Goal: Task Accomplishment & Management: Manage account settings

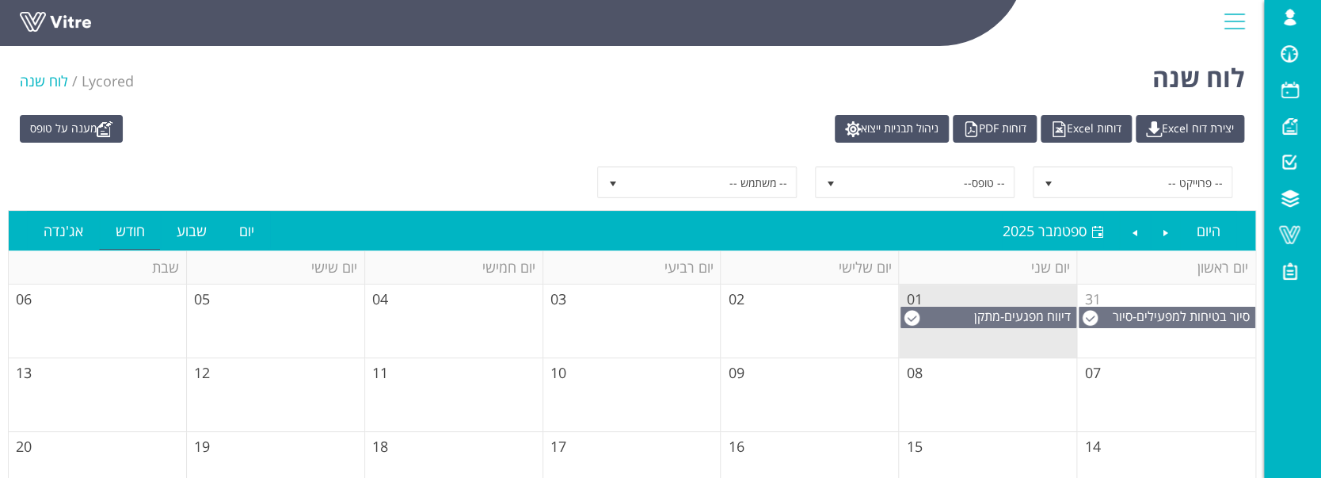
click at [74, 19] on link at bounding box center [79, 26] width 119 height 29
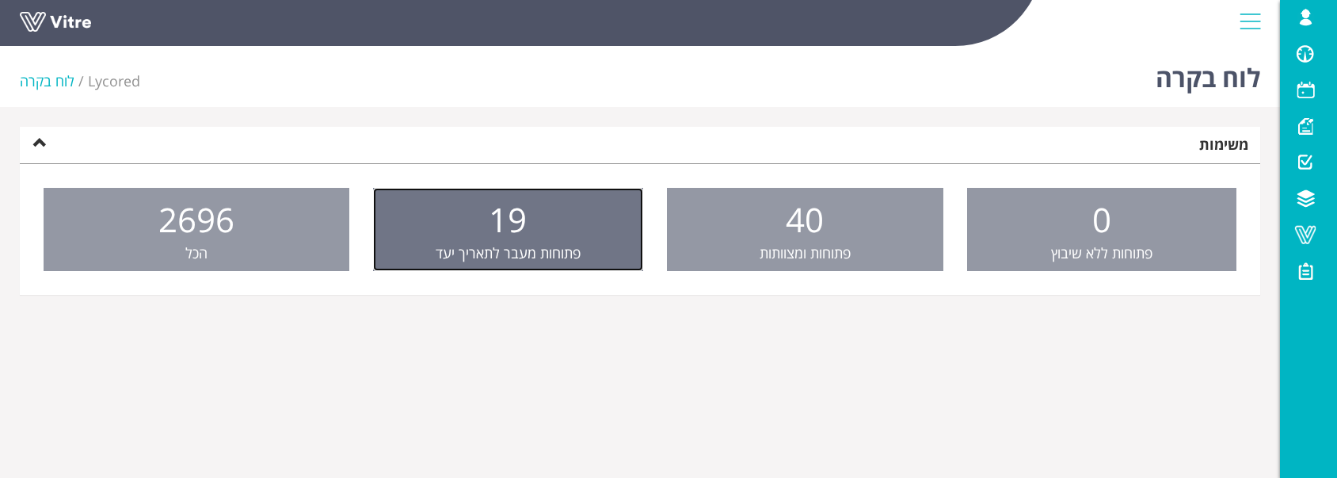
click at [562, 206] on link "19 פתוחות מעבר לתאריך יעד" at bounding box center [508, 230] width 271 height 84
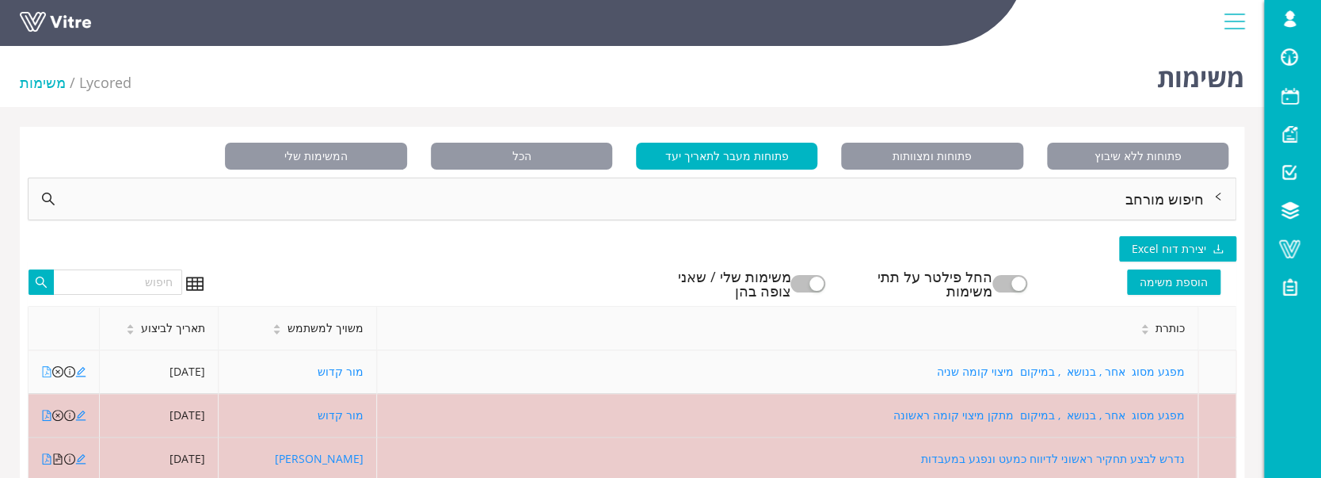
click at [51, 371] on icon "file-pdf" at bounding box center [46, 371] width 11 height 11
click at [44, 374] on icon "file-pdf" at bounding box center [46, 371] width 11 height 11
click at [82, 372] on icon "edit" at bounding box center [80, 371] width 11 height 11
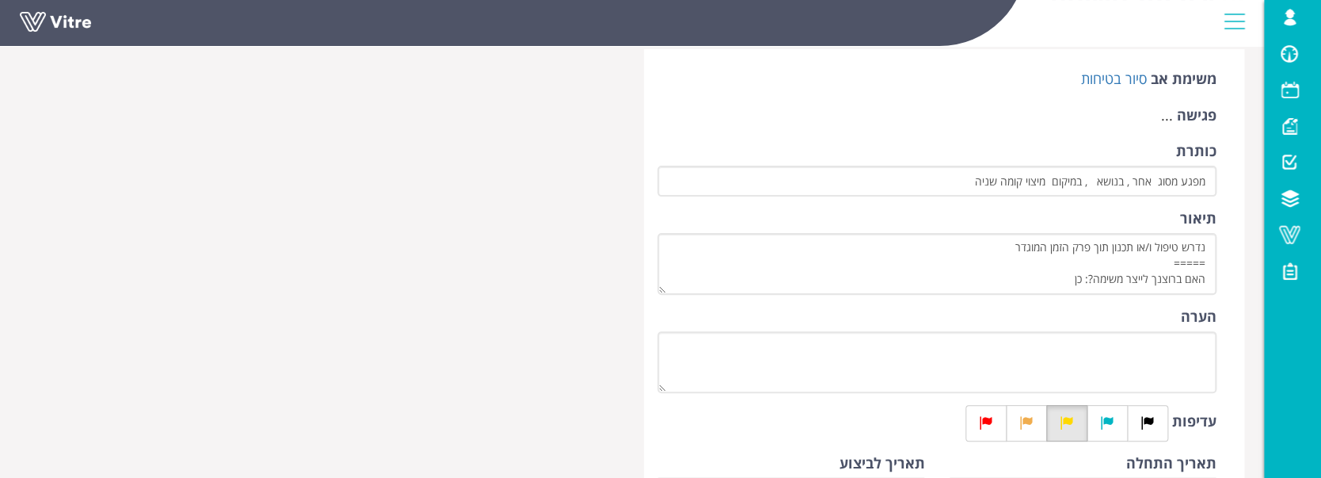
scroll to position [211, 0]
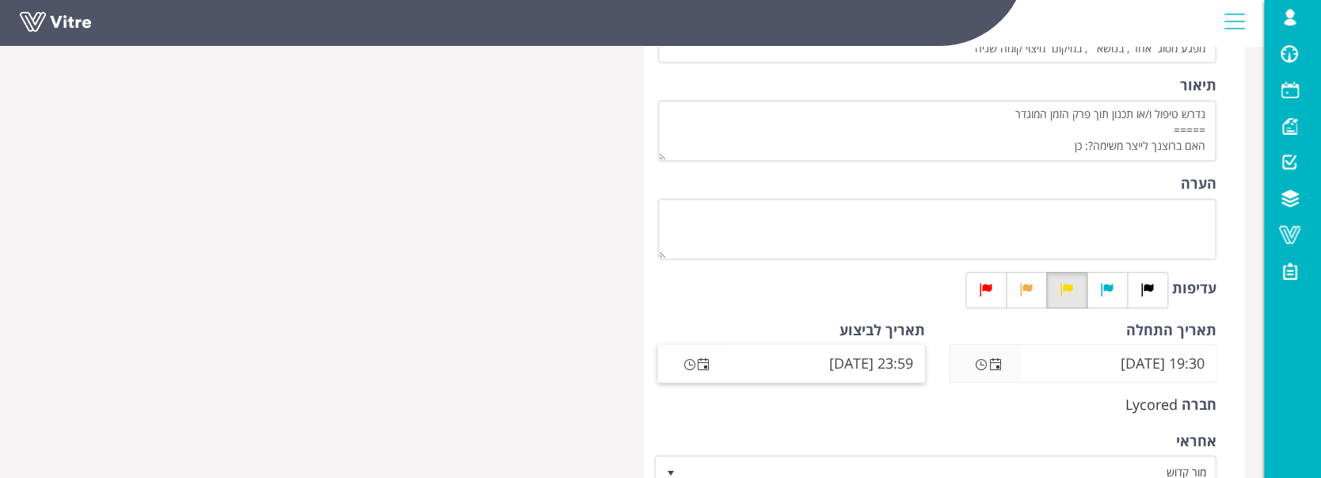
click at [703, 368] on span "Open the date view" at bounding box center [703, 364] width 13 height 13
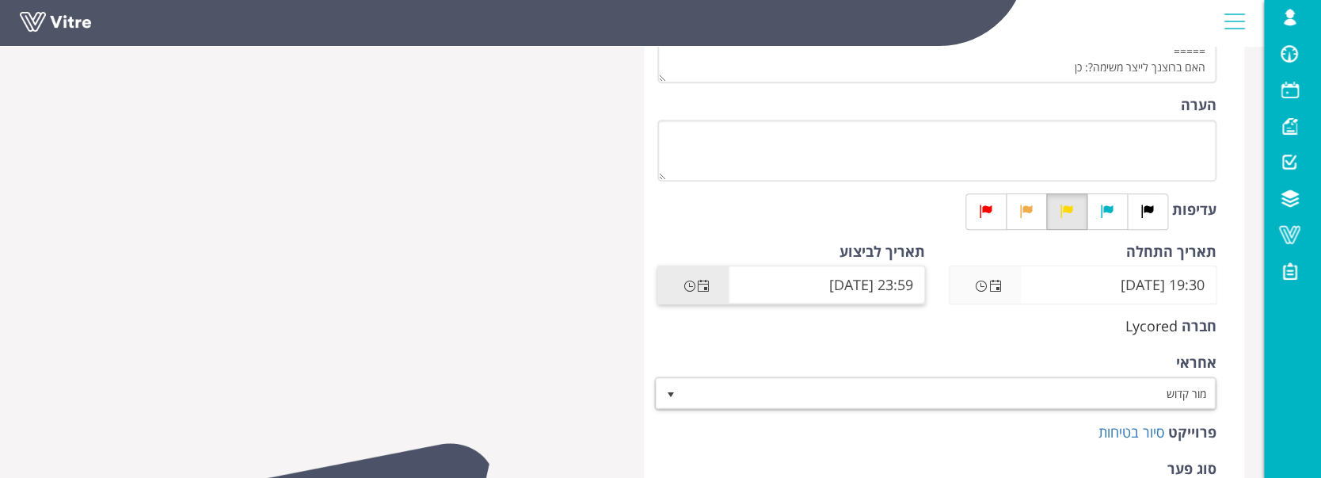
scroll to position [317, 0]
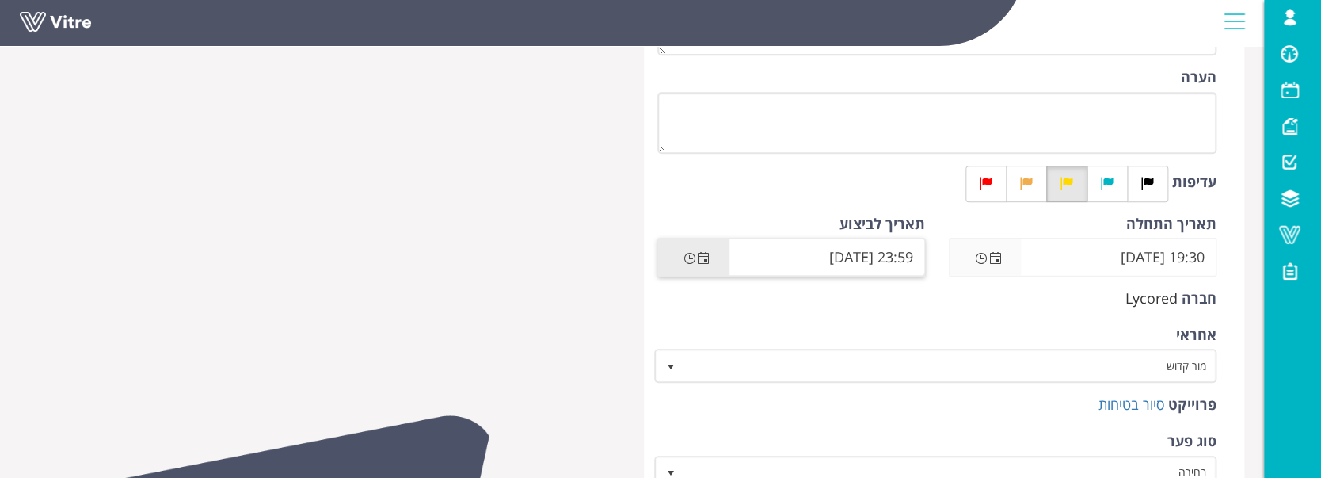
click at [706, 262] on span "Open the date view" at bounding box center [703, 258] width 13 height 13
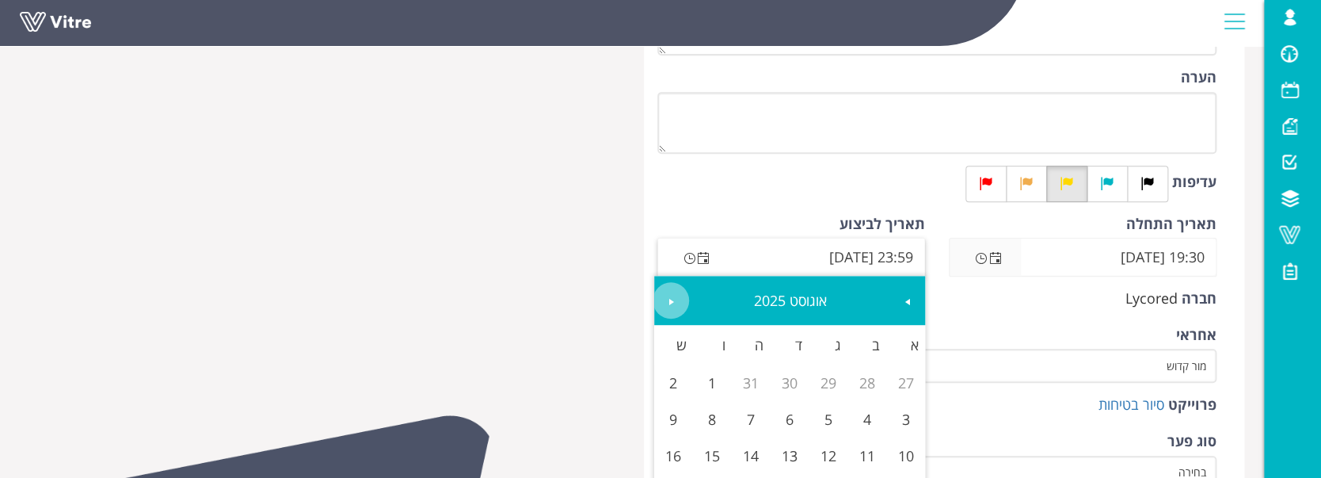
click at [680, 297] on link "Next" at bounding box center [671, 300] width 36 height 36
click at [903, 456] on link "14" at bounding box center [905, 455] width 39 height 36
type input "23:59 14/09/2025"
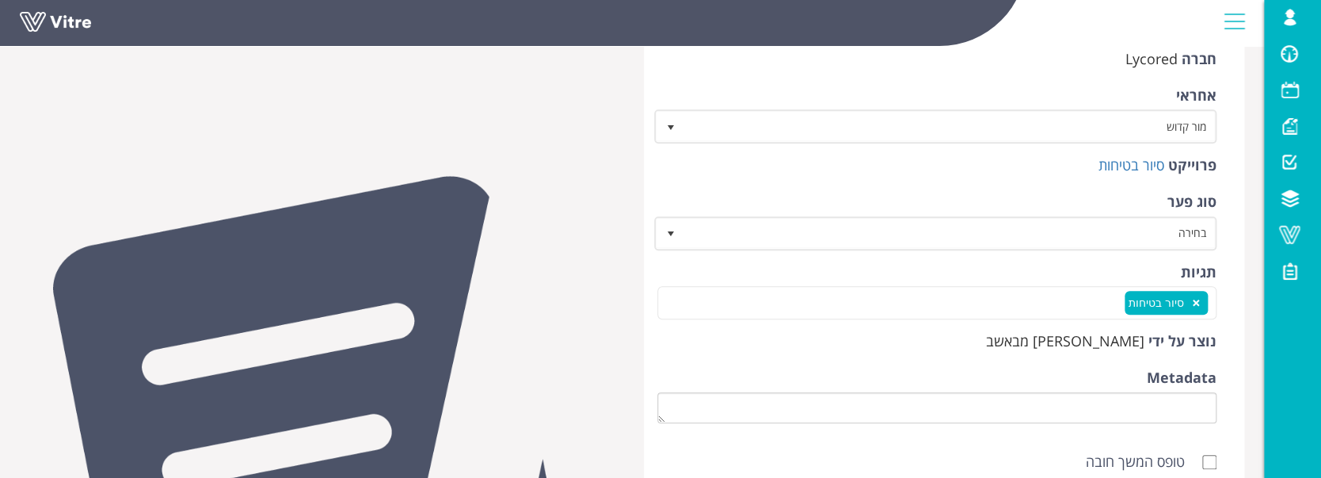
scroll to position [422, 0]
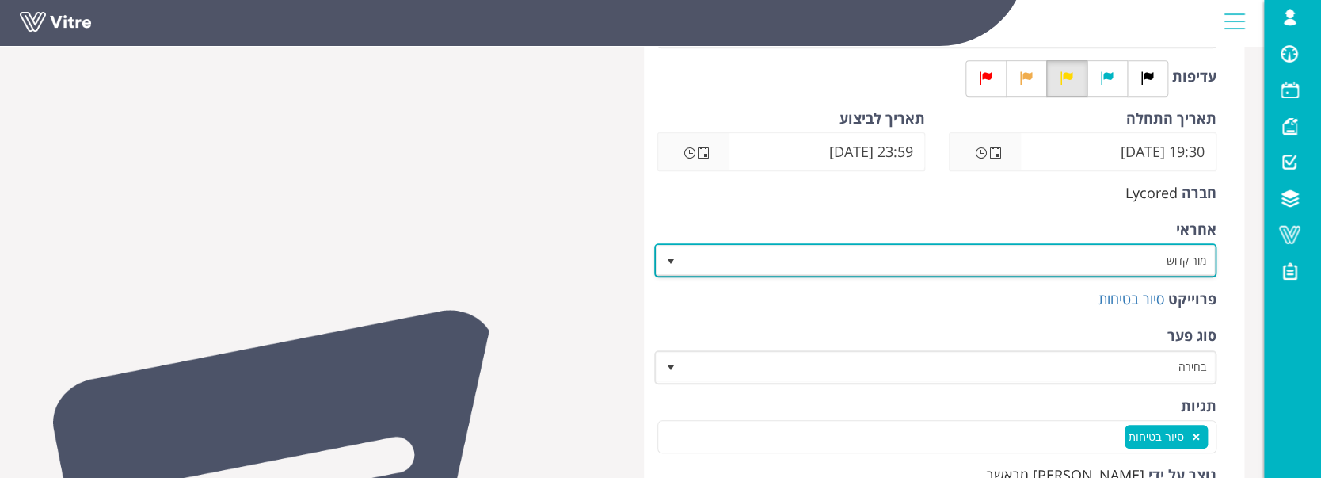
click at [1061, 250] on span "מור קדוש" at bounding box center [949, 260] width 531 height 29
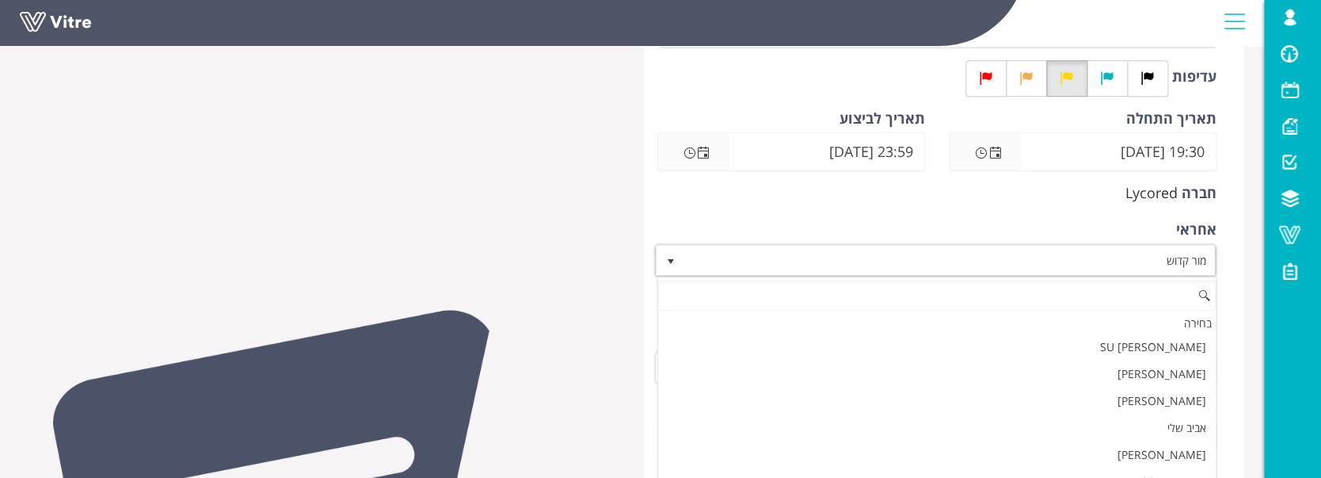
scroll to position [2027, 0]
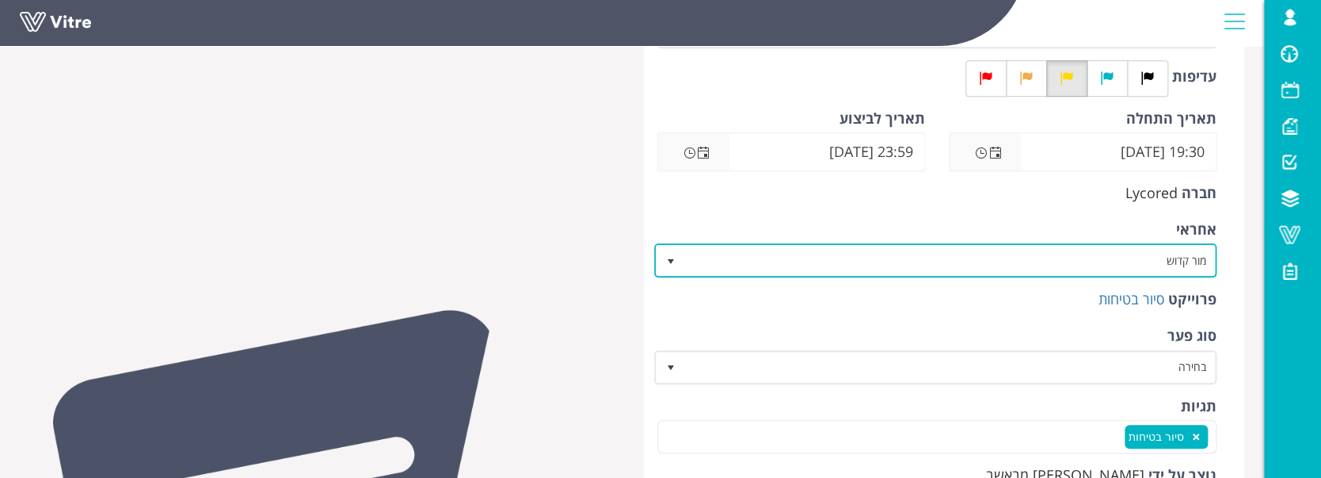
drag, startPoint x: 1059, startPoint y: 234, endPoint x: 1126, endPoint y: 261, distance: 72.5
click at [1126, 261] on span "מור קדוש" at bounding box center [949, 260] width 531 height 29
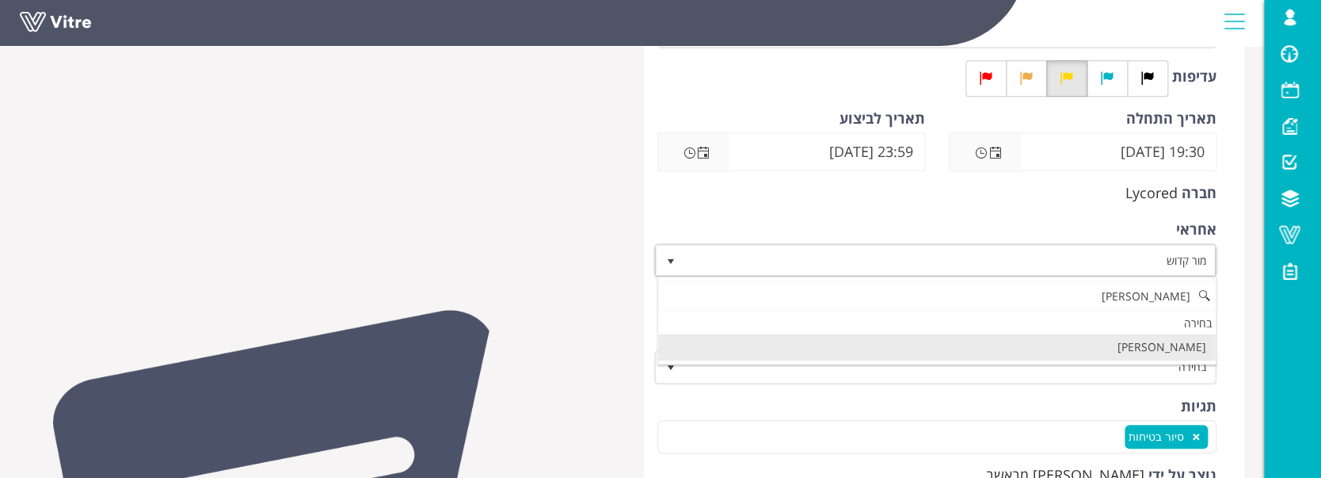
scroll to position [0, 0]
click at [1172, 350] on li "מחמוד אבו זיאב" at bounding box center [937, 346] width 558 height 27
type input "מחמוד"
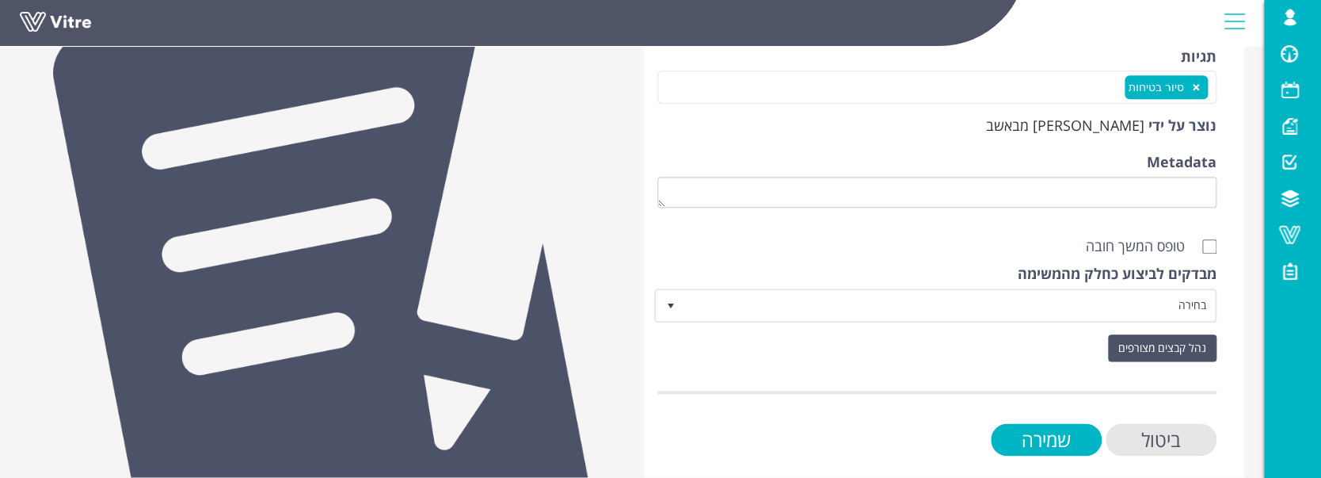
scroll to position [788, 0]
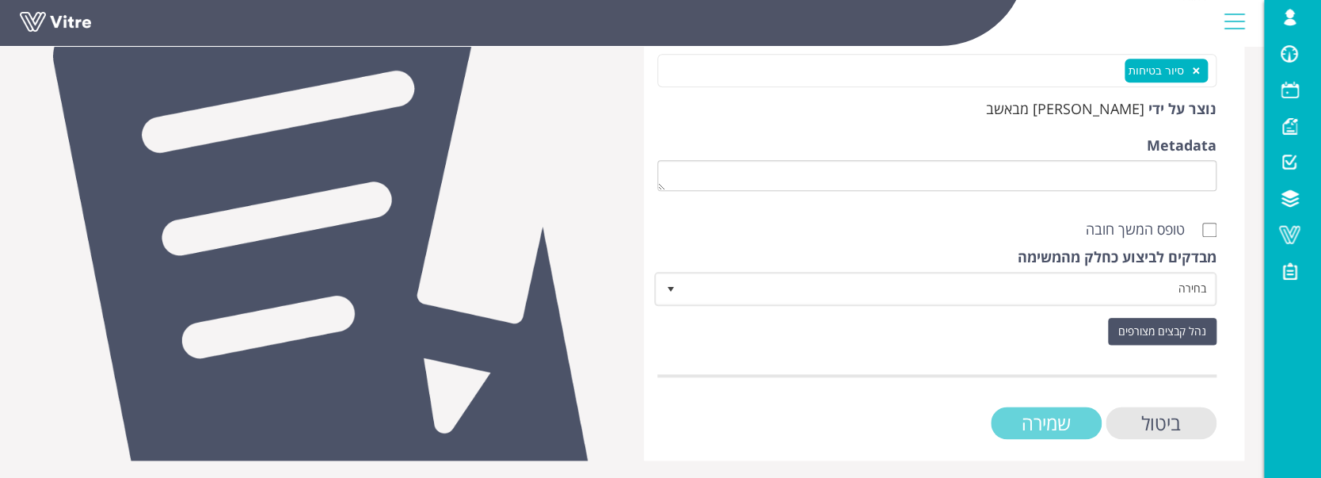
click at [1065, 425] on input "שמירה" at bounding box center [1046, 422] width 111 height 32
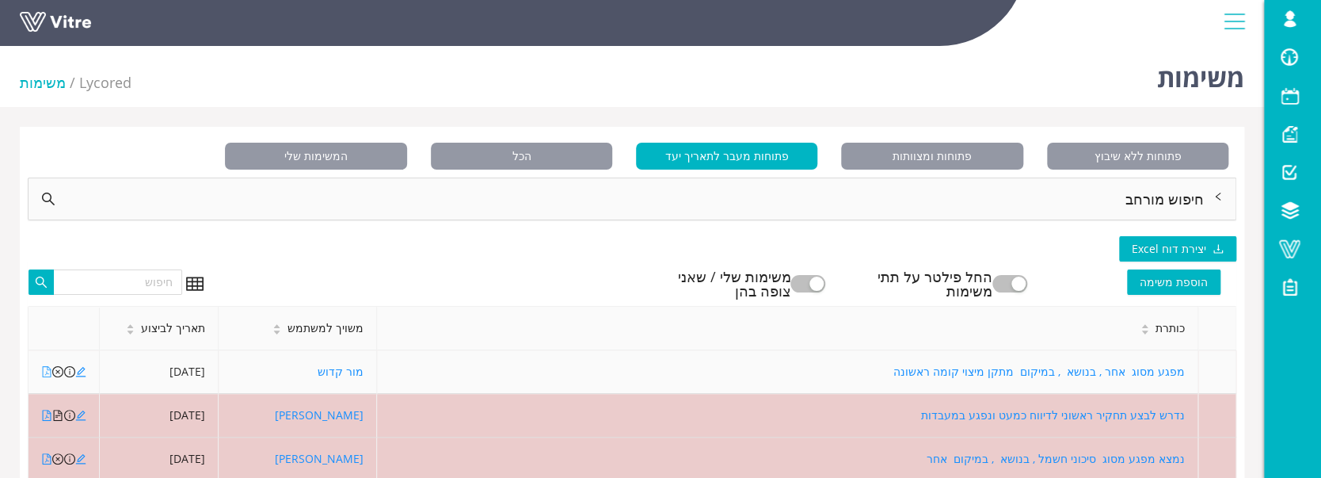
click at [45, 372] on icon "file-pdf" at bounding box center [46, 371] width 11 height 11
click at [59, 371] on icon "close-circle" at bounding box center [57, 371] width 11 height 11
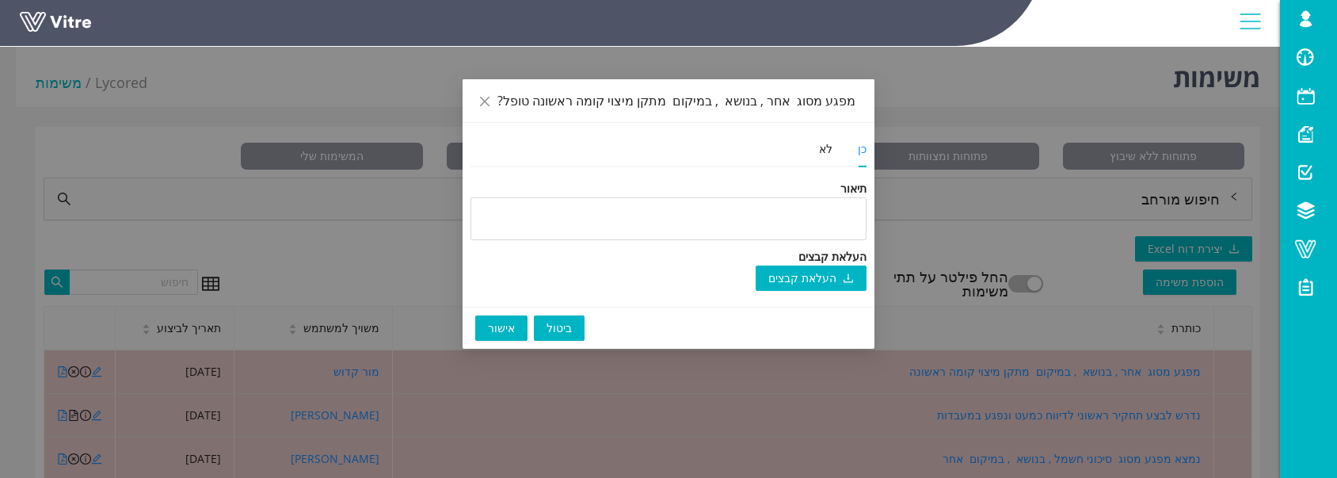
click at [501, 324] on span "אישור" at bounding box center [501, 327] width 27 height 17
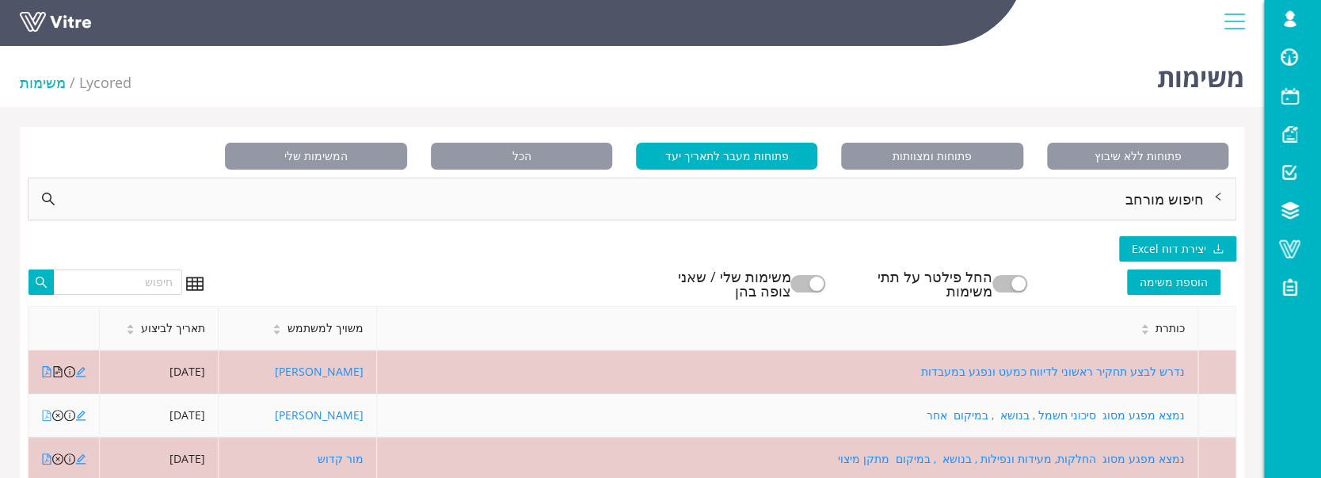
click at [47, 419] on icon "file-pdf" at bounding box center [46, 415] width 11 height 11
click at [45, 415] on icon "file-pdf" at bounding box center [46, 415] width 11 height 11
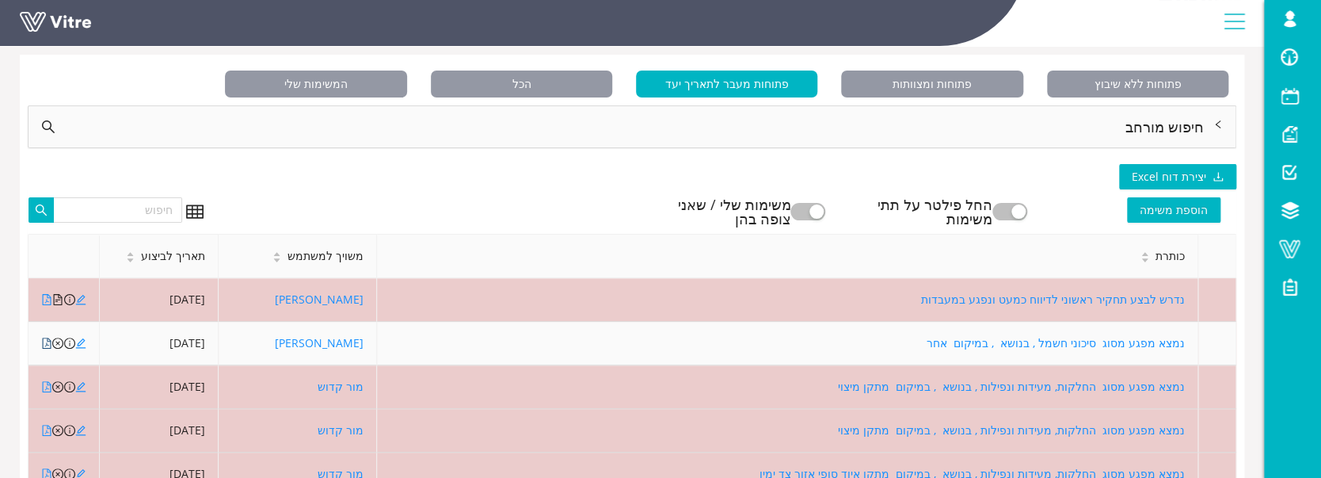
scroll to position [105, 0]
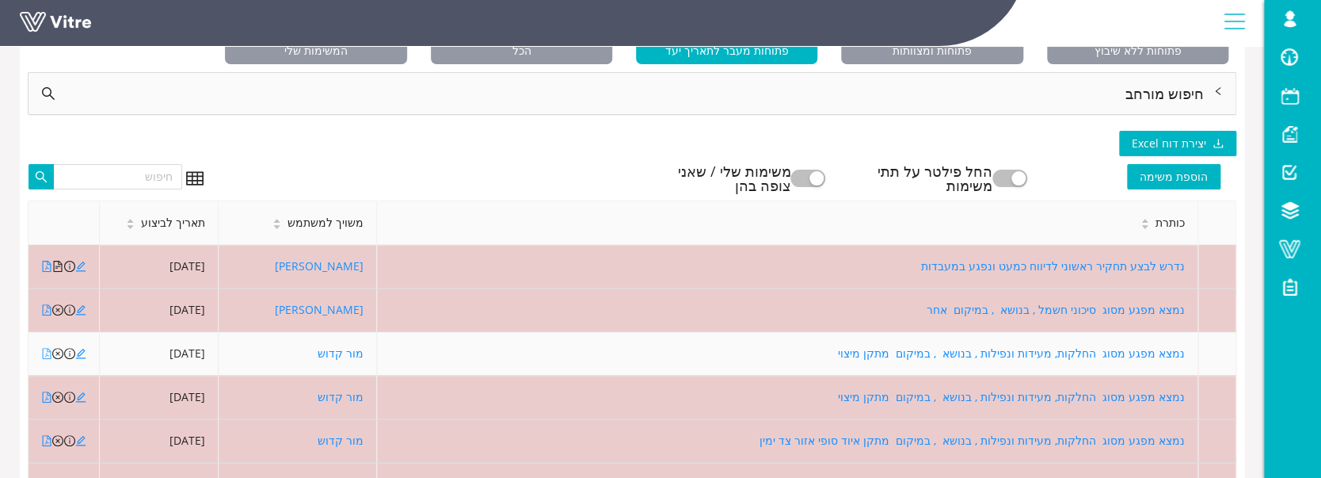
click at [48, 353] on icon "file-pdf" at bounding box center [46, 353] width 11 height 11
click at [82, 353] on icon "edit" at bounding box center [80, 353] width 11 height 11
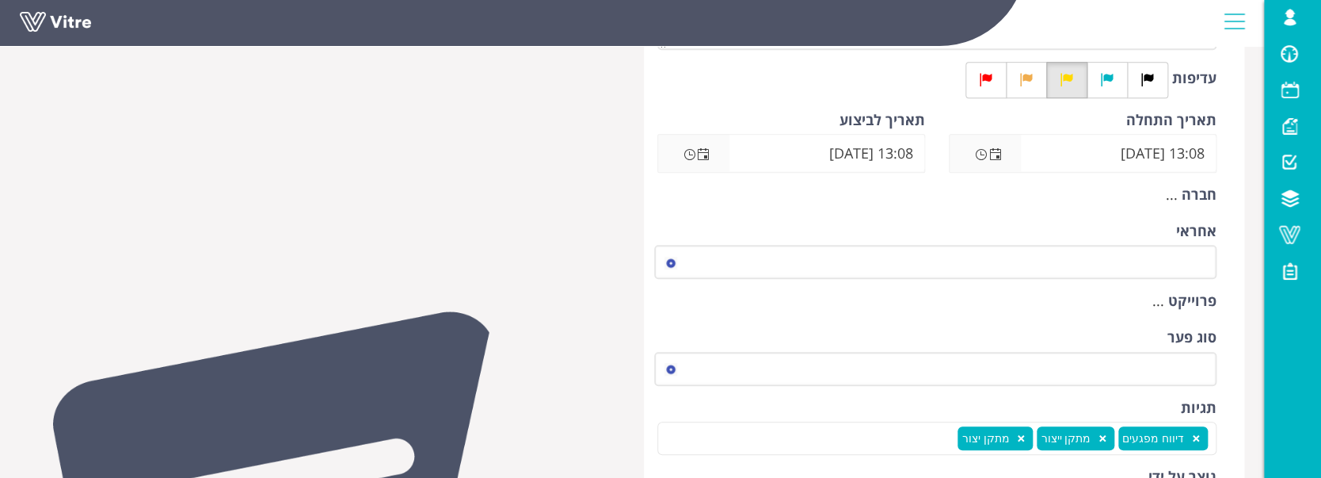
scroll to position [422, 0]
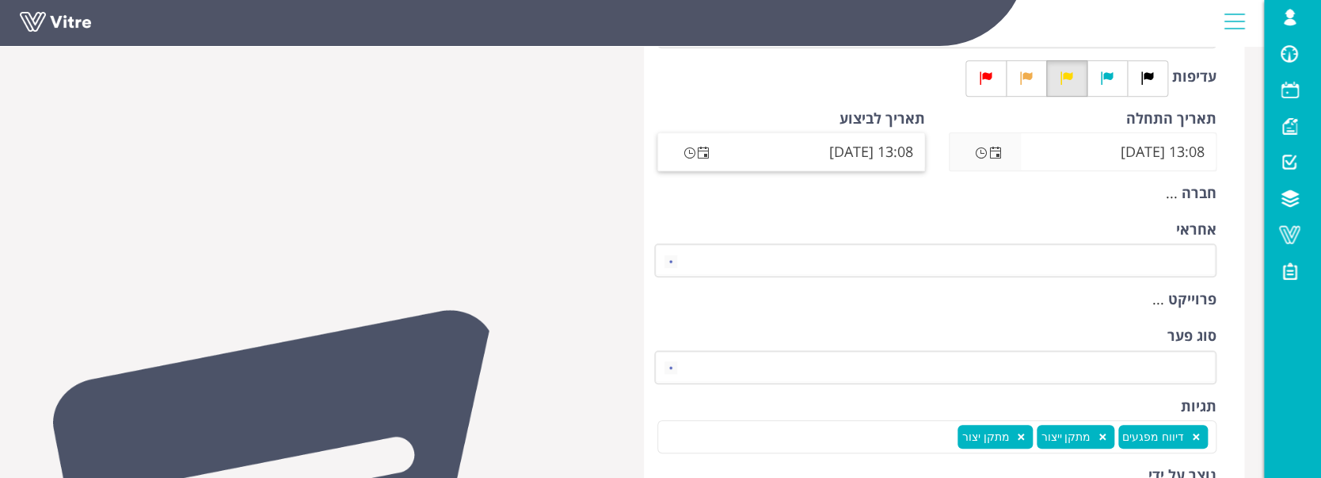
click at [707, 149] on span "Open the date view" at bounding box center [703, 153] width 13 height 13
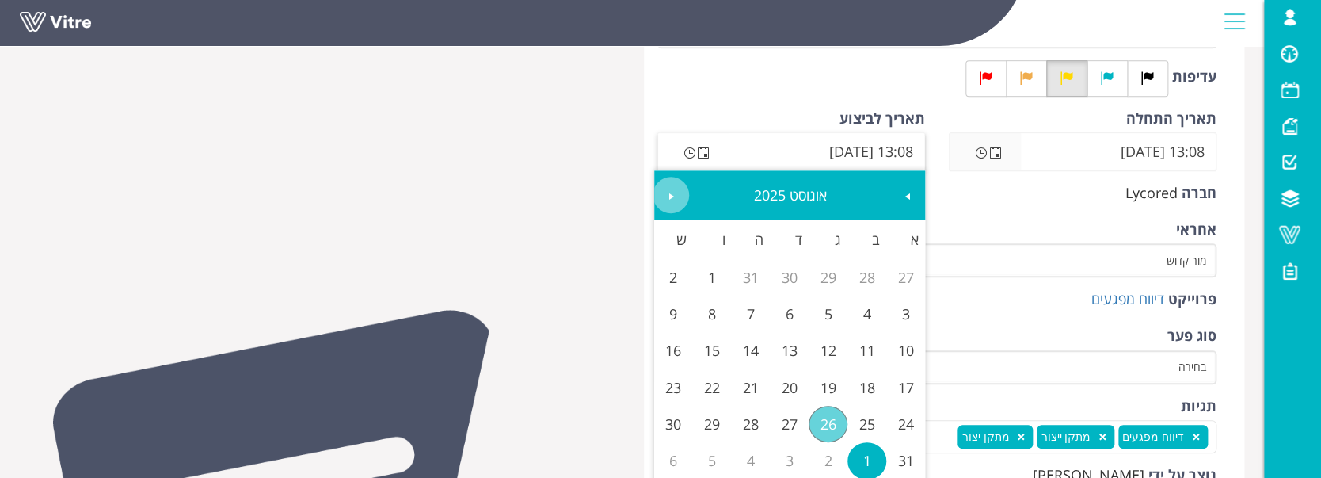
click at [669, 193] on span "Next" at bounding box center [671, 196] width 13 height 13
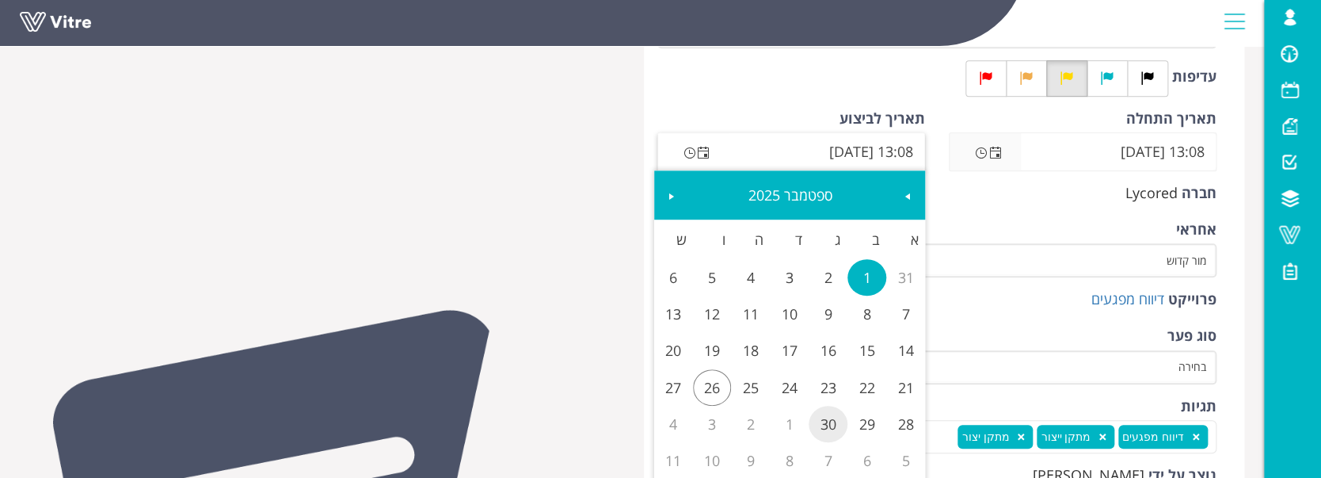
click at [831, 424] on link "30" at bounding box center [828, 424] width 39 height 36
type input "13:08 30/09/2025"
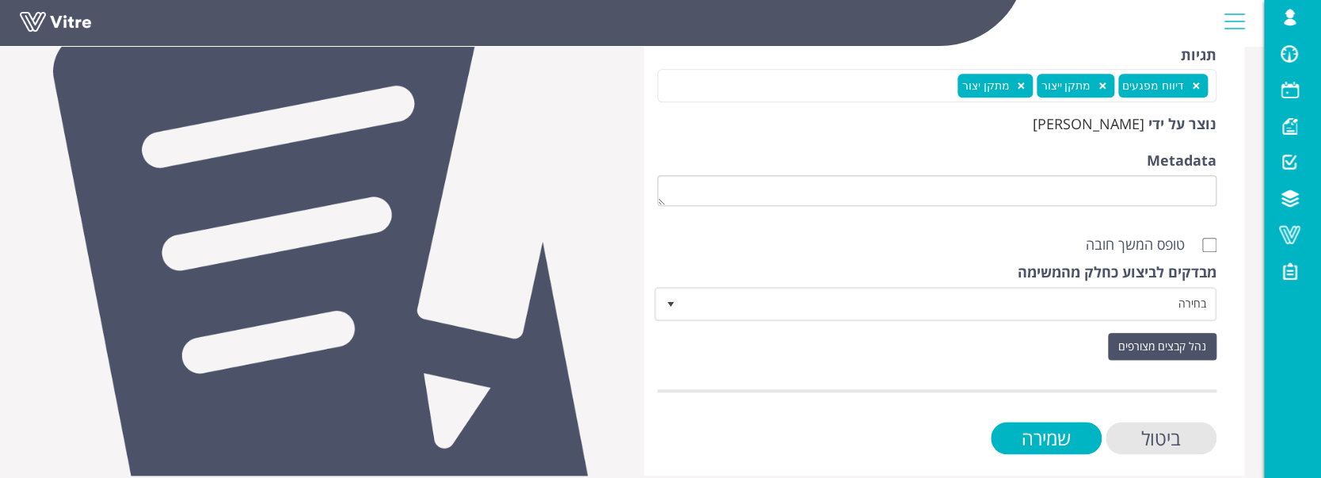
scroll to position [788, 0]
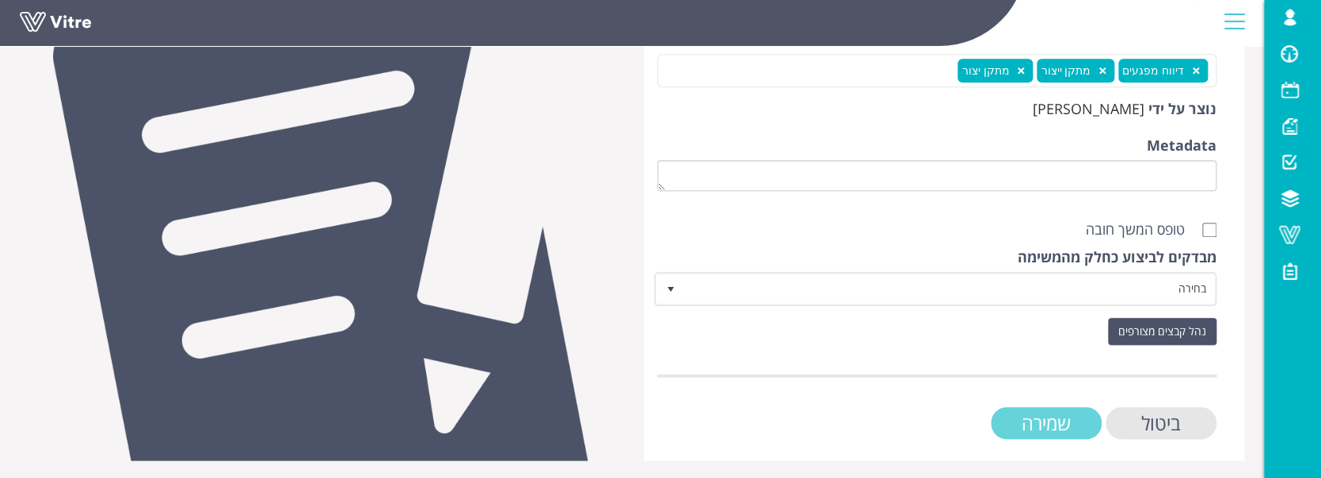
click at [1039, 424] on input "שמירה" at bounding box center [1046, 422] width 111 height 32
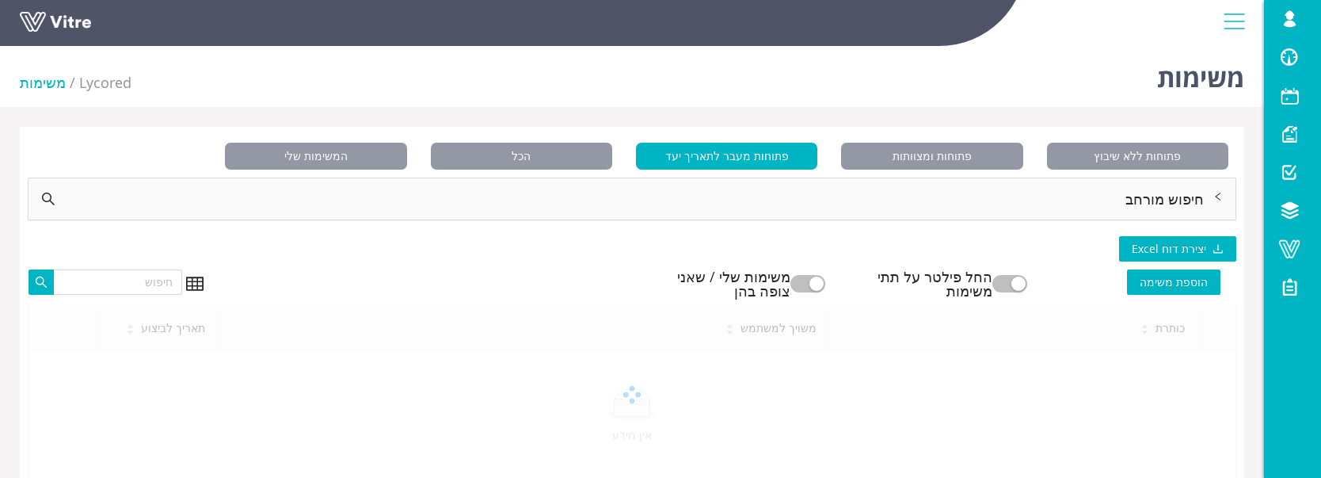
scroll to position [39, 0]
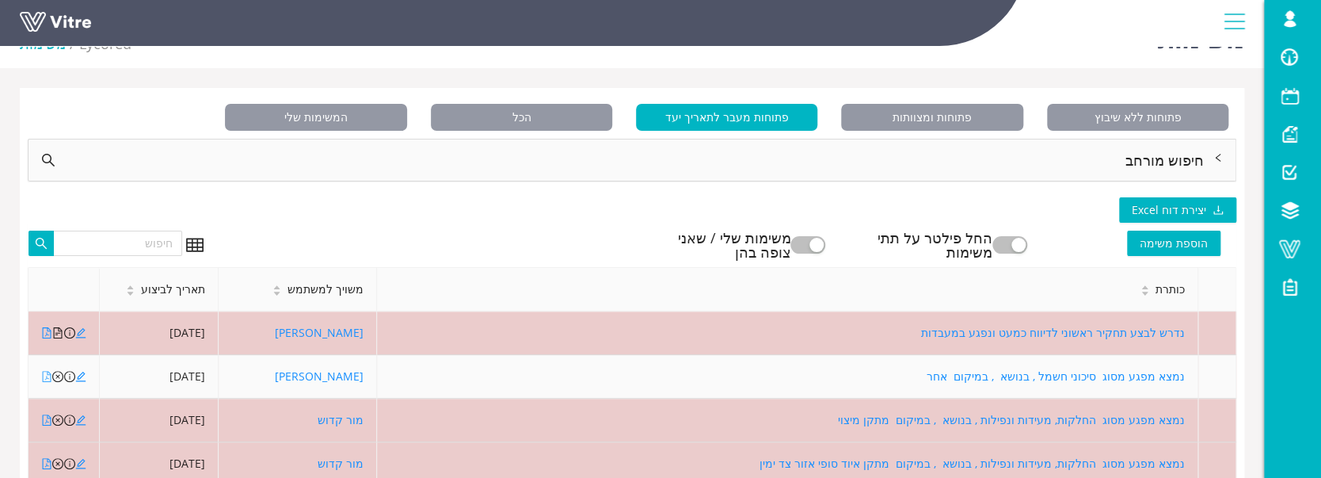
click at [44, 375] on icon "file-pdf" at bounding box center [46, 376] width 11 height 11
click at [58, 374] on icon "close-circle" at bounding box center [57, 376] width 11 height 11
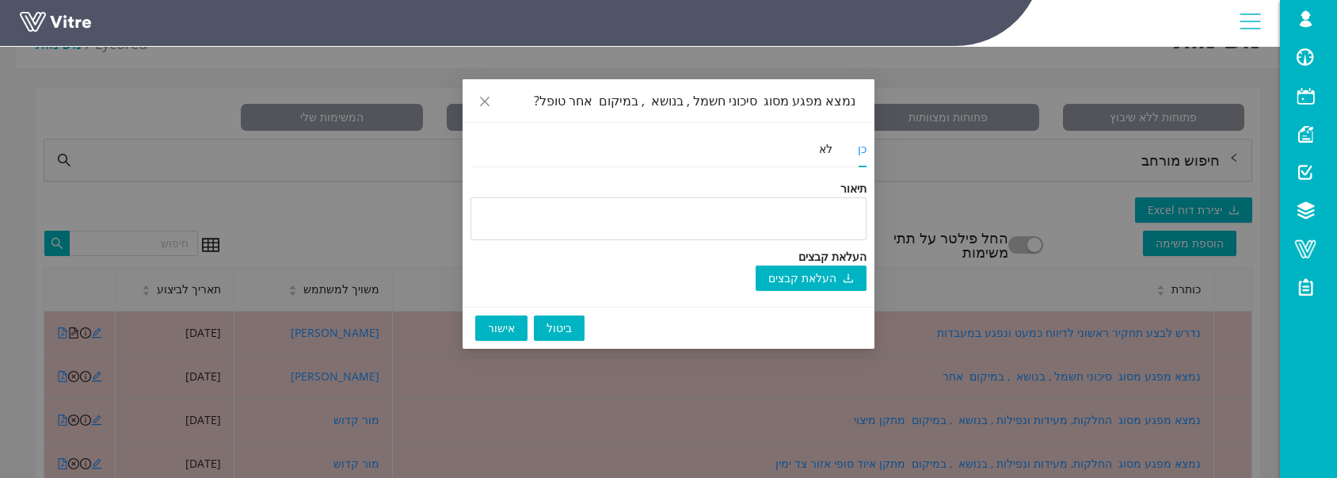
click at [501, 330] on span "אישור" at bounding box center [501, 327] width 27 height 17
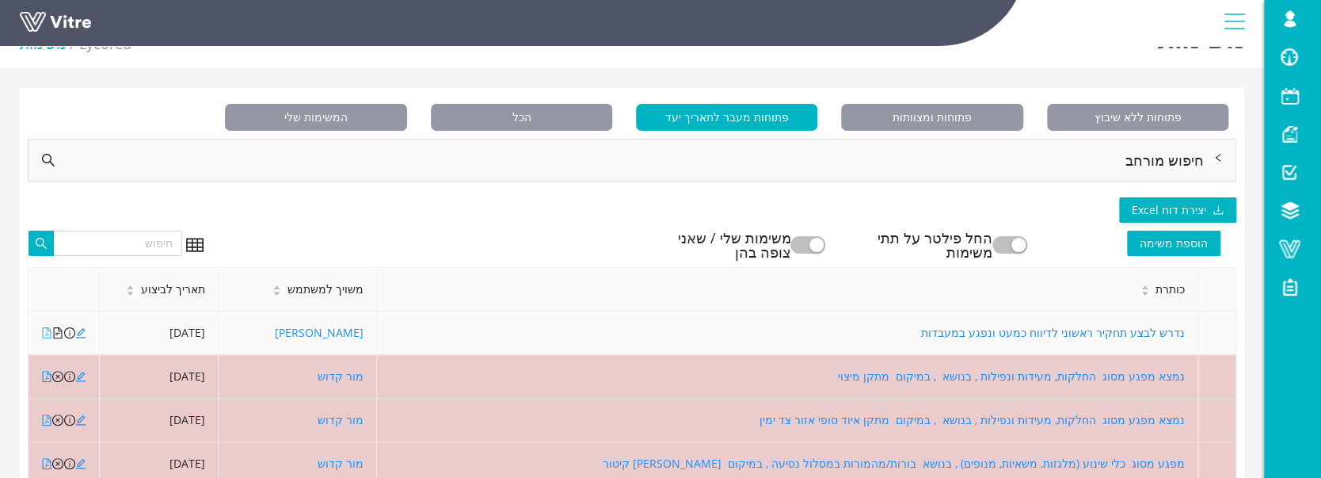
click at [44, 331] on icon "file-pdf" at bounding box center [46, 332] width 11 height 11
click at [58, 329] on icon "file-text" at bounding box center [58, 332] width 9 height 11
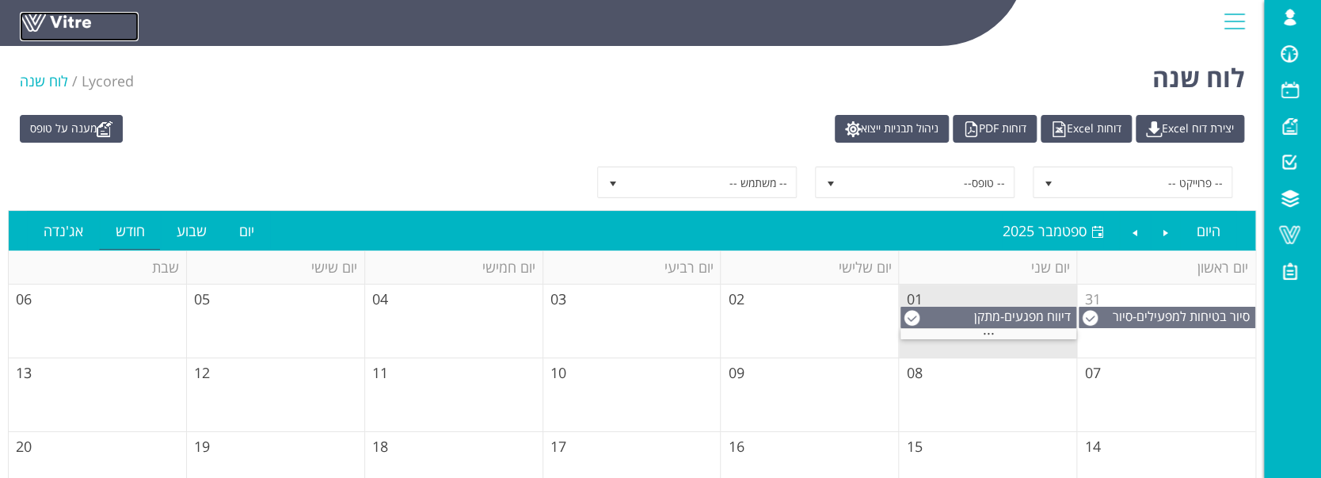
drag, startPoint x: 70, startPoint y: 19, endPoint x: 76, endPoint y: 47, distance: 28.4
click at [70, 19] on link at bounding box center [79, 26] width 119 height 29
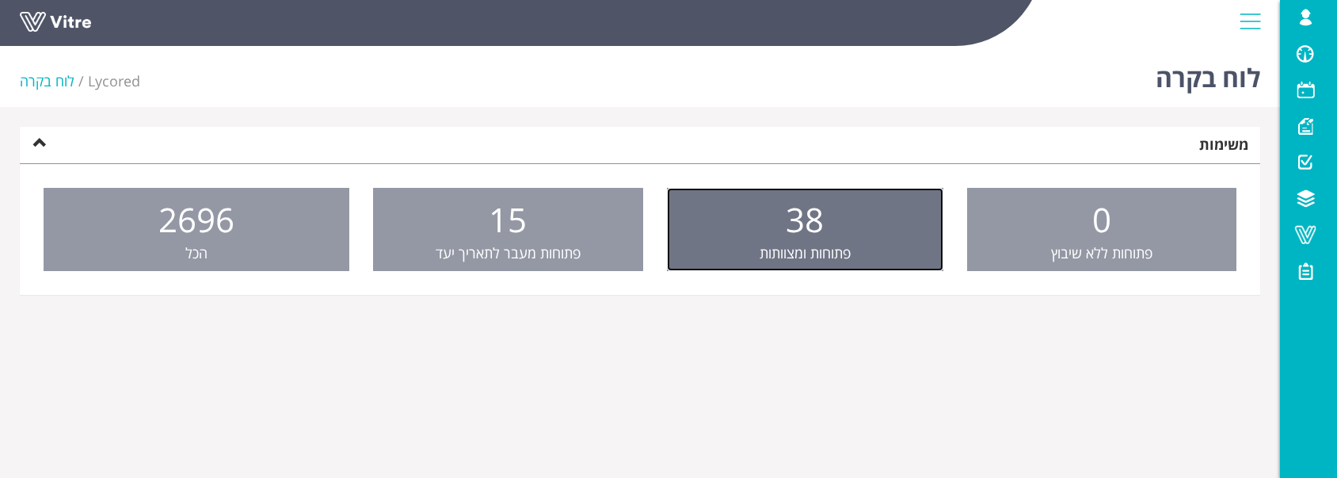
click at [722, 257] on link "38 פתוחות ומצוותות" at bounding box center [805, 230] width 276 height 84
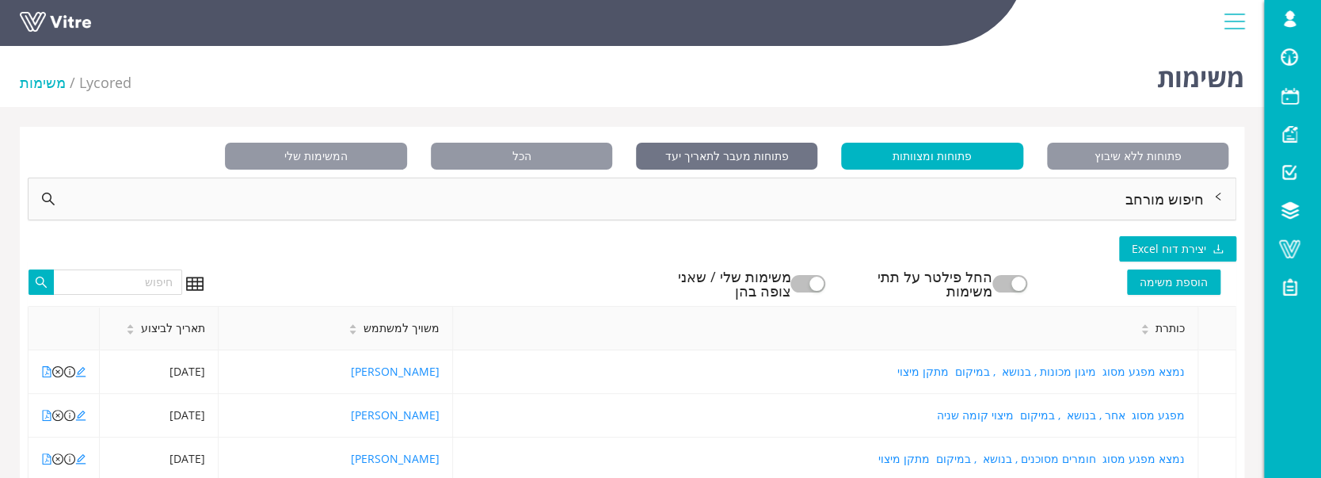
click at [735, 157] on span "פתוחות מעבר לתאריך יעד" at bounding box center [726, 156] width 181 height 27
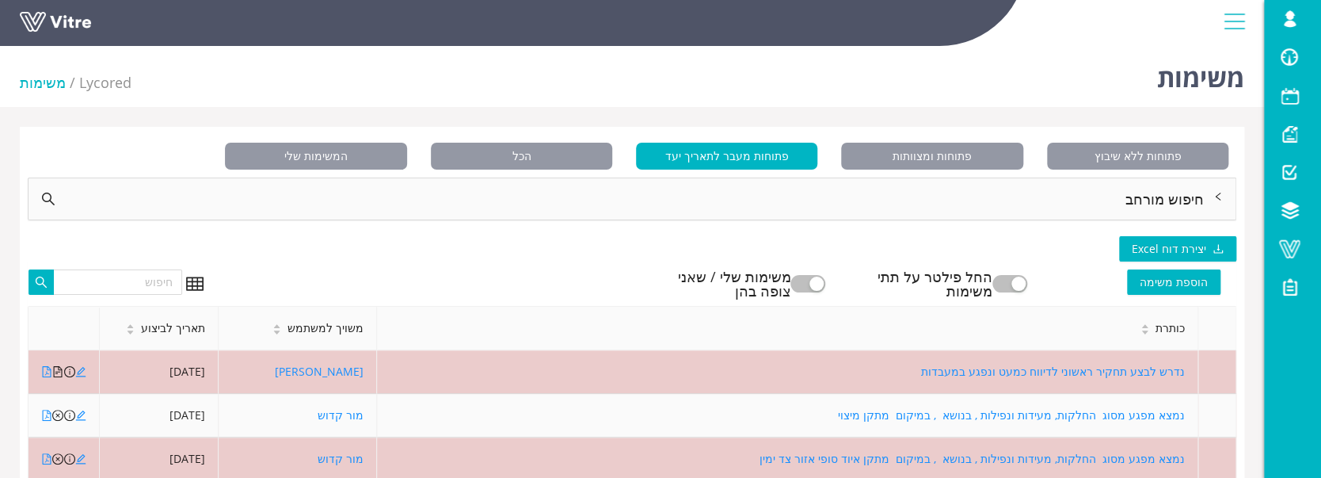
scroll to position [105, 0]
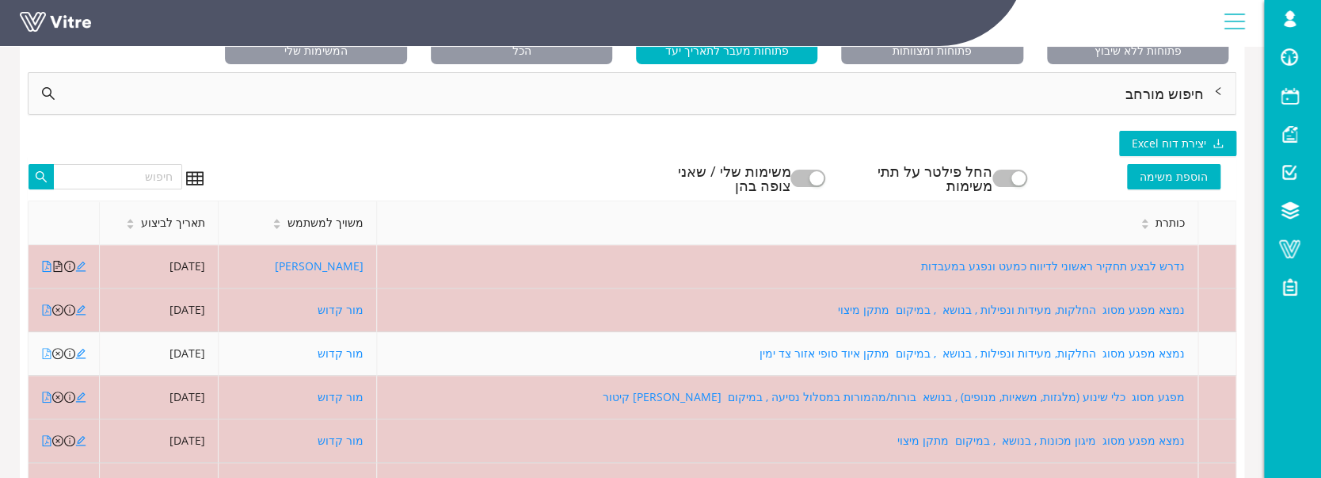
click at [44, 352] on icon "file-pdf" at bounding box center [46, 353] width 11 height 11
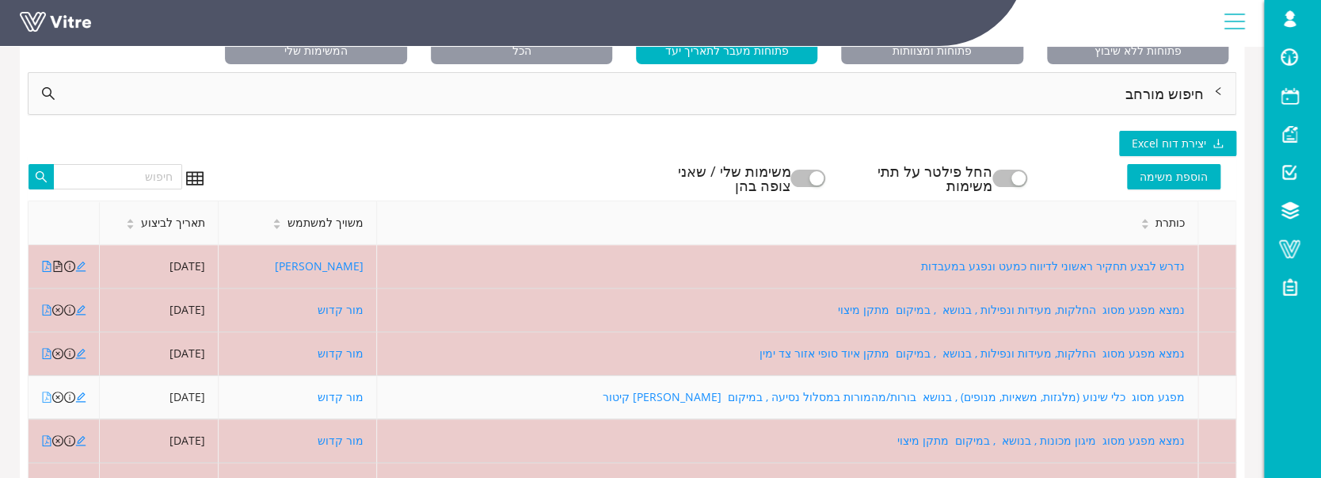
click at [46, 396] on icon "file-pdf" at bounding box center [47, 396] width 9 height 11
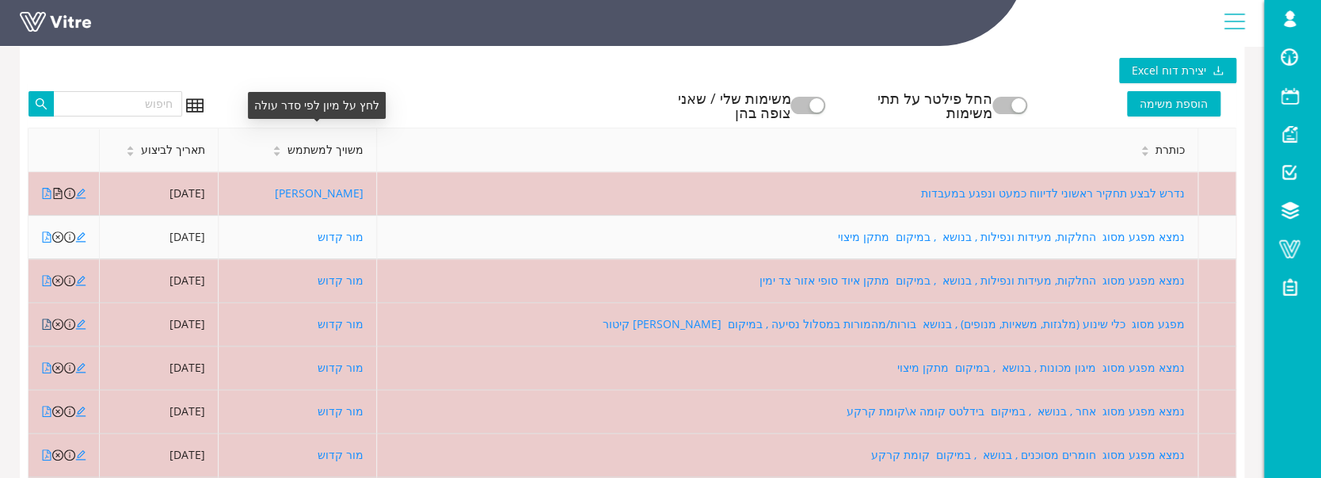
scroll to position [211, 0]
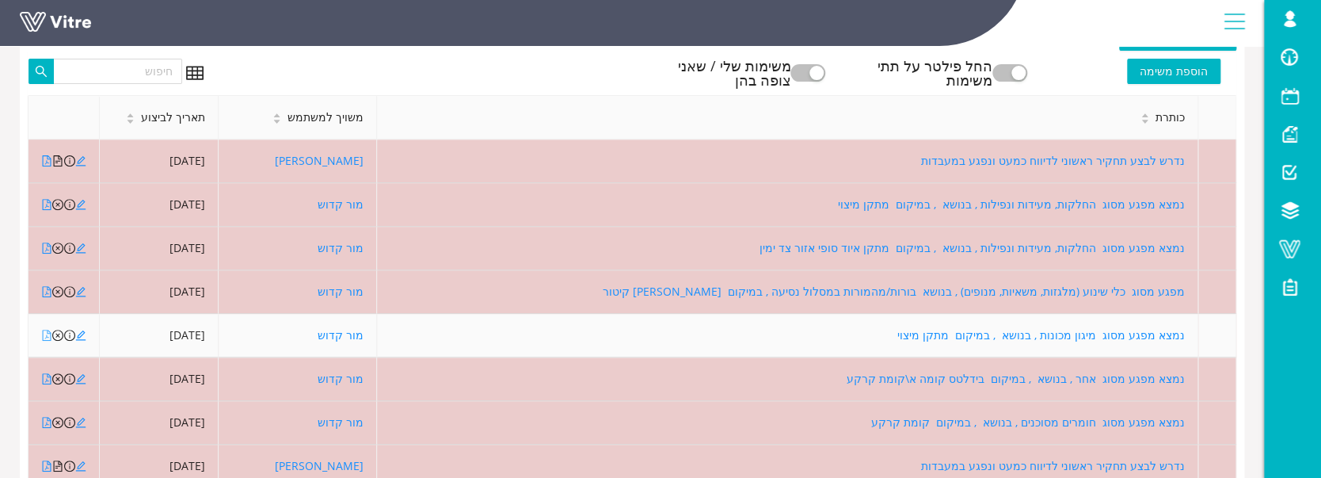
click at [45, 334] on icon "file-pdf" at bounding box center [46, 335] width 11 height 11
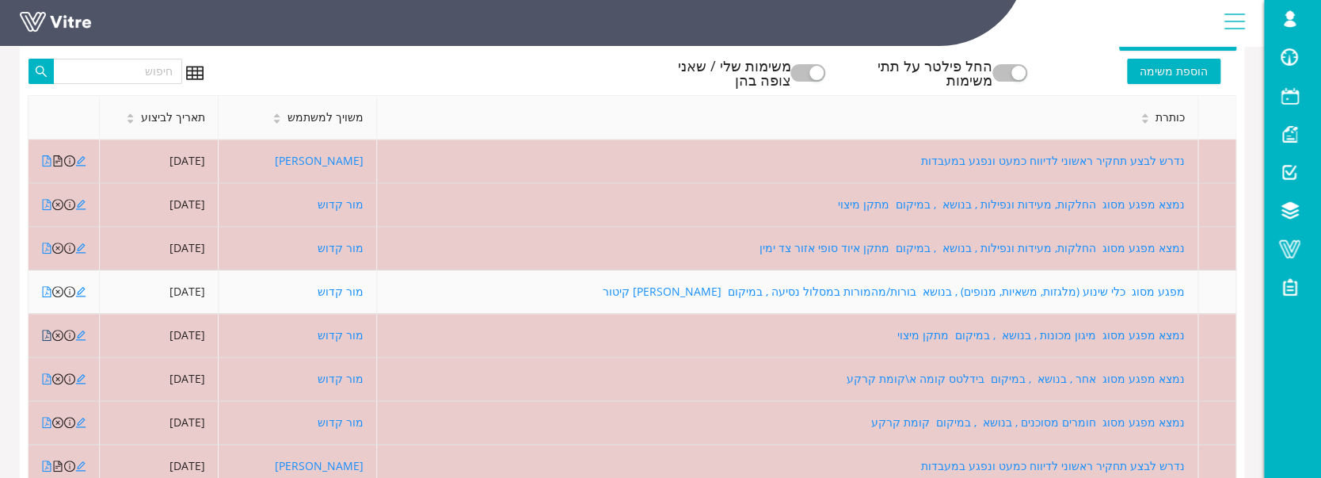
scroll to position [317, 0]
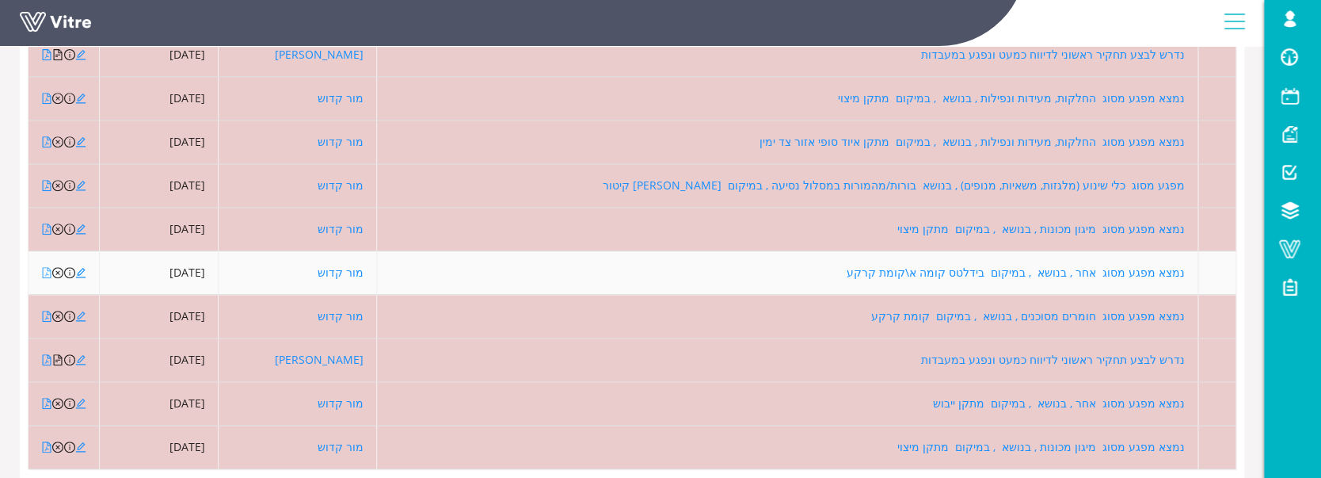
click at [47, 268] on icon "file-pdf" at bounding box center [47, 272] width 9 height 11
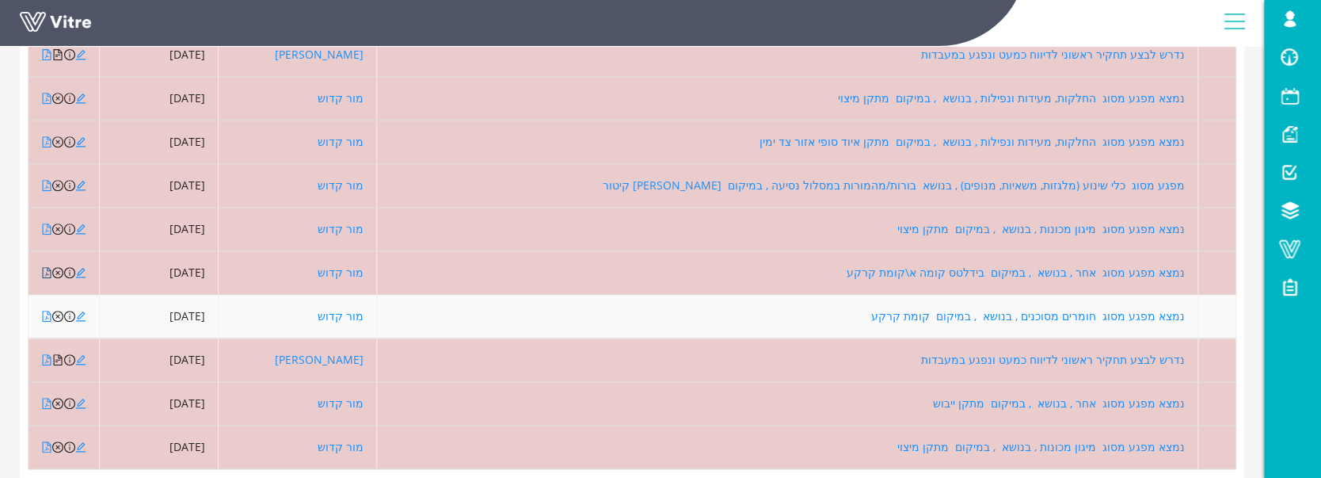
scroll to position [398, 0]
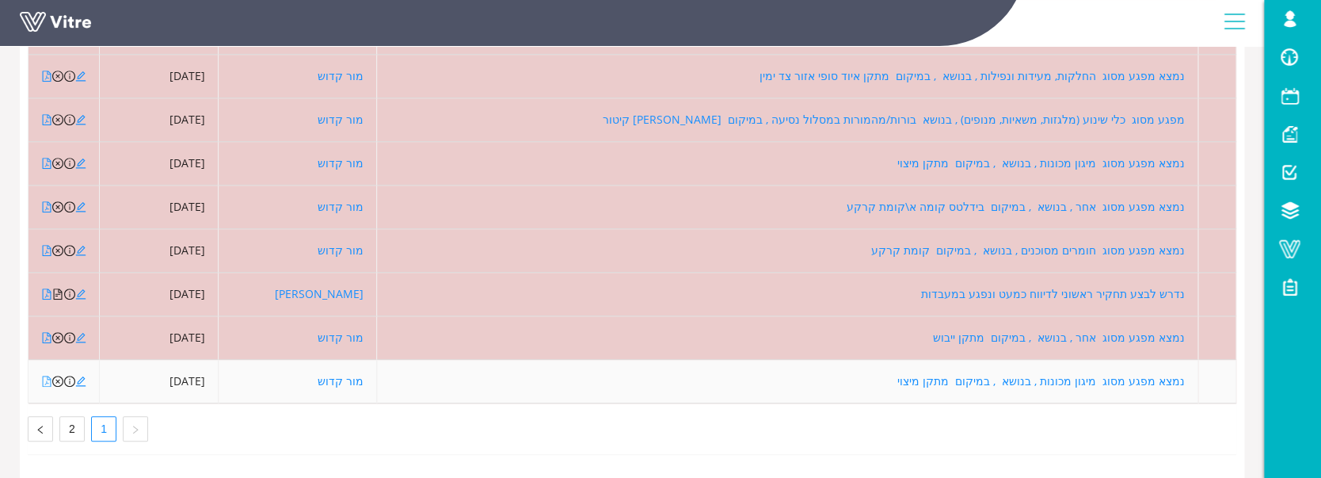
click at [49, 375] on icon "file-pdf" at bounding box center [46, 380] width 11 height 11
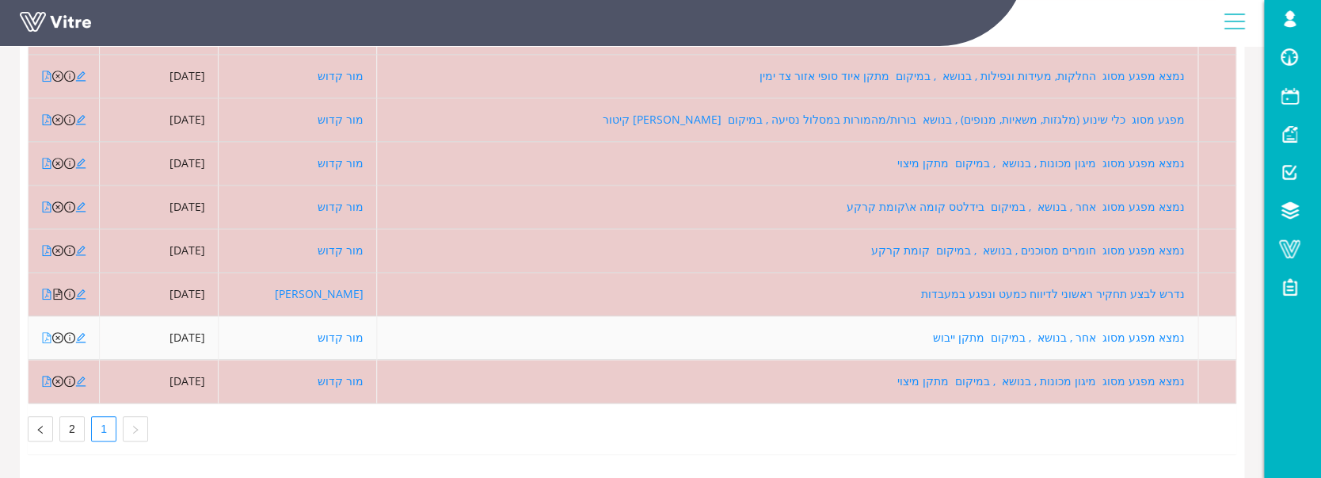
click at [44, 332] on icon "file-pdf" at bounding box center [46, 337] width 11 height 11
click at [48, 332] on icon "file-pdf" at bounding box center [46, 337] width 11 height 11
click at [82, 332] on icon "edit" at bounding box center [80, 337] width 11 height 11
click at [43, 332] on icon "file-pdf" at bounding box center [47, 337] width 9 height 11
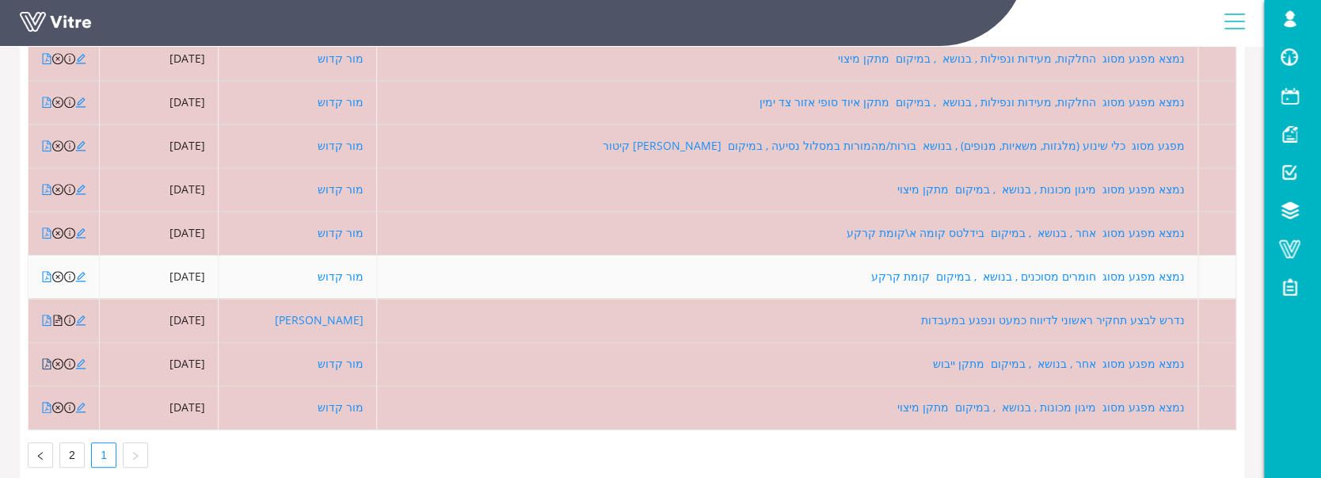
scroll to position [81, 0]
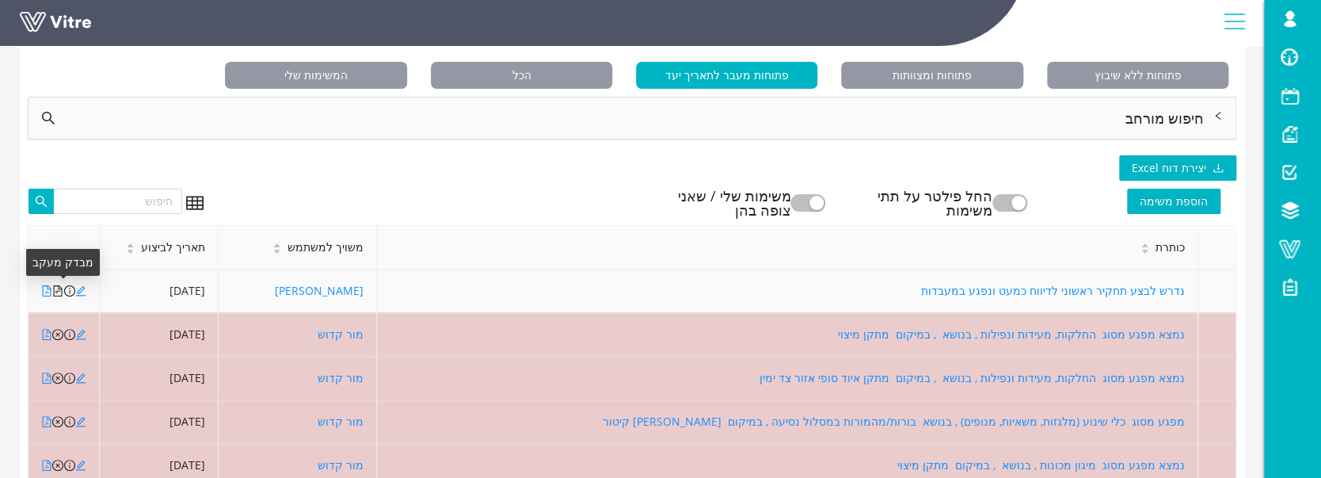
click at [62, 289] on icon "file-text" at bounding box center [58, 290] width 9 height 11
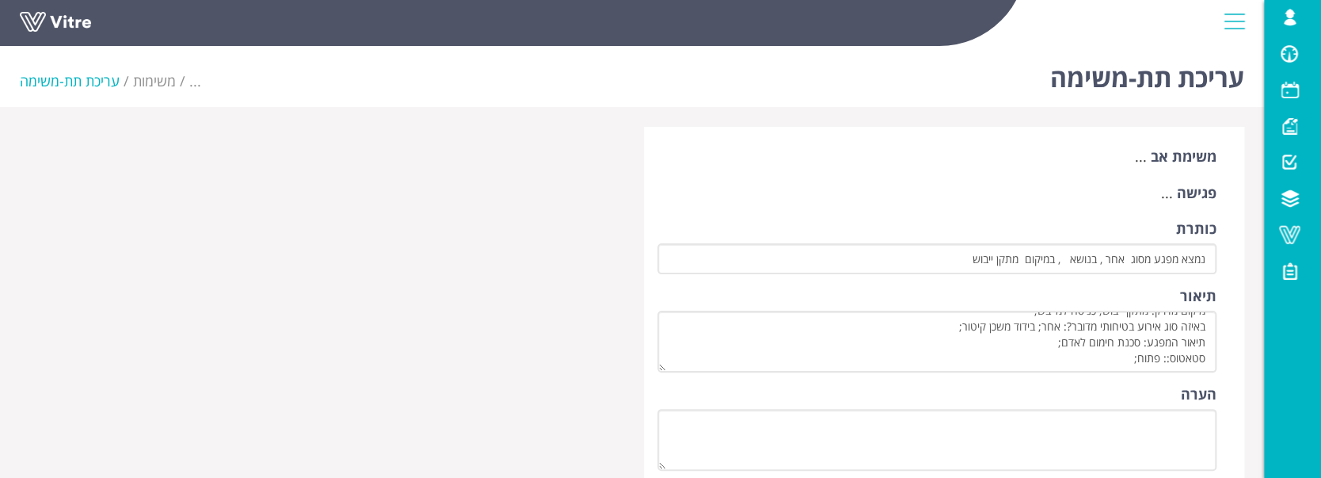
scroll to position [211, 0]
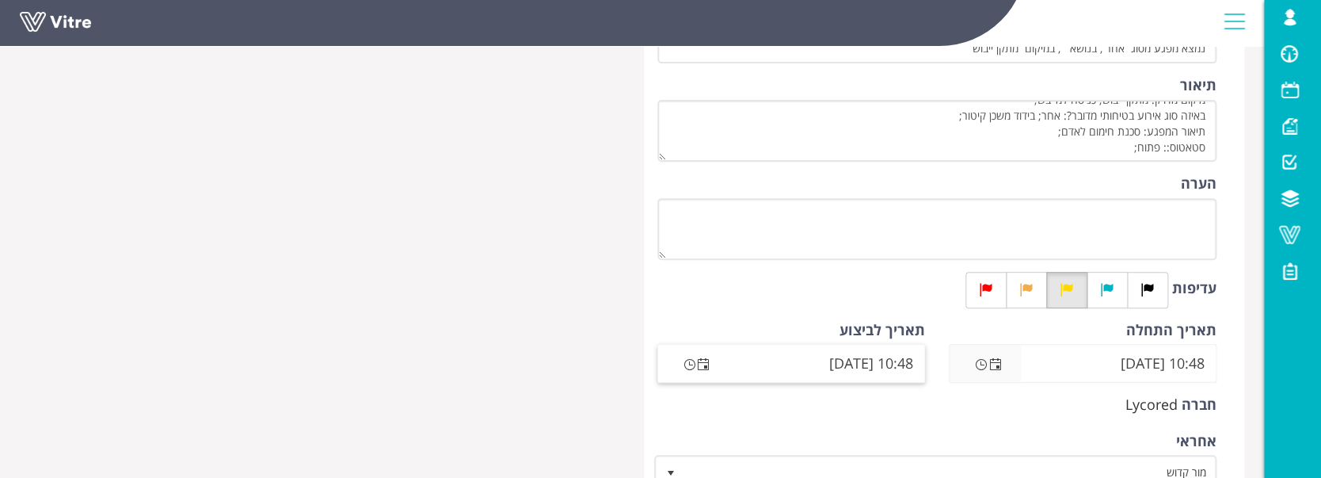
click at [686, 364] on span "Open the time view" at bounding box center [689, 364] width 13 height 13
click at [707, 361] on span "Open the date view" at bounding box center [703, 364] width 13 height 13
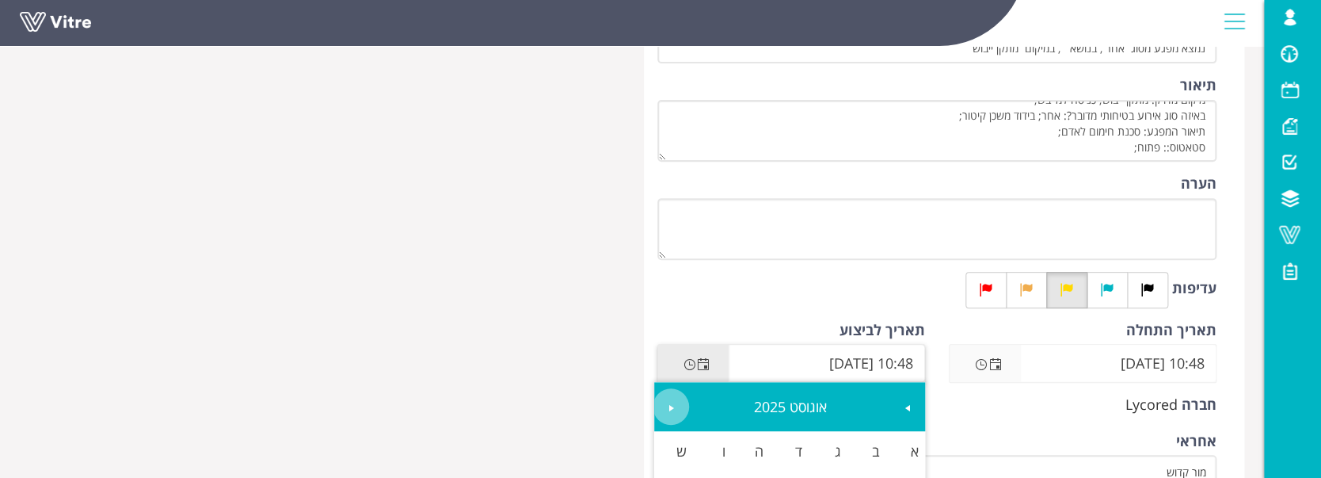
click at [679, 401] on link "Next" at bounding box center [671, 406] width 36 height 36
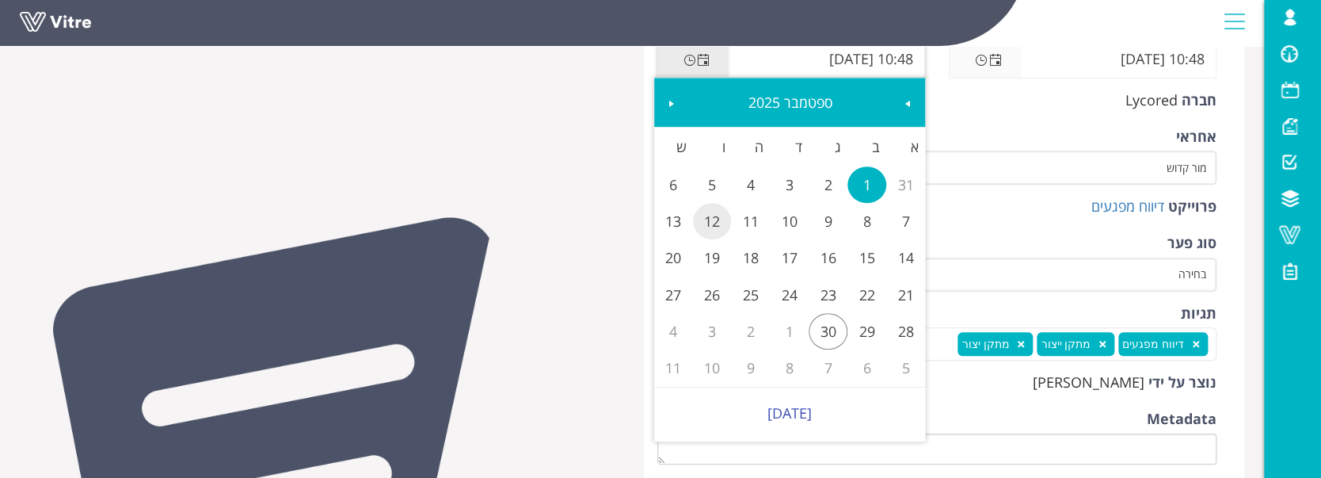
scroll to position [528, 0]
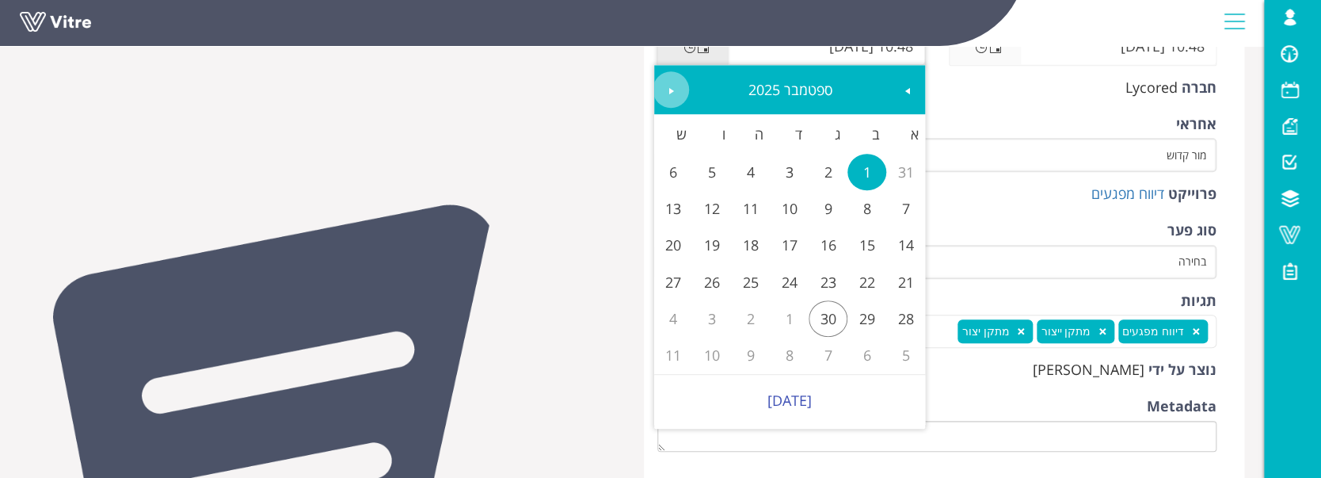
click at [660, 98] on link "Next" at bounding box center [671, 89] width 36 height 36
click at [711, 324] on link "31" at bounding box center [712, 318] width 39 height 36
type input "10:48 31/10/2025"
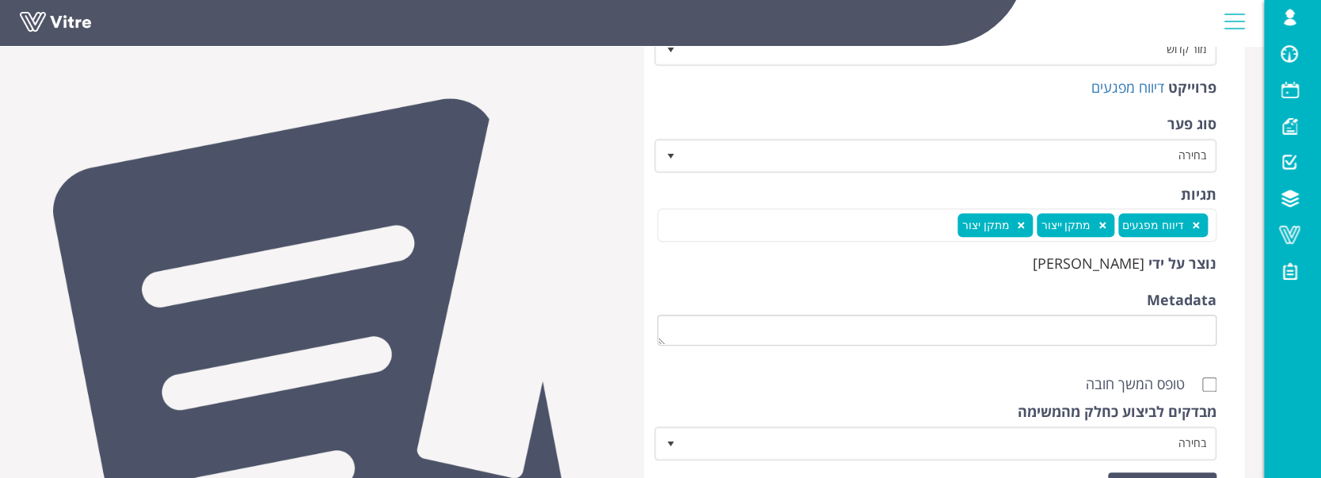
scroll to position [788, 0]
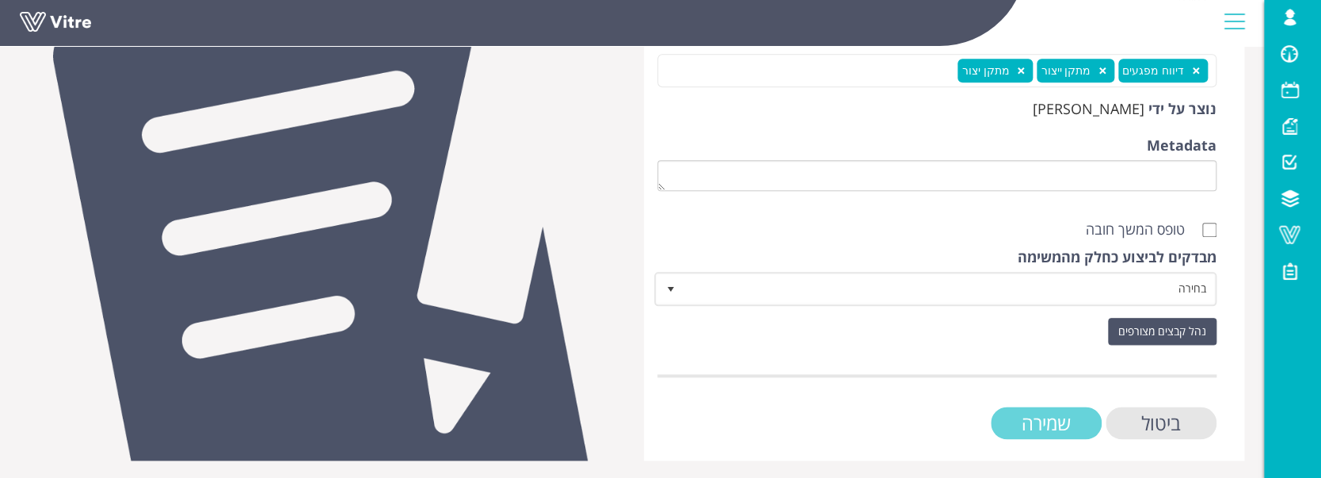
click at [1021, 421] on input "שמירה" at bounding box center [1046, 422] width 111 height 32
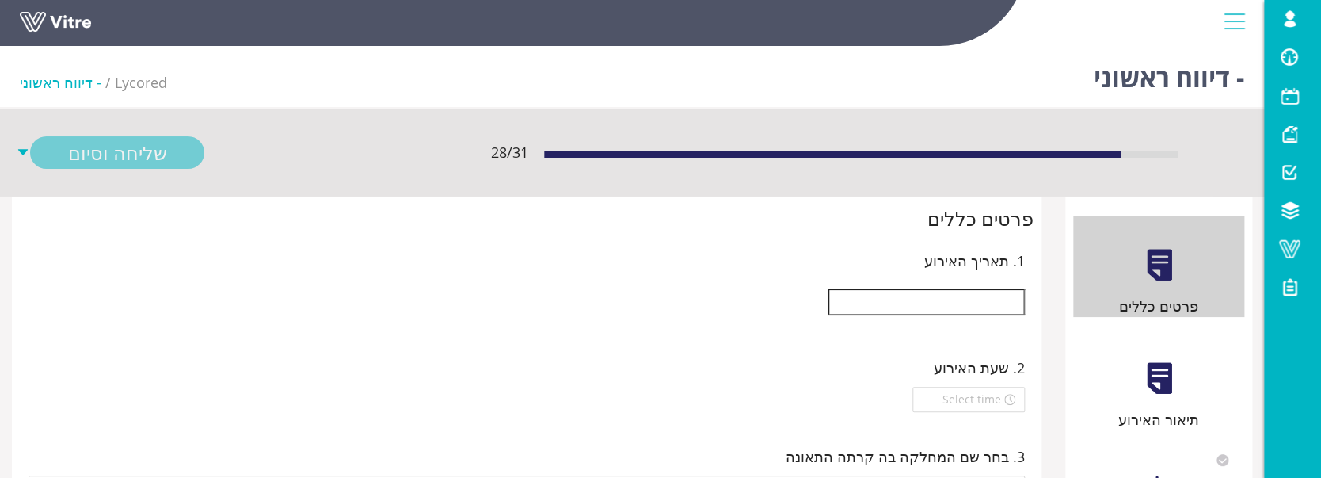
drag, startPoint x: 963, startPoint y: 288, endPoint x: 957, endPoint y: 299, distance: 13.5
click at [963, 288] on input "text" at bounding box center [926, 301] width 197 height 27
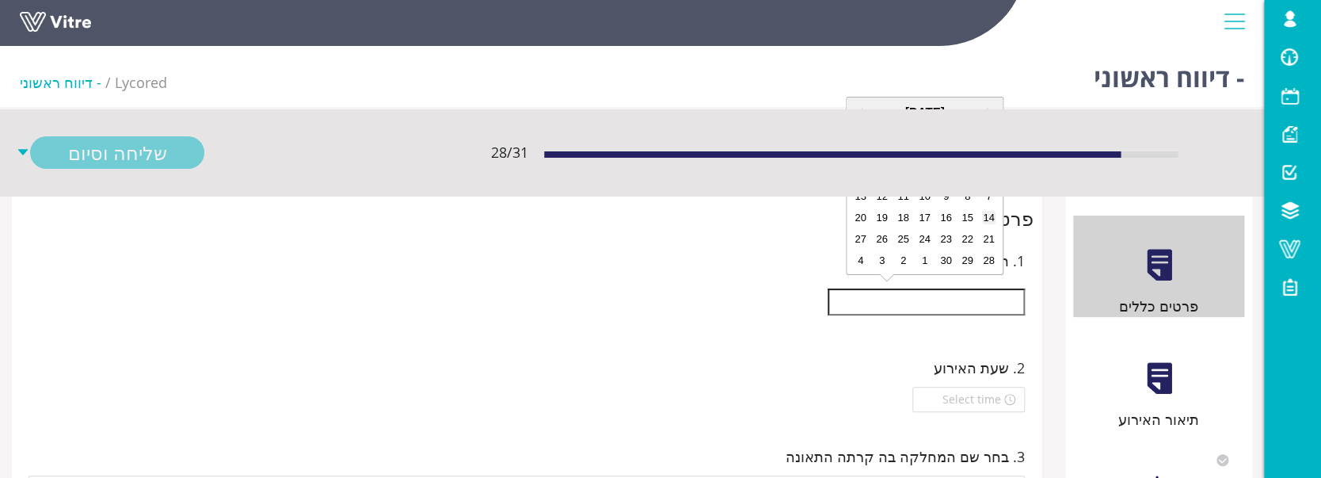
drag, startPoint x: 999, startPoint y: 206, endPoint x: 989, endPoint y: 216, distance: 14.6
click at [999, 207] on div "14 15 16 17 18 19 20" at bounding box center [925, 217] width 150 height 21
click at [981, 228] on div "21 22 23 24 25 26 27" at bounding box center [925, 238] width 150 height 21
click at [988, 219] on div "14" at bounding box center [988, 217] width 13 height 13
type input "[DATE]"
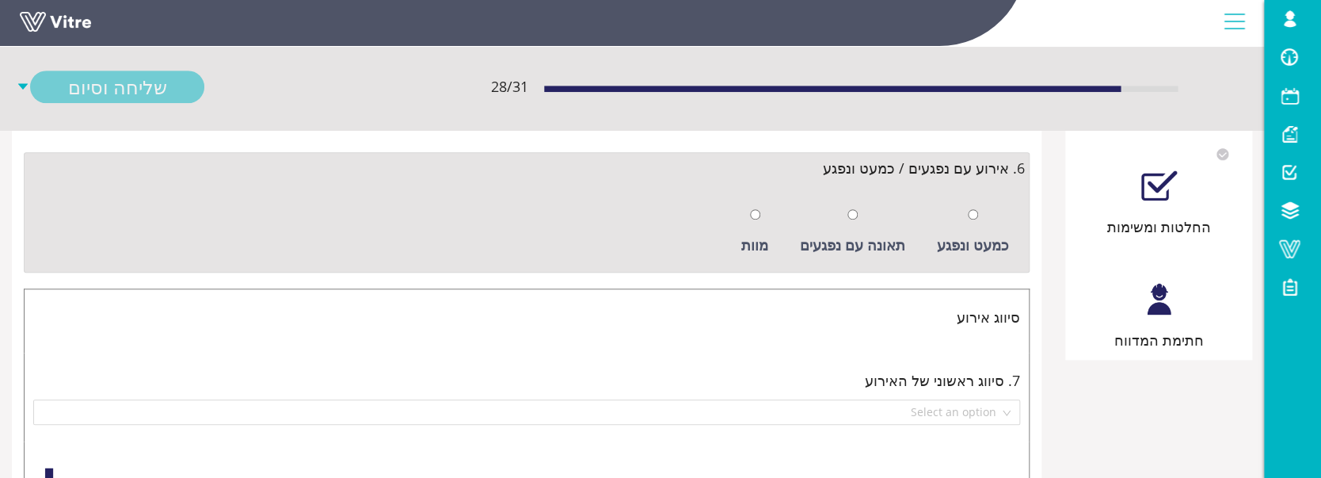
scroll to position [443, 0]
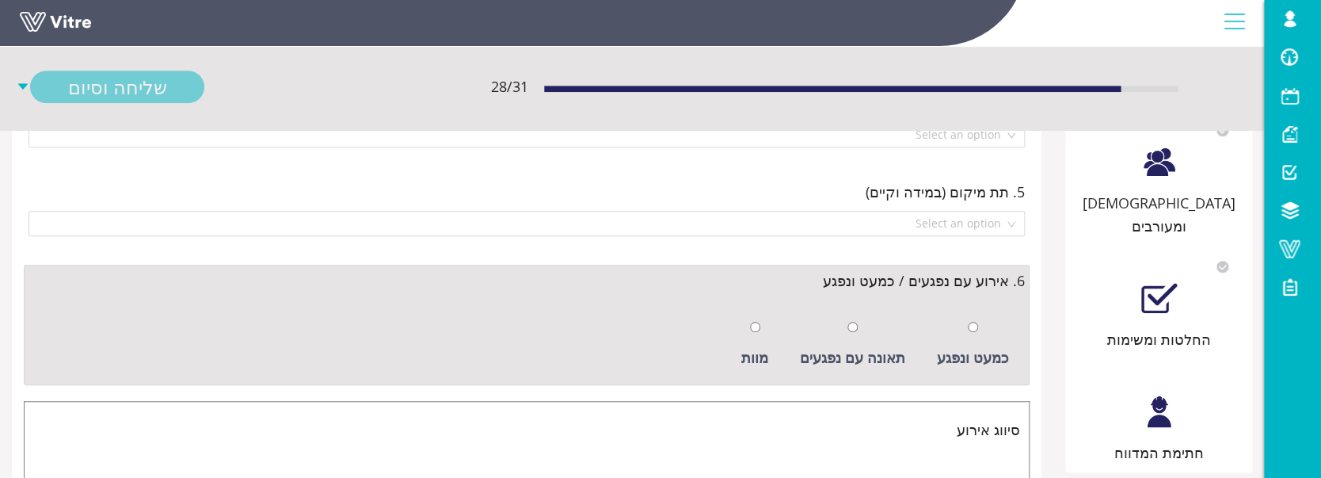
click at [973, 333] on div at bounding box center [973, 326] width 10 height 22
radio input "true"
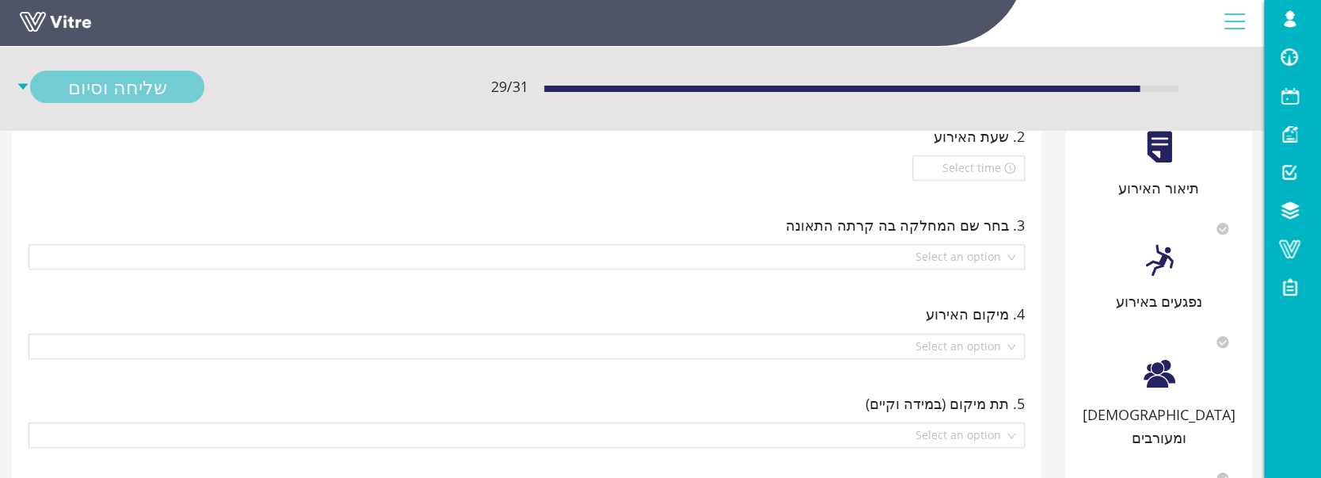
scroll to position [0, 0]
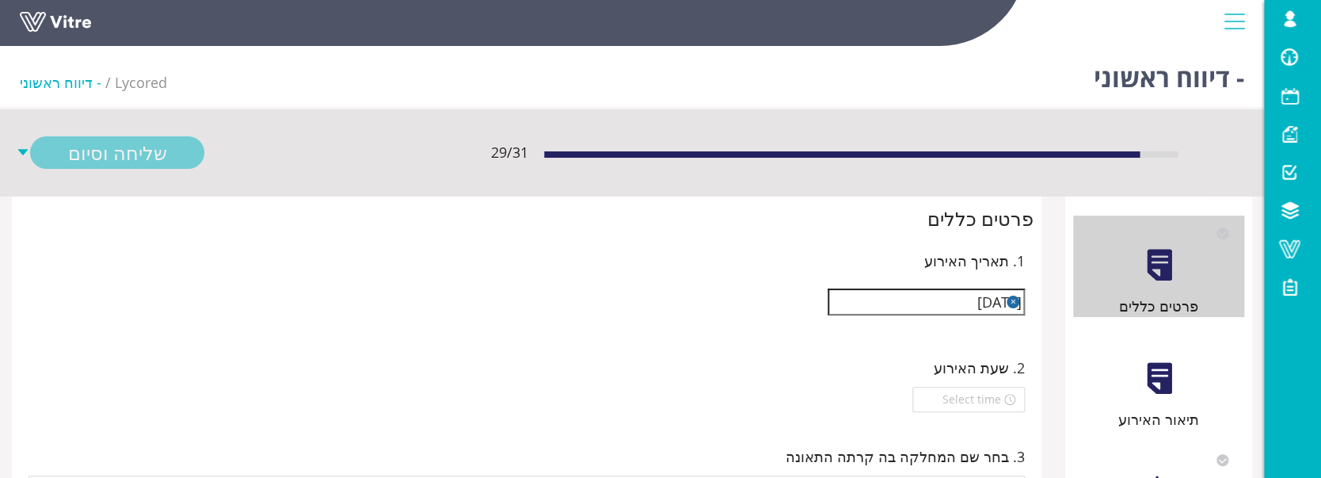
click at [1134, 364] on div "תיאור האירוע" at bounding box center [1158, 379] width 171 height 101
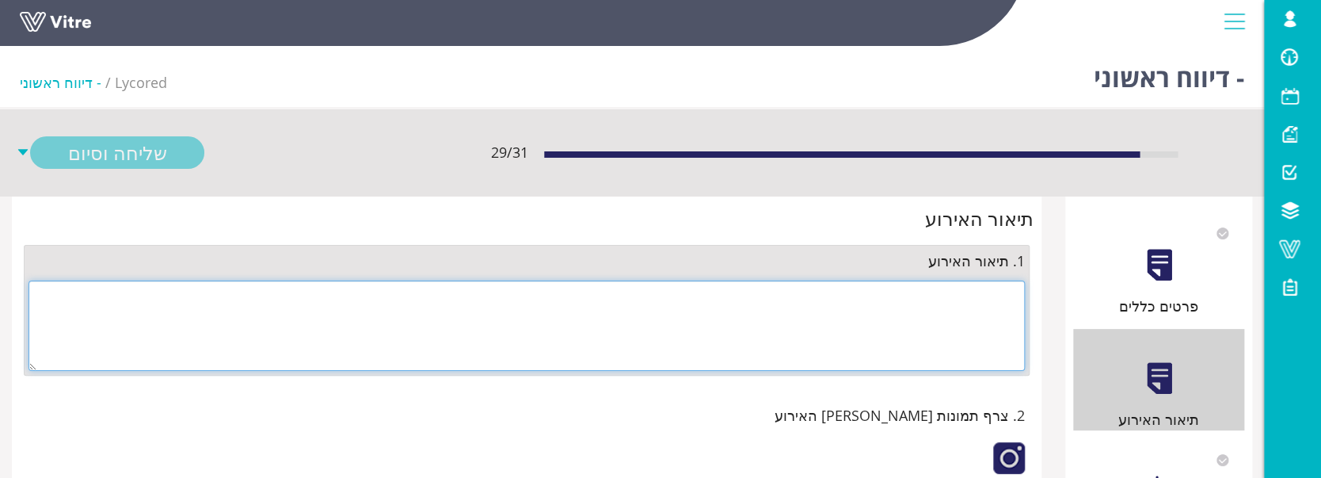
click at [993, 330] on textarea at bounding box center [527, 325] width 997 height 90
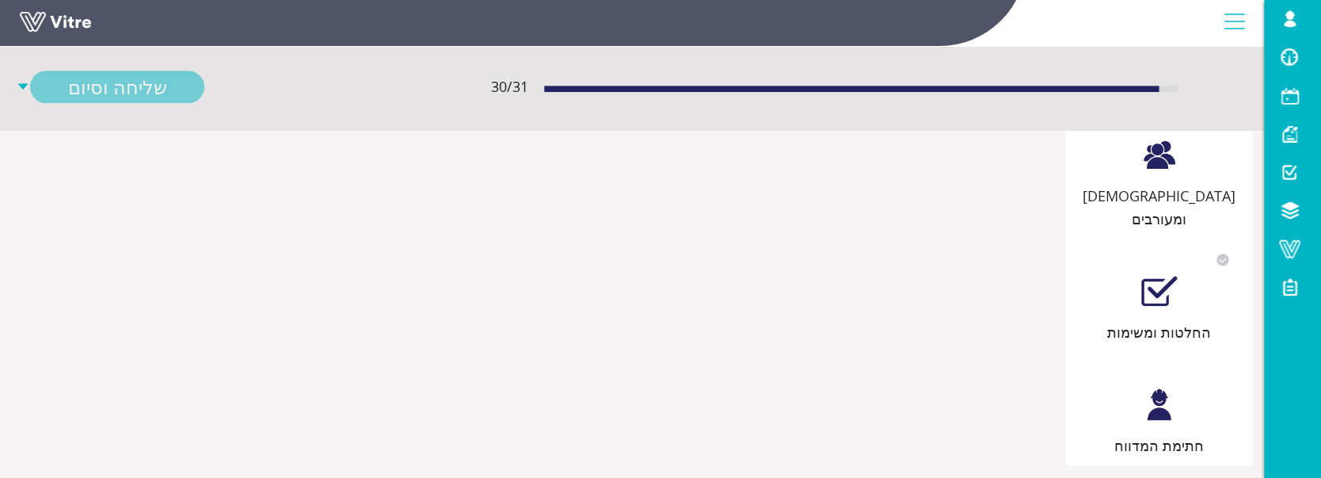
scroll to position [454, 0]
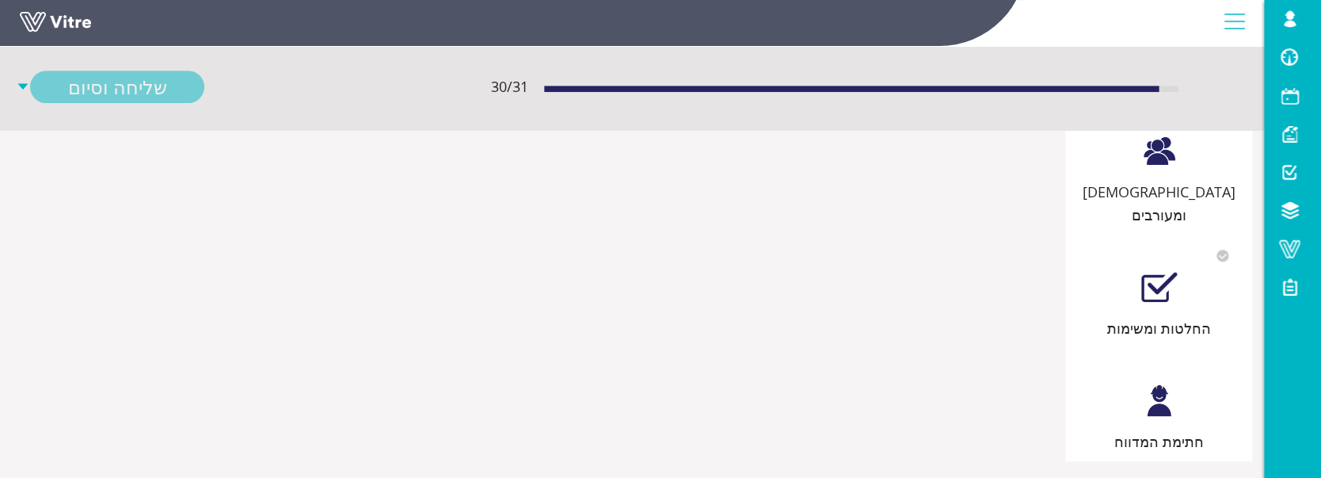
type textarea "טופל"
click at [1160, 383] on div at bounding box center [1159, 401] width 36 height 36
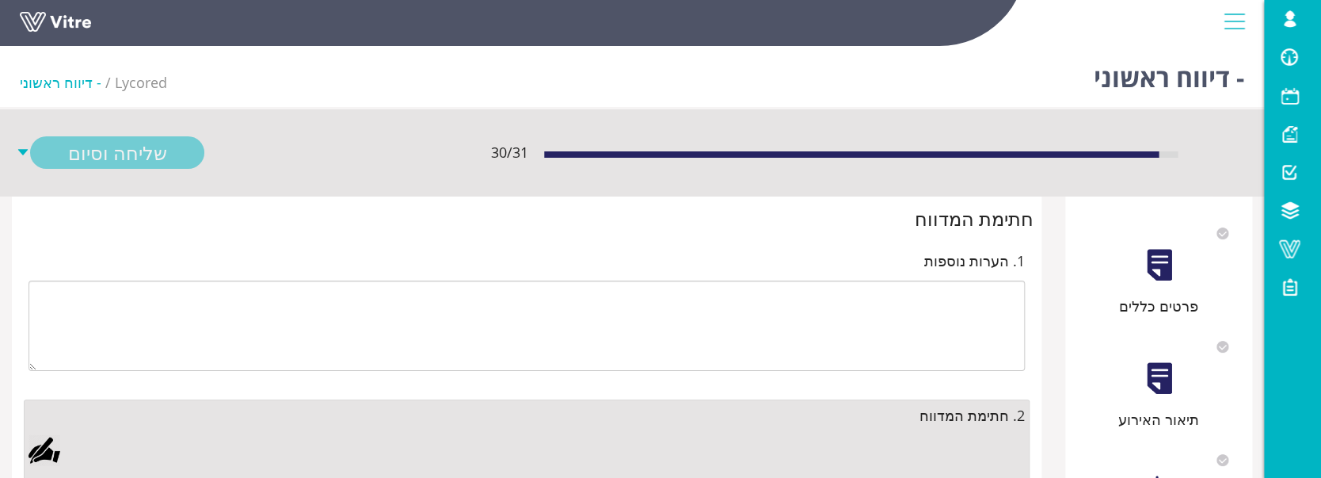
click at [51, 453] on div at bounding box center [45, 450] width 32 height 32
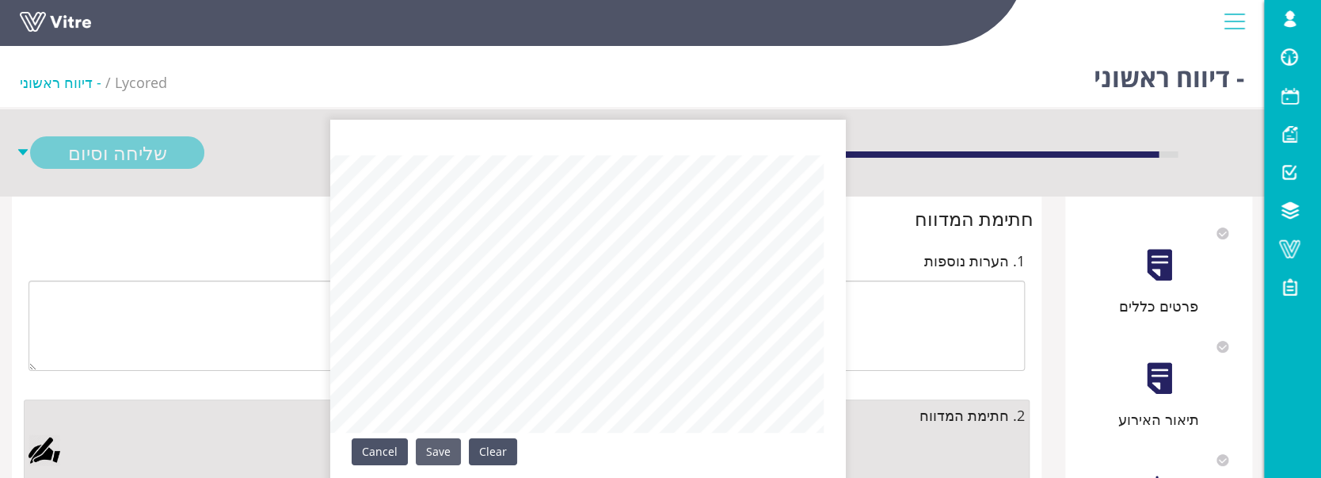
click at [432, 452] on link "Save" at bounding box center [438, 451] width 45 height 27
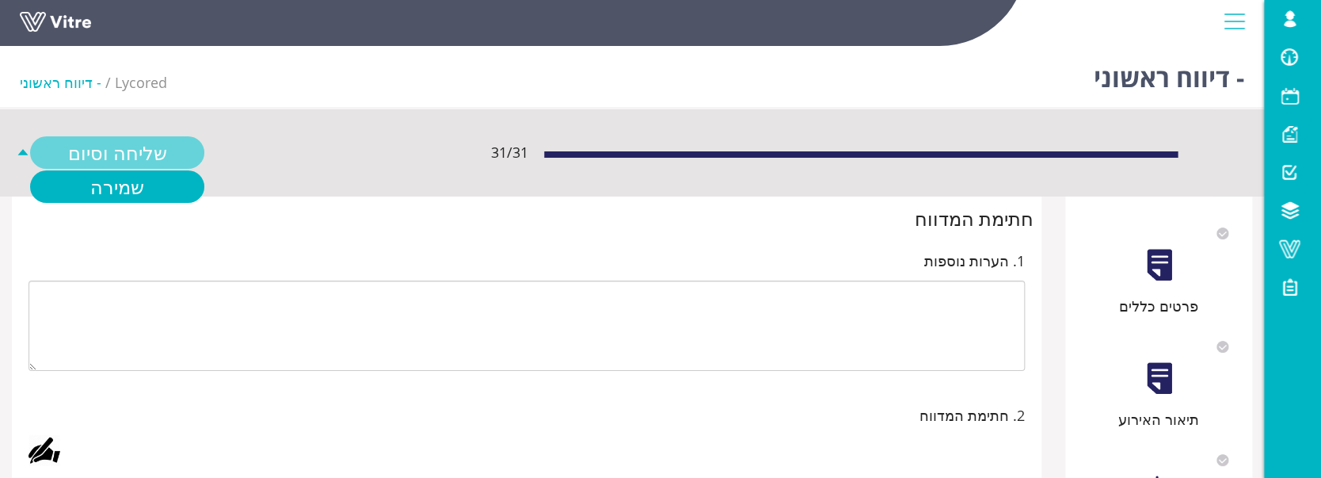
click at [158, 162] on link "שליחה וסיום" at bounding box center [117, 152] width 174 height 32
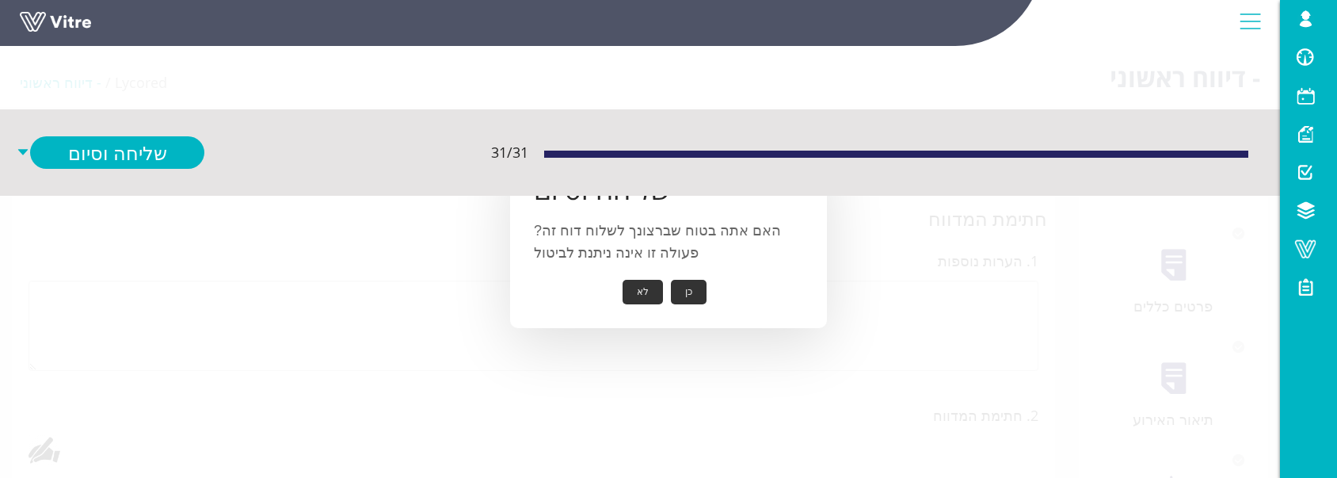
click at [697, 288] on button "כן" at bounding box center [689, 292] width 36 height 25
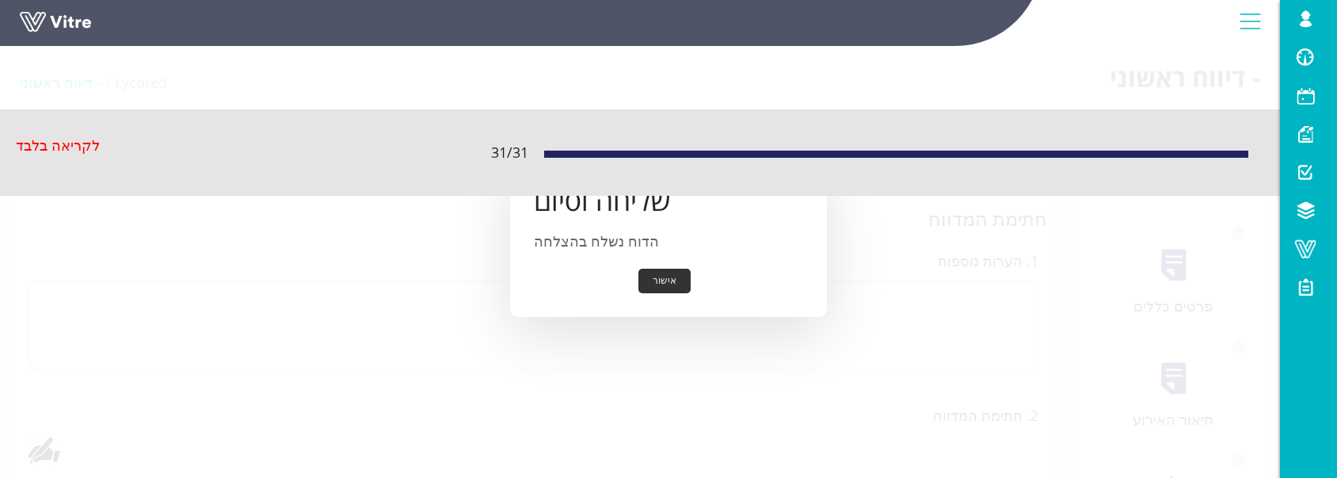
click at [672, 278] on button "אישור" at bounding box center [664, 281] width 52 height 25
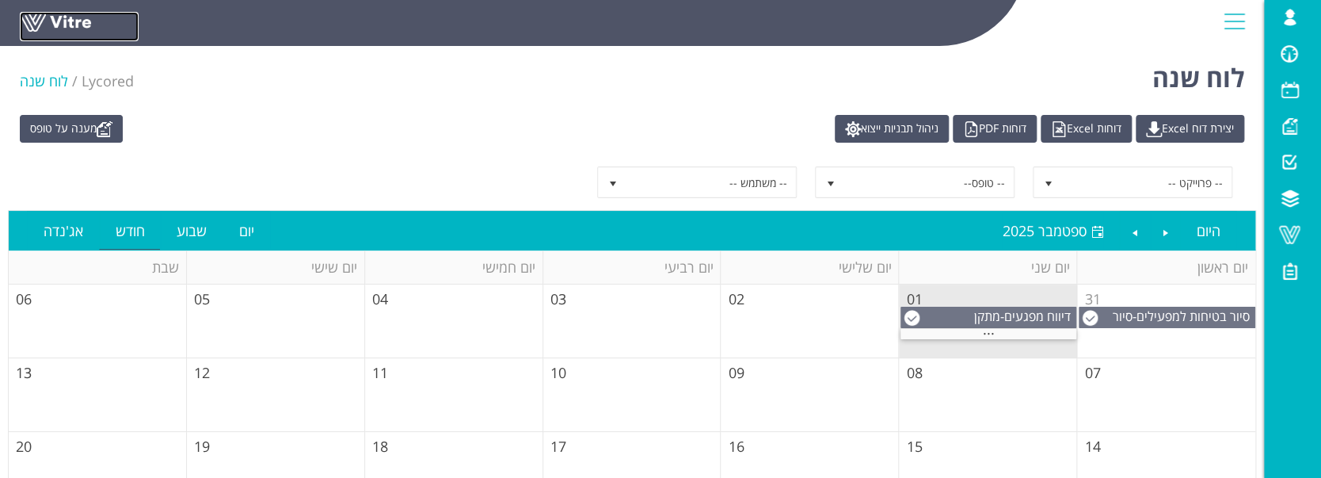
click at [63, 20] on link at bounding box center [79, 26] width 119 height 29
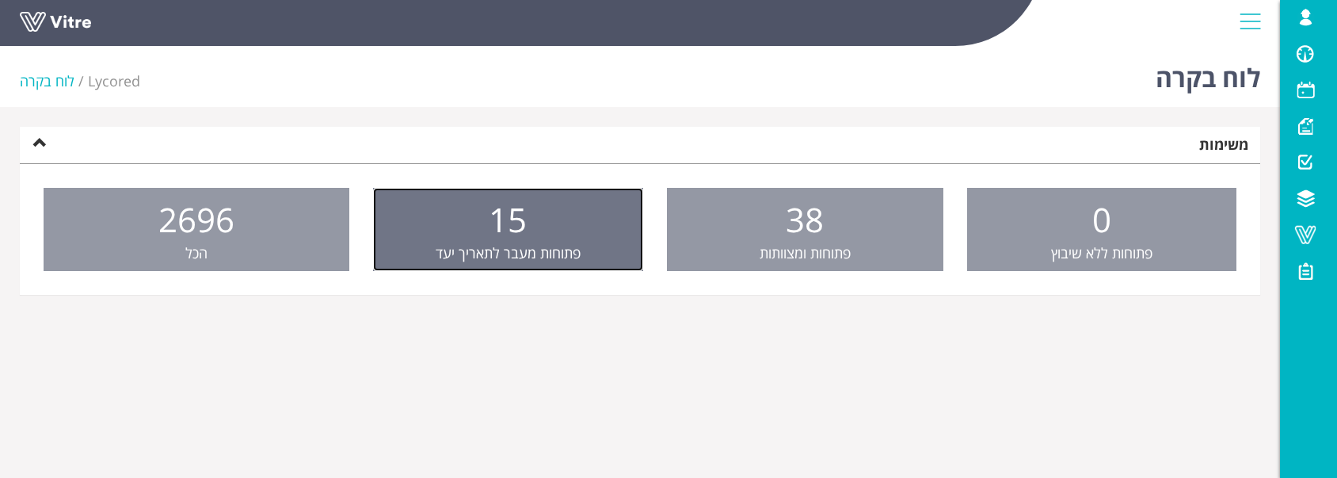
click at [611, 234] on link "15 פתוחות מעבר לתאריך יעד" at bounding box center [508, 230] width 271 height 84
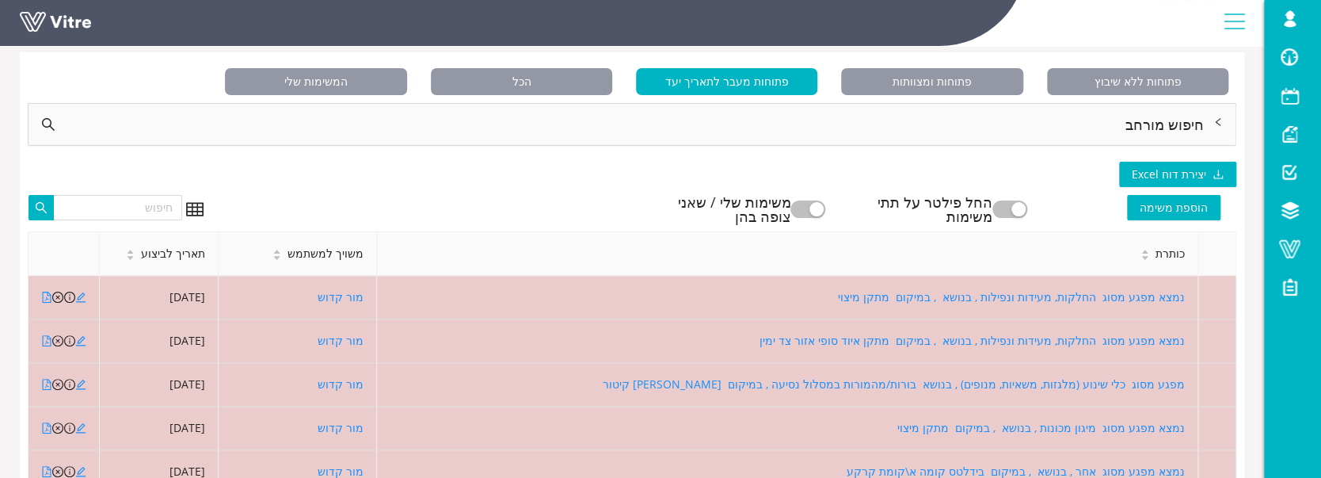
scroll to position [105, 0]
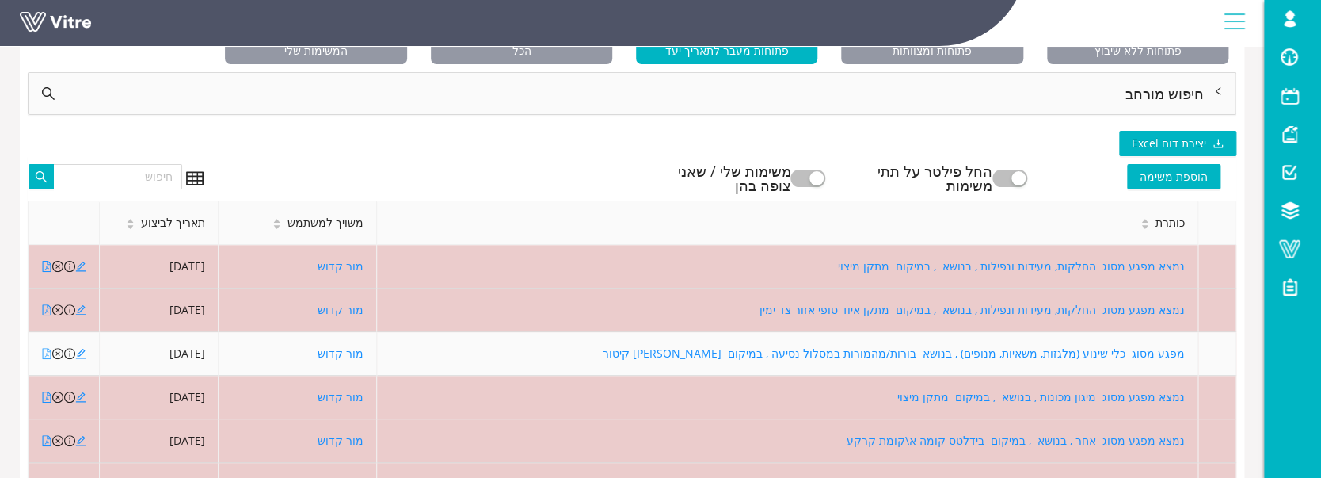
click at [47, 353] on icon "file-pdf" at bounding box center [47, 353] width 9 height 11
click at [82, 355] on icon "edit" at bounding box center [80, 353] width 11 height 11
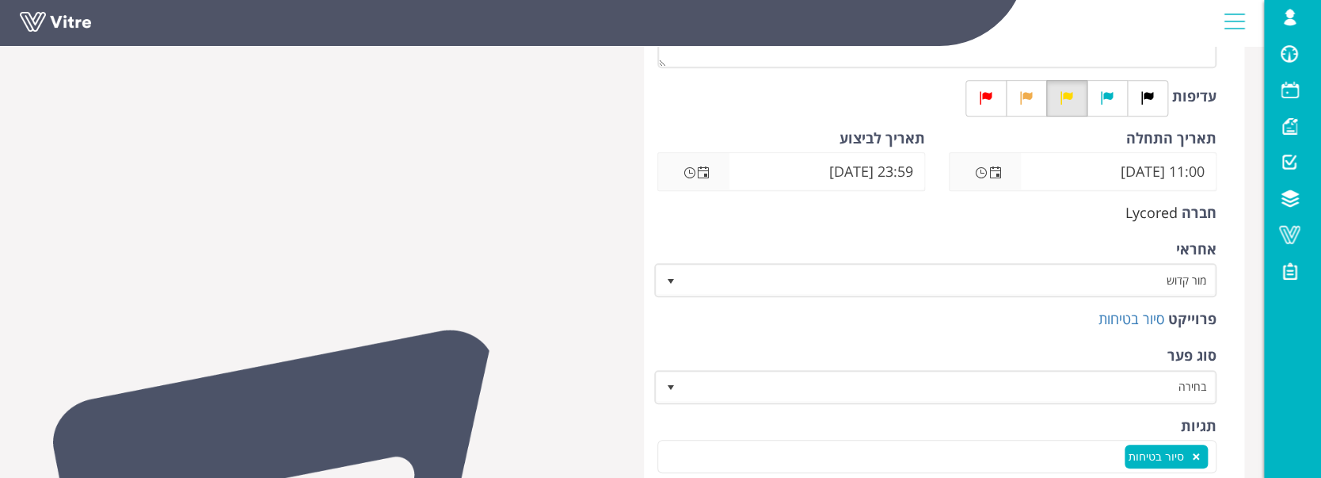
scroll to position [422, 0]
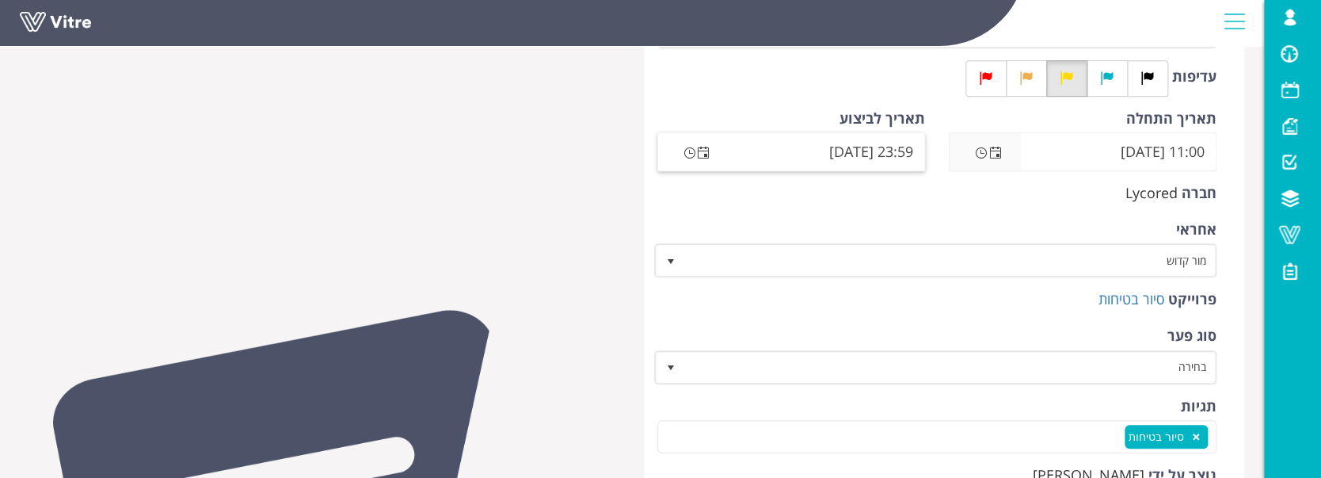
click at [710, 152] on span "Open the date view" at bounding box center [703, 151] width 22 height 19
click at [703, 155] on span "Open the date view" at bounding box center [703, 153] width 13 height 13
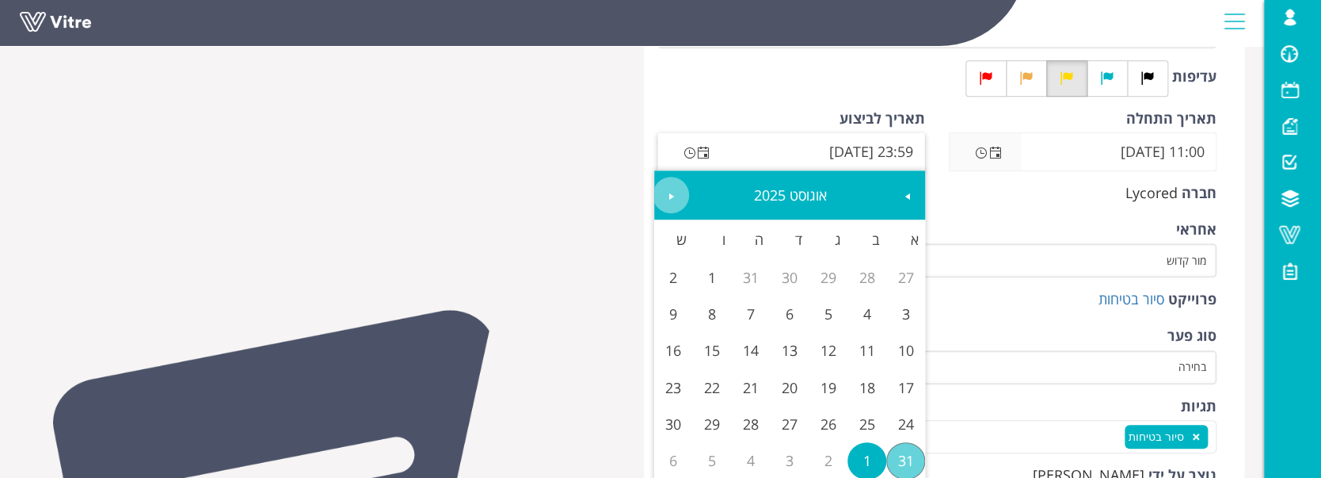
click at [665, 201] on span "Next" at bounding box center [671, 196] width 13 height 13
click at [665, 200] on span "Next" at bounding box center [671, 196] width 13 height 13
click at [711, 414] on link "31" at bounding box center [712, 424] width 39 height 36
type input "23:59 31/10/2025"
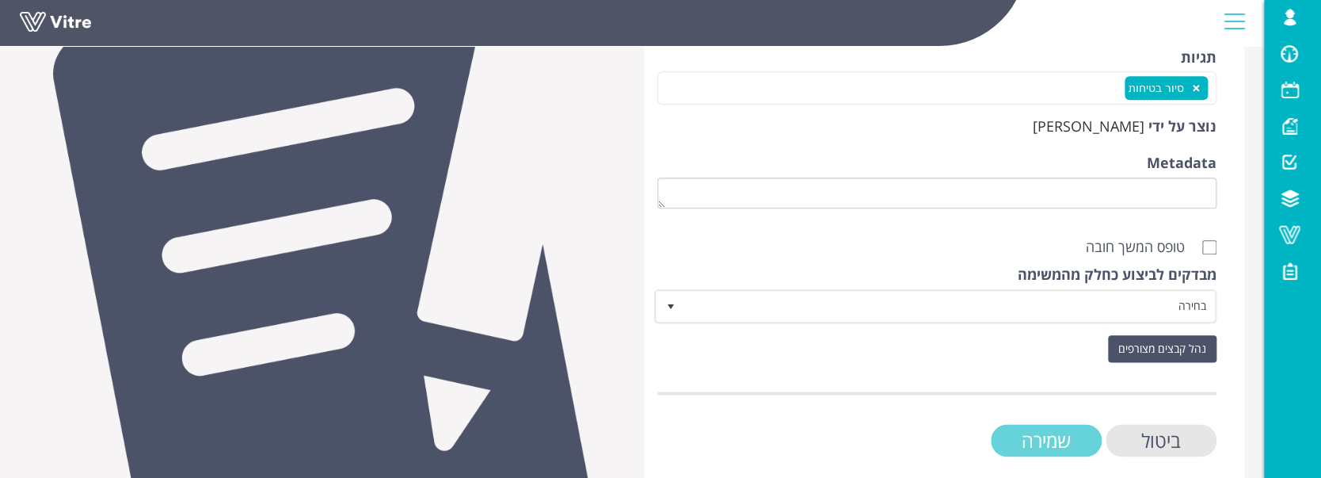
scroll to position [788, 0]
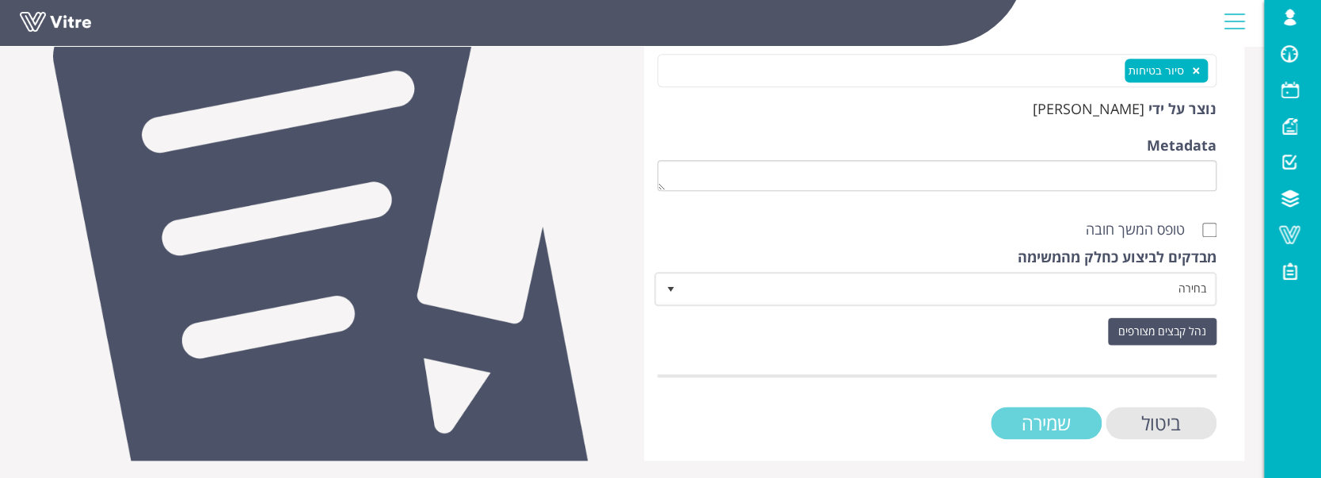
click at [1015, 414] on input "שמירה" at bounding box center [1046, 422] width 111 height 32
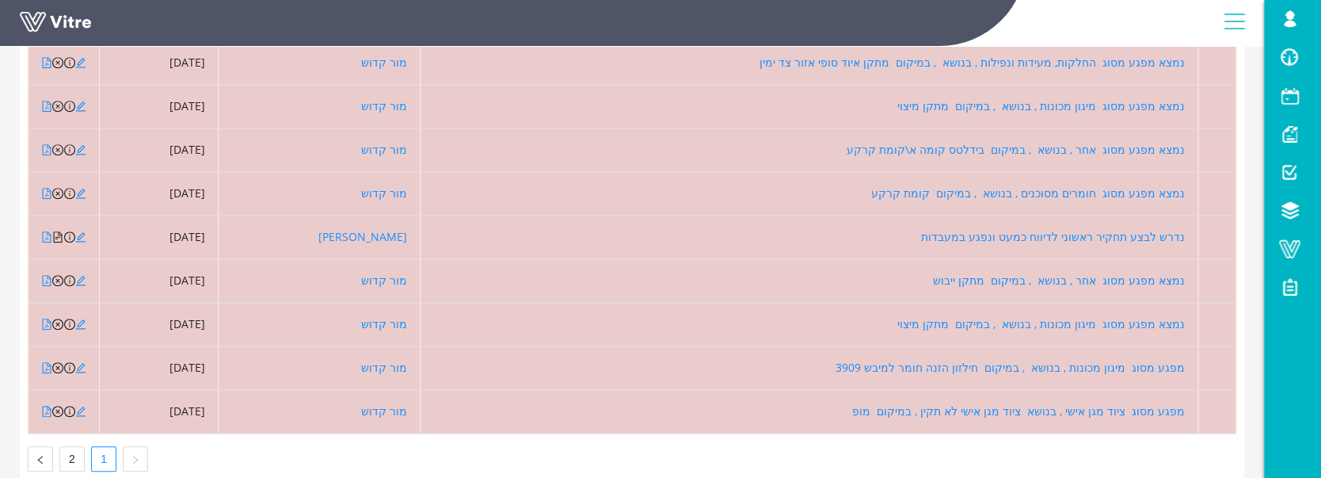
scroll to position [356, 0]
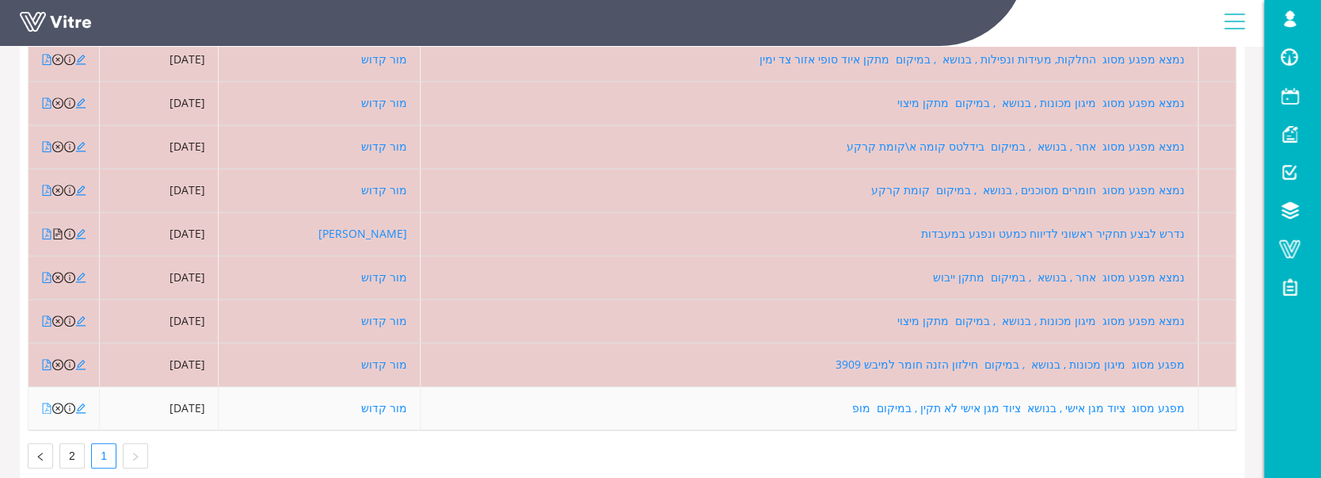
click at [45, 403] on icon "file-pdf" at bounding box center [46, 407] width 11 height 11
click at [81, 404] on icon "edit" at bounding box center [80, 407] width 11 height 11
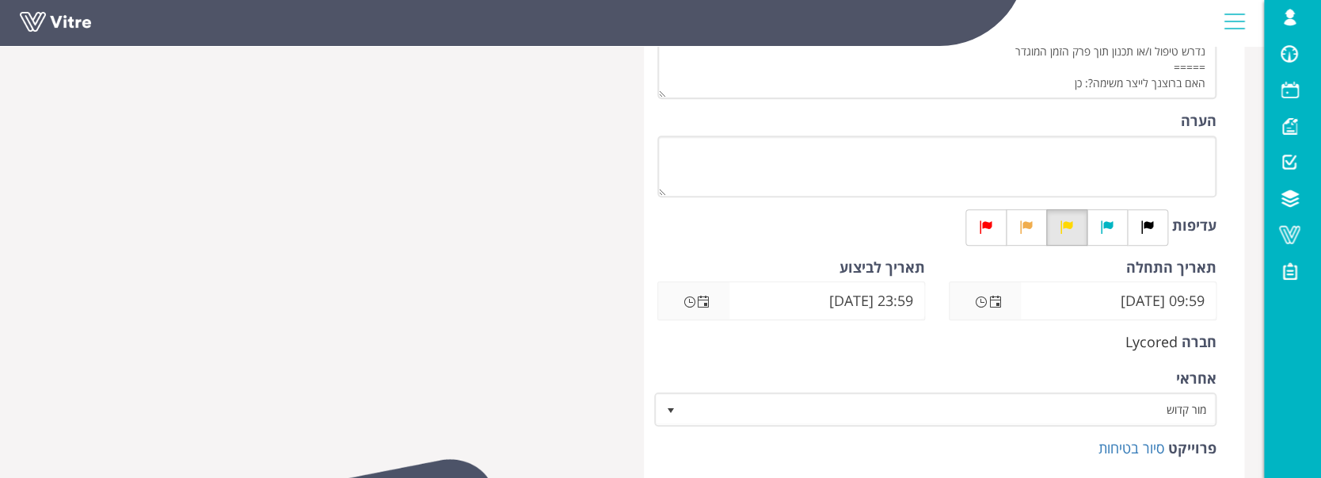
scroll to position [317, 0]
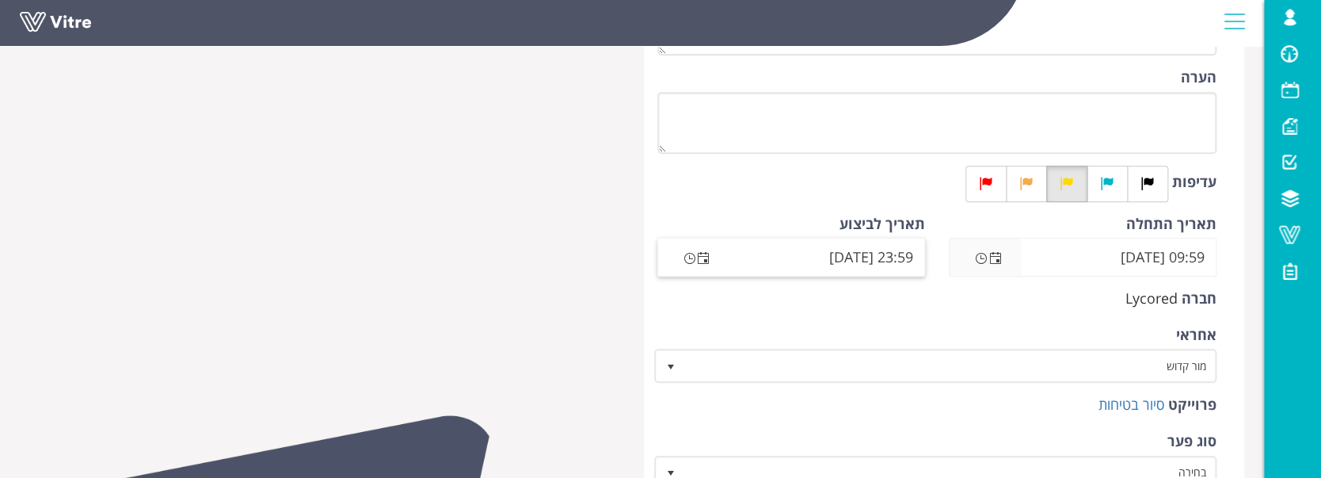
click at [706, 250] on span "Open the date view" at bounding box center [703, 256] width 22 height 19
click at [700, 255] on span "Open the date view" at bounding box center [703, 258] width 13 height 13
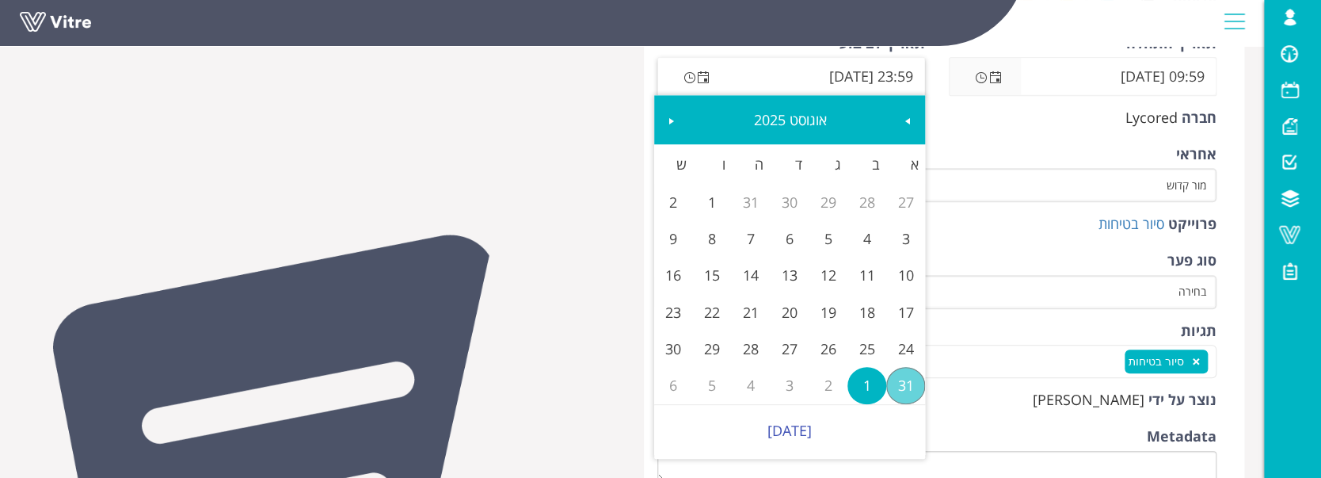
scroll to position [422, 0]
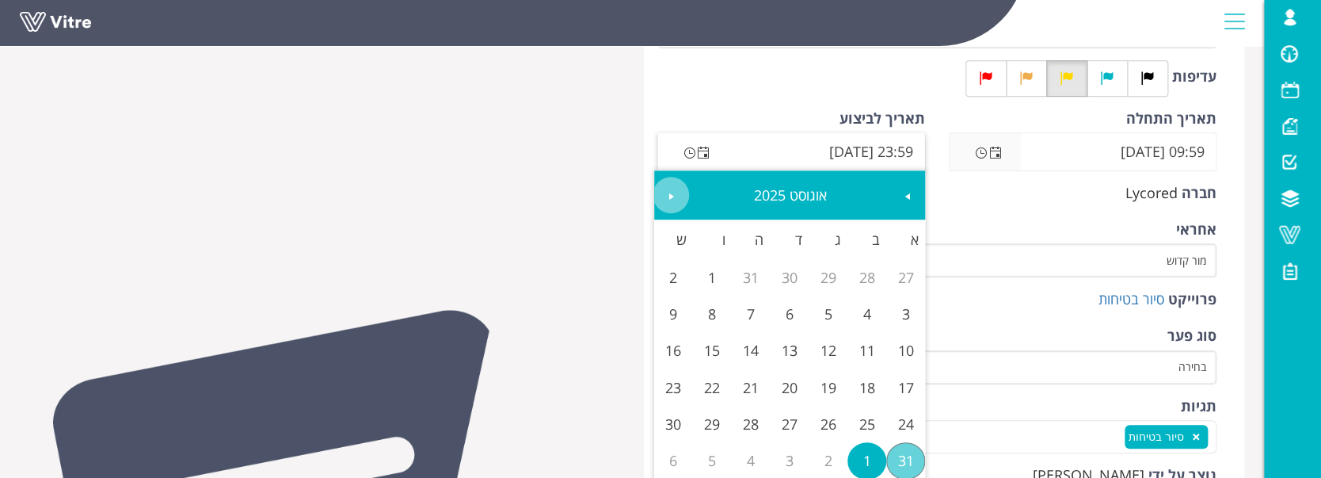
click at [668, 200] on span "Next" at bounding box center [671, 196] width 13 height 13
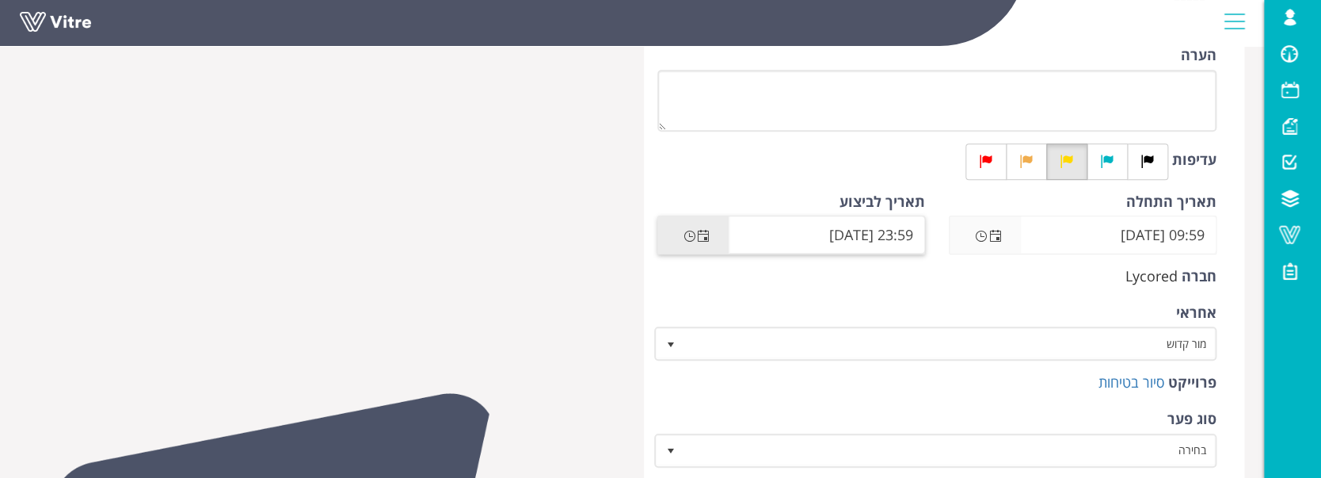
scroll to position [211, 0]
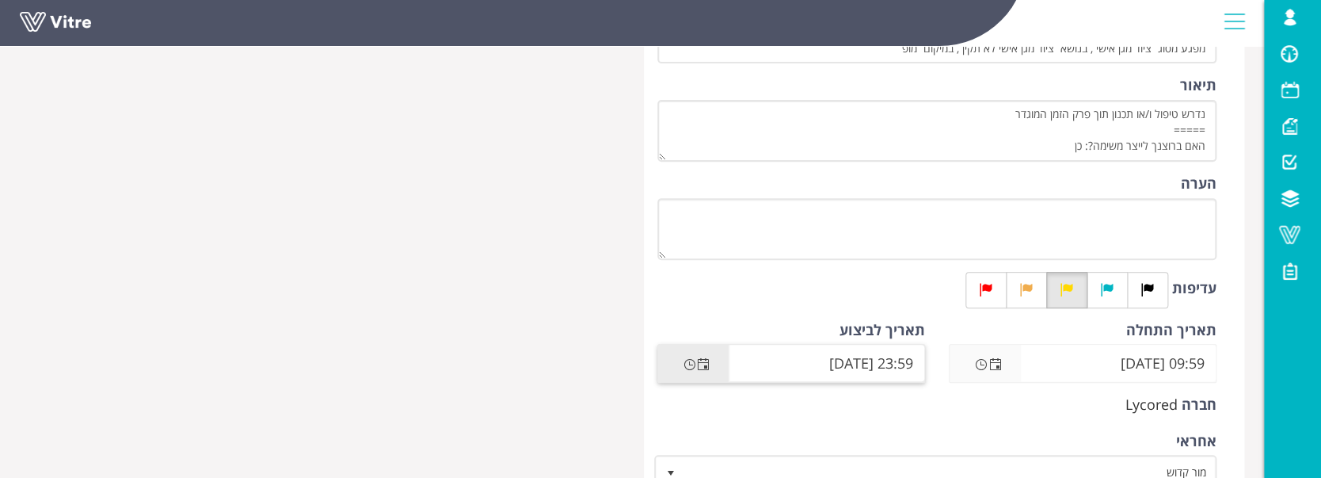
click at [699, 360] on span "Open the date view" at bounding box center [703, 364] width 13 height 13
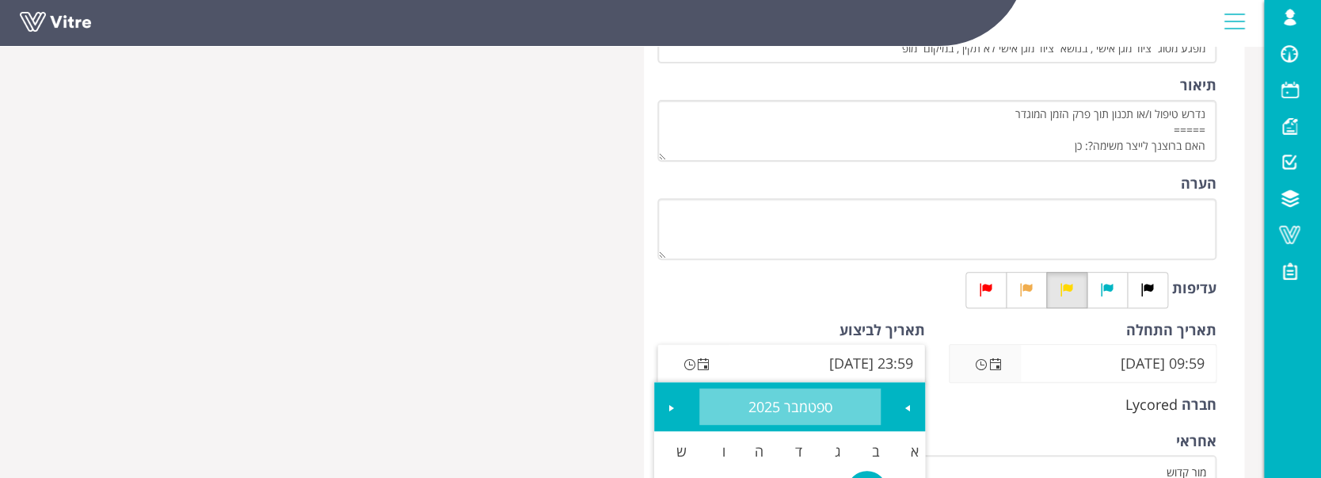
scroll to position [422, 0]
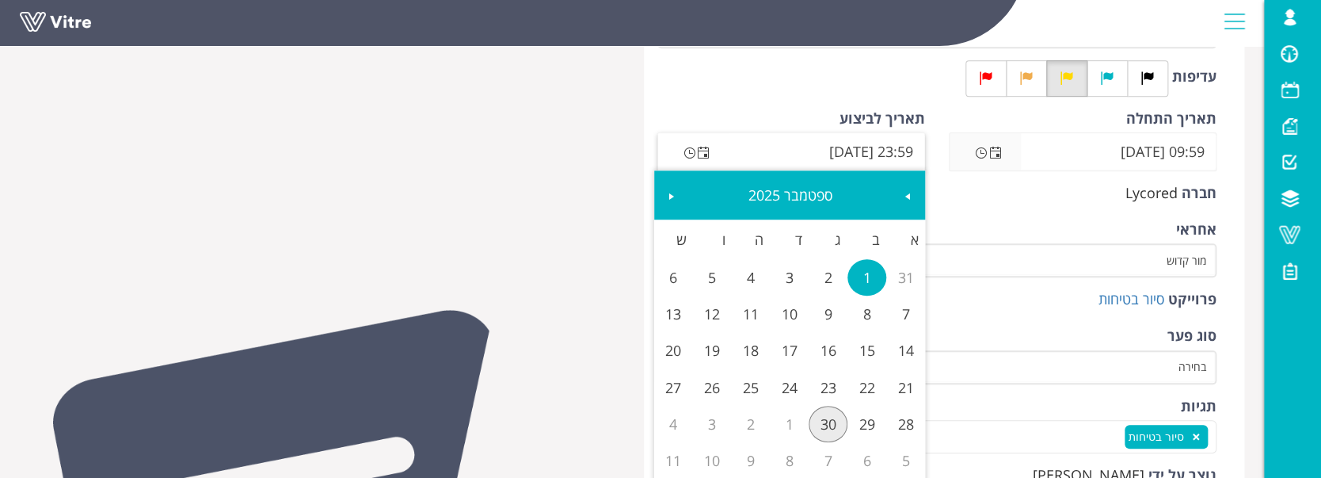
click at [830, 421] on link "30" at bounding box center [828, 424] width 39 height 36
type input "23:59 30/09/2025"
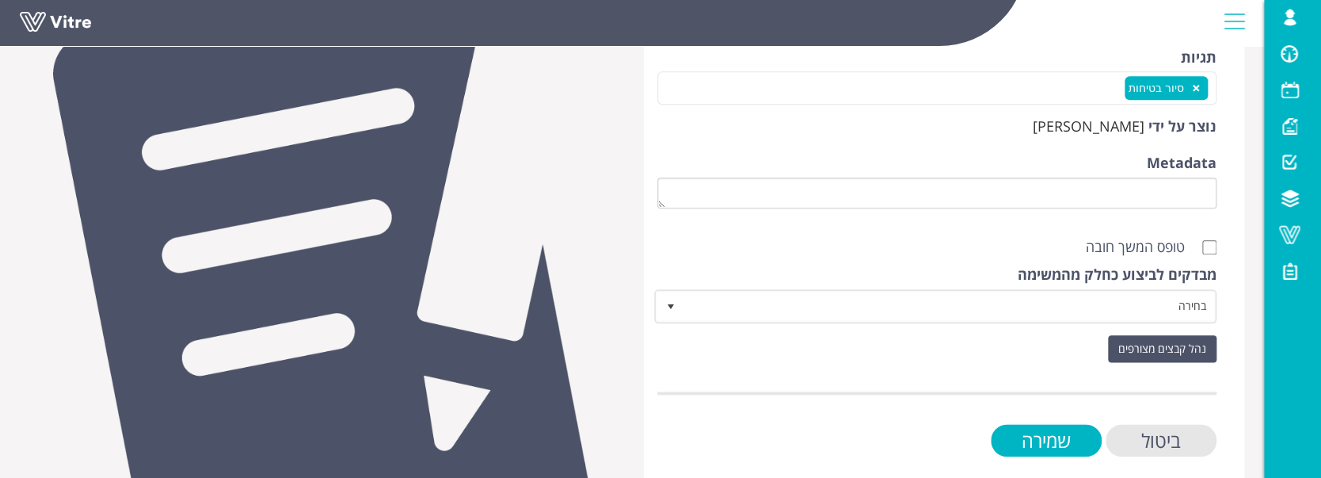
scroll to position [788, 0]
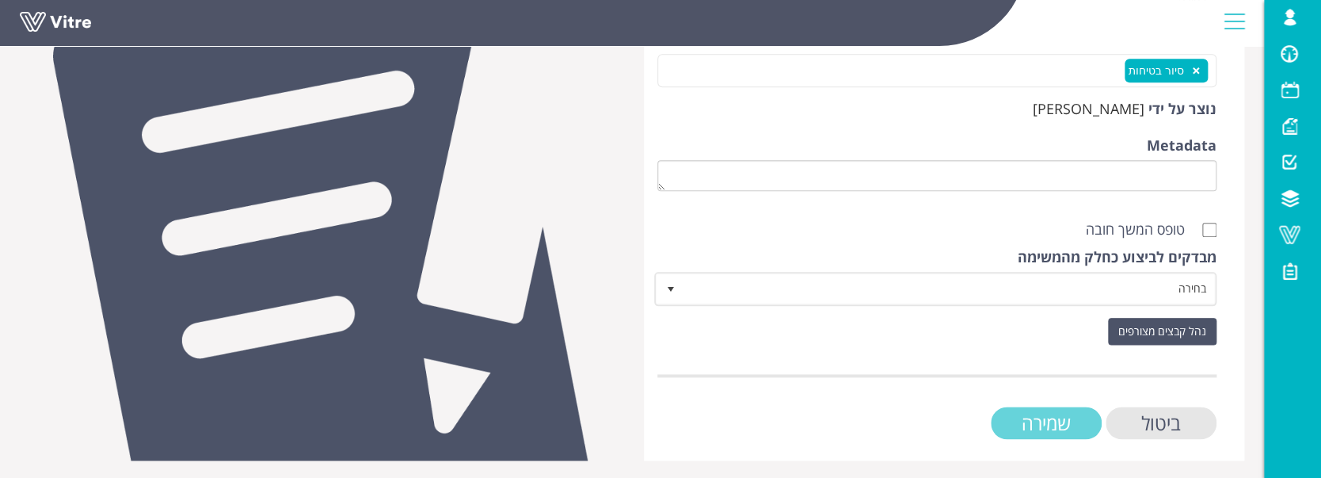
click at [1027, 419] on input "שמירה" at bounding box center [1046, 422] width 111 height 32
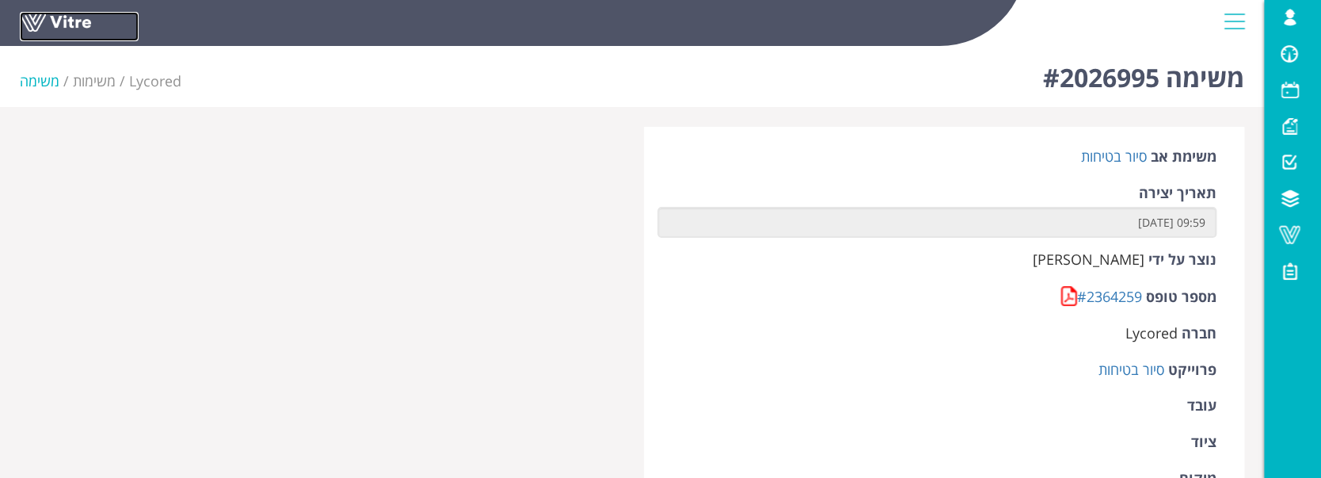
click at [59, 20] on link at bounding box center [79, 26] width 119 height 29
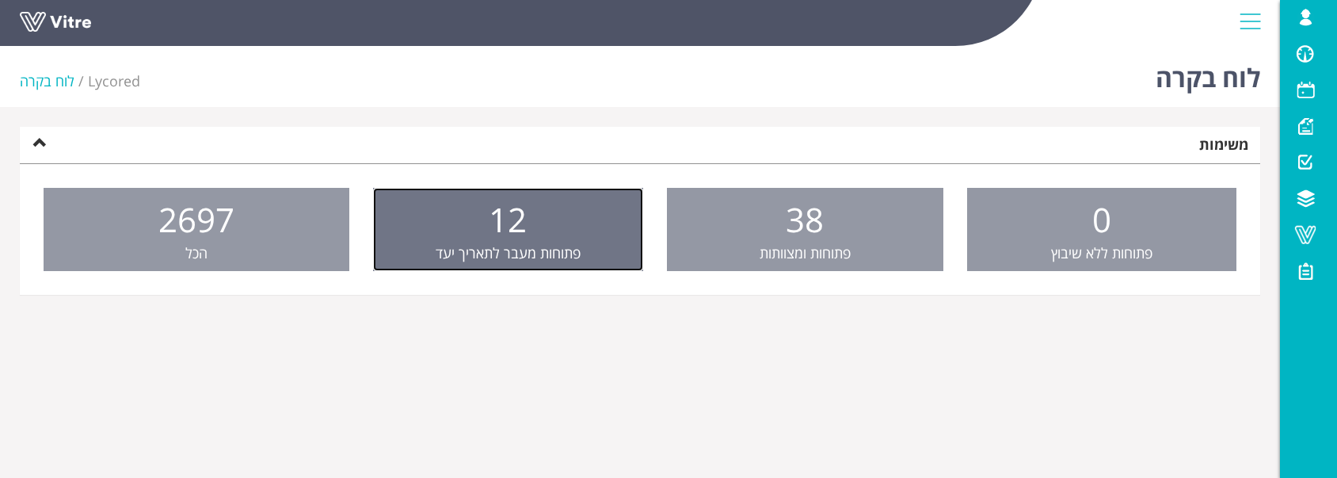
click at [442, 220] on link "12 פתוחות מעבר לתאריך יעד" at bounding box center [508, 230] width 271 height 84
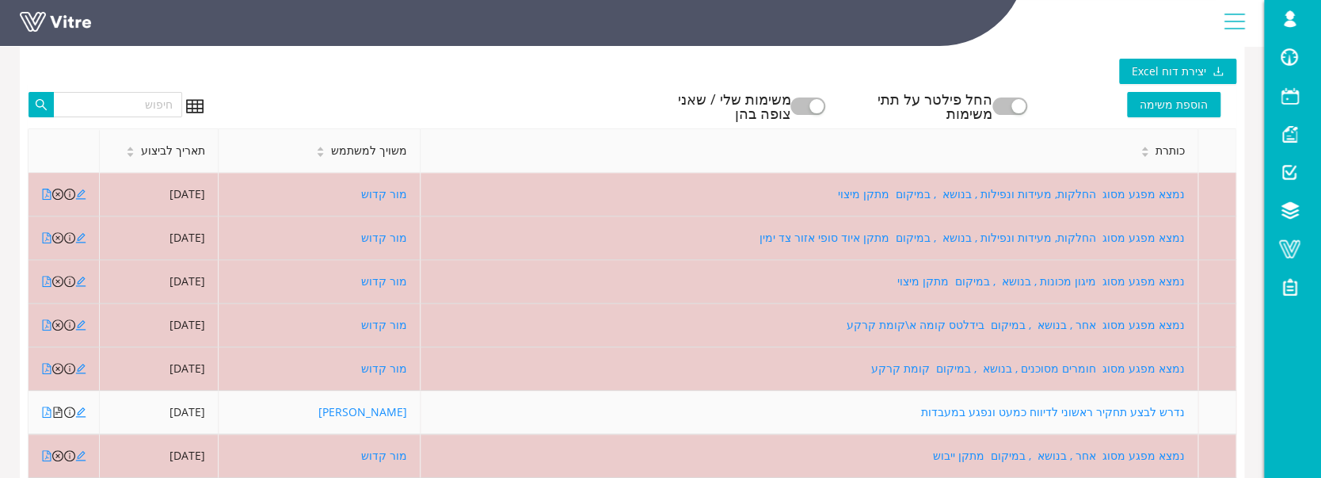
scroll to position [211, 0]
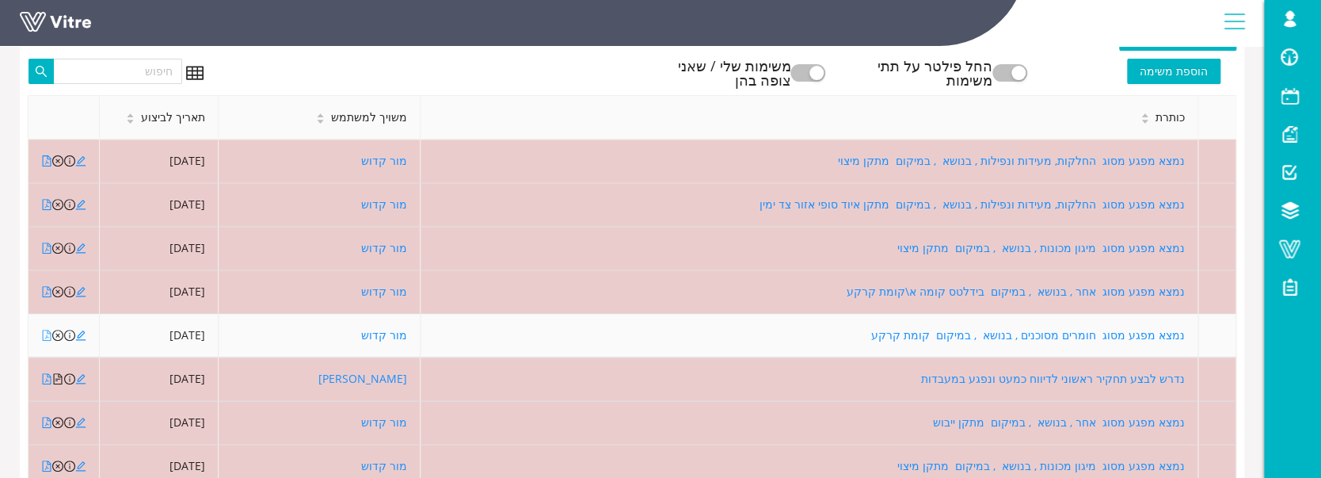
click at [47, 333] on icon "file-pdf" at bounding box center [46, 335] width 11 height 11
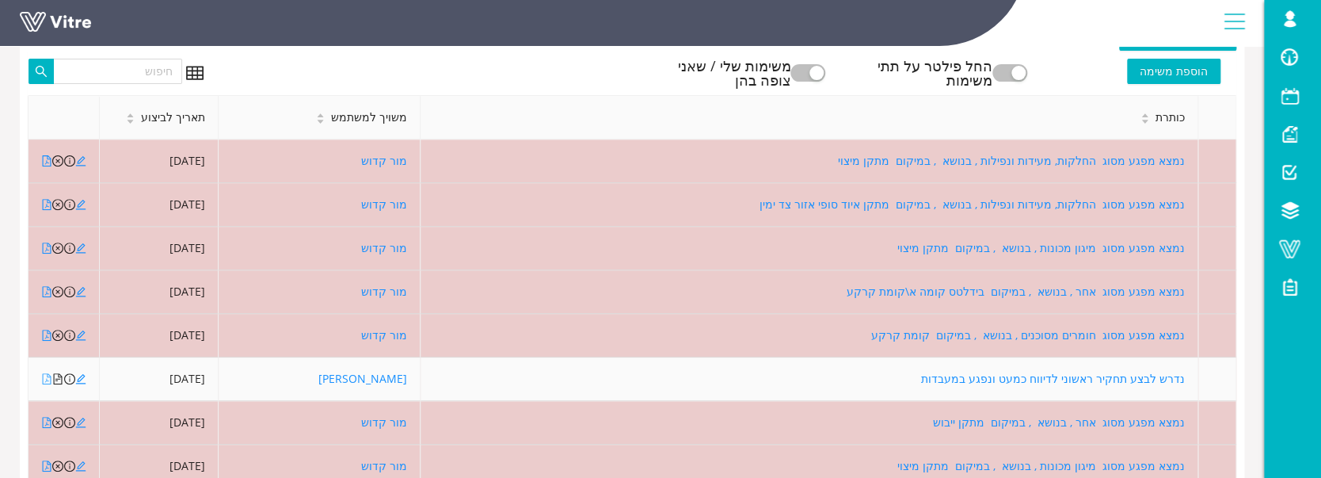
click at [47, 379] on icon "file-pdf" at bounding box center [46, 378] width 11 height 11
click at [57, 375] on icon "file-text" at bounding box center [57, 378] width 11 height 11
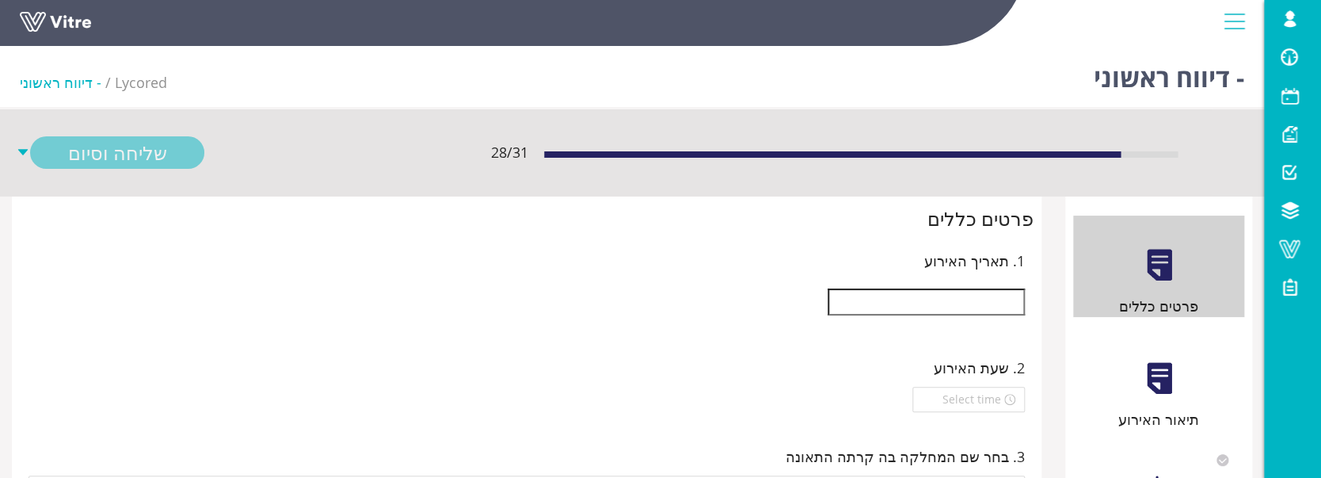
click at [997, 314] on input "text" at bounding box center [926, 301] width 197 height 27
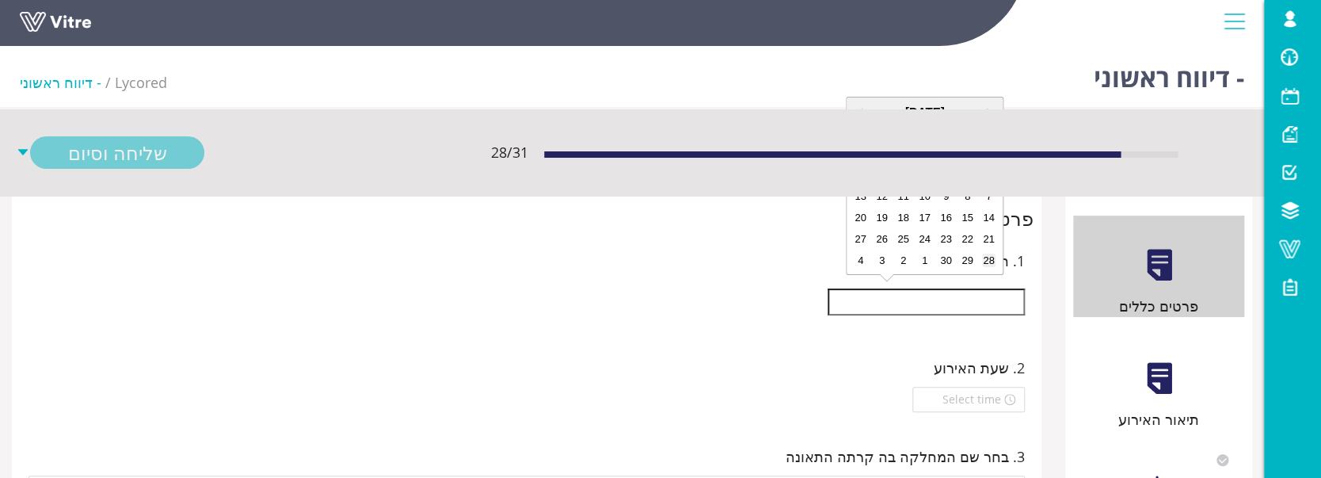
click at [995, 265] on div "28" at bounding box center [988, 259] width 13 height 13
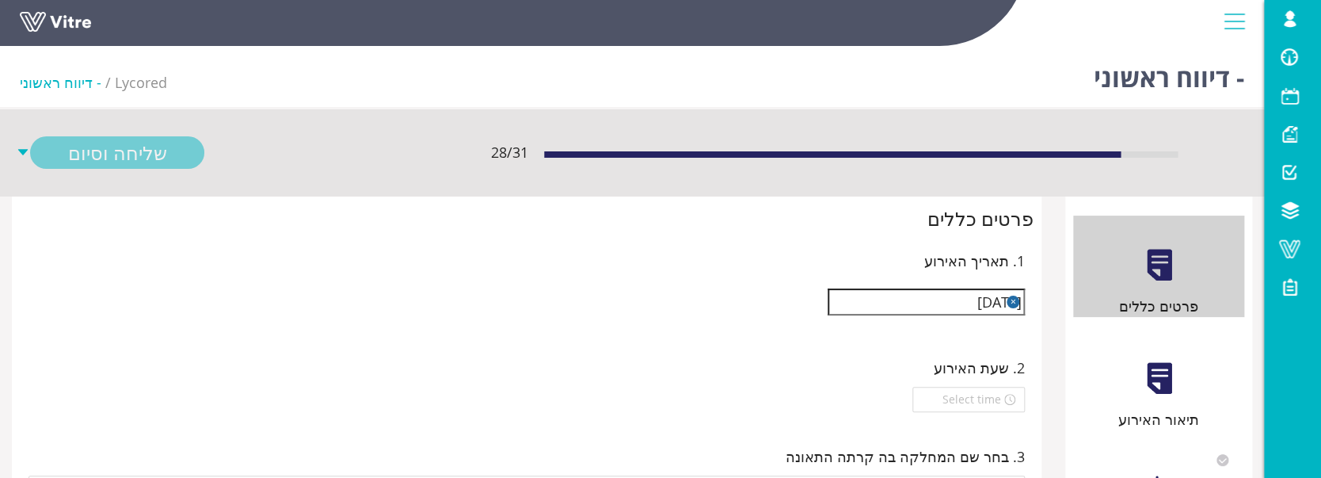
click at [936, 301] on input "28/09/2025" at bounding box center [926, 301] width 197 height 27
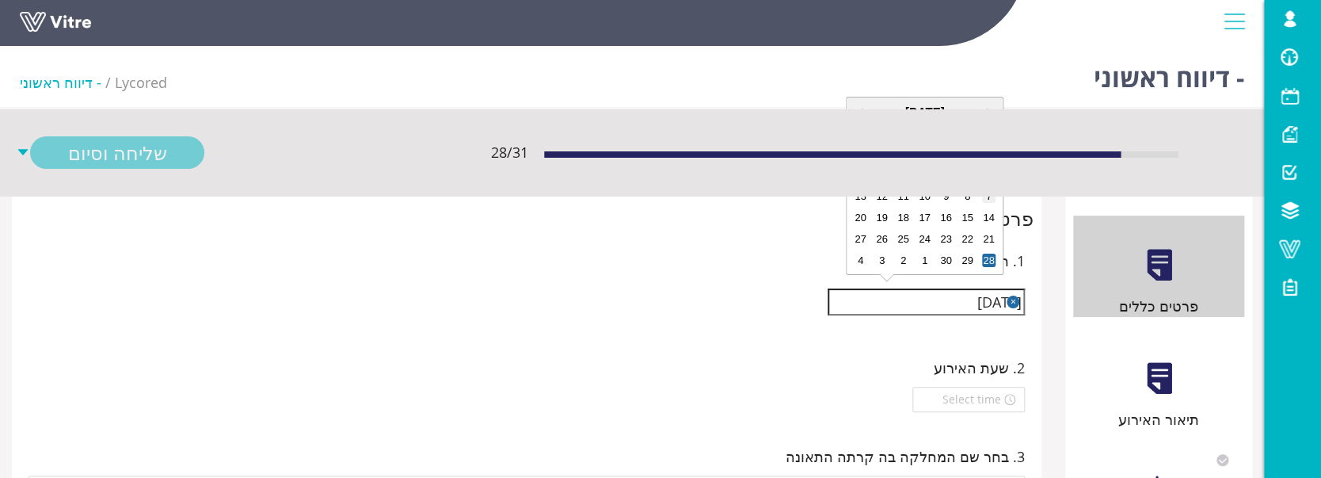
click at [983, 198] on div "7" at bounding box center [988, 195] width 13 height 13
type input "07/09/2025"
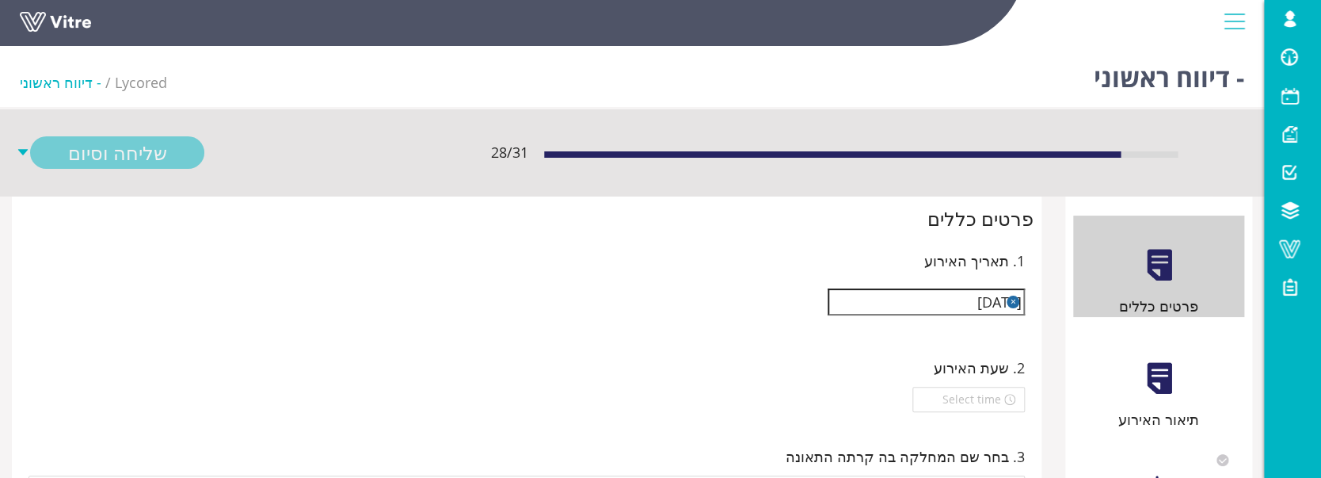
click at [1173, 367] on div at bounding box center [1159, 378] width 36 height 36
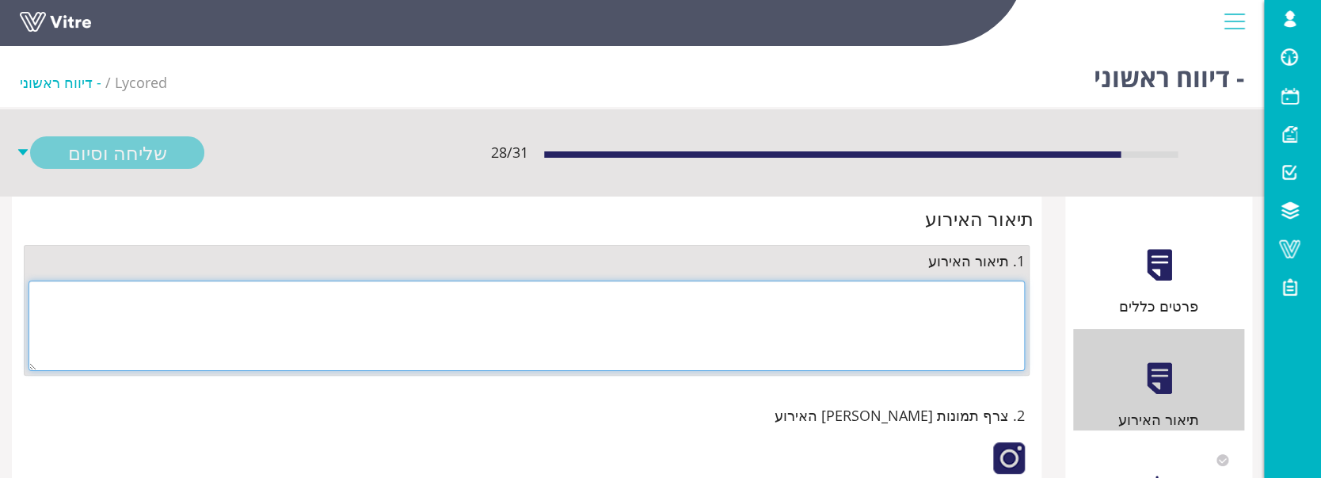
click at [884, 349] on textarea at bounding box center [527, 325] width 997 height 90
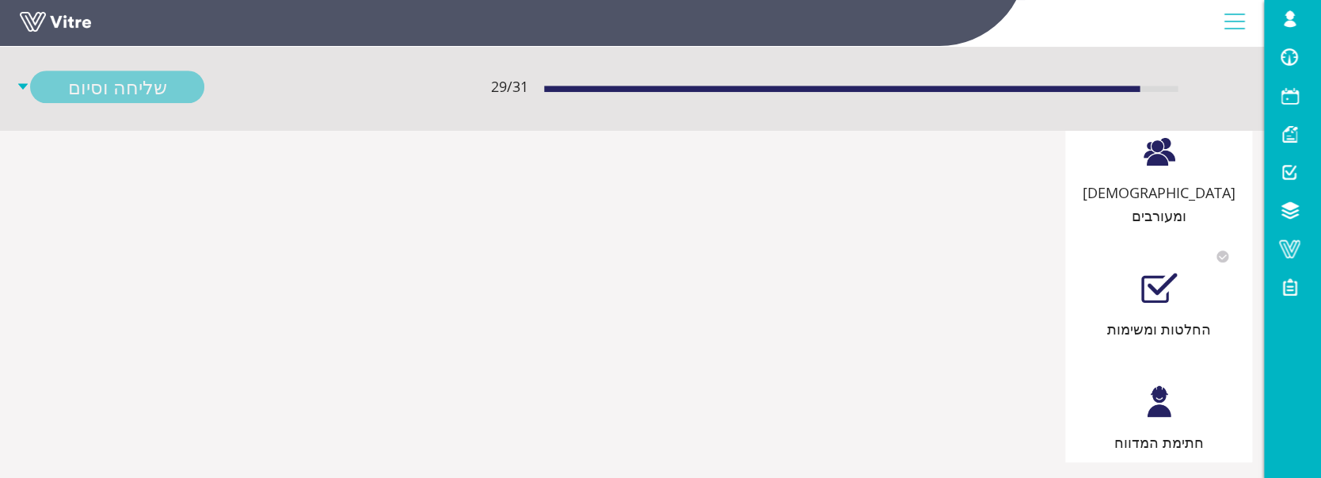
scroll to position [454, 0]
type textarea "לא מדובר באירוע, טופל"
click at [1167, 383] on div at bounding box center [1159, 401] width 36 height 36
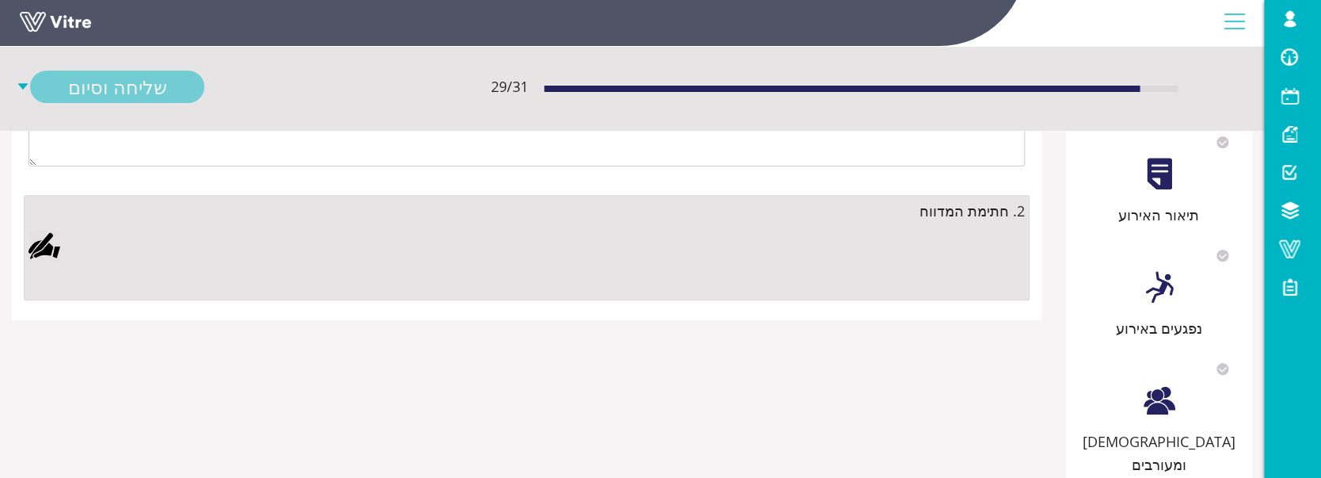
scroll to position [211, 0]
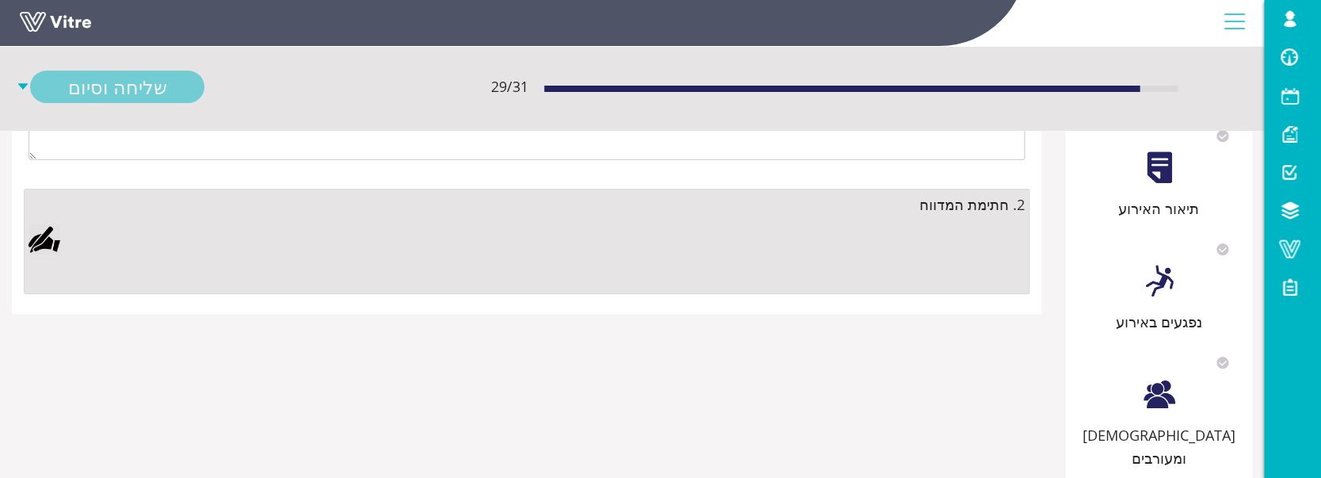
click at [51, 238] on div at bounding box center [45, 239] width 32 height 32
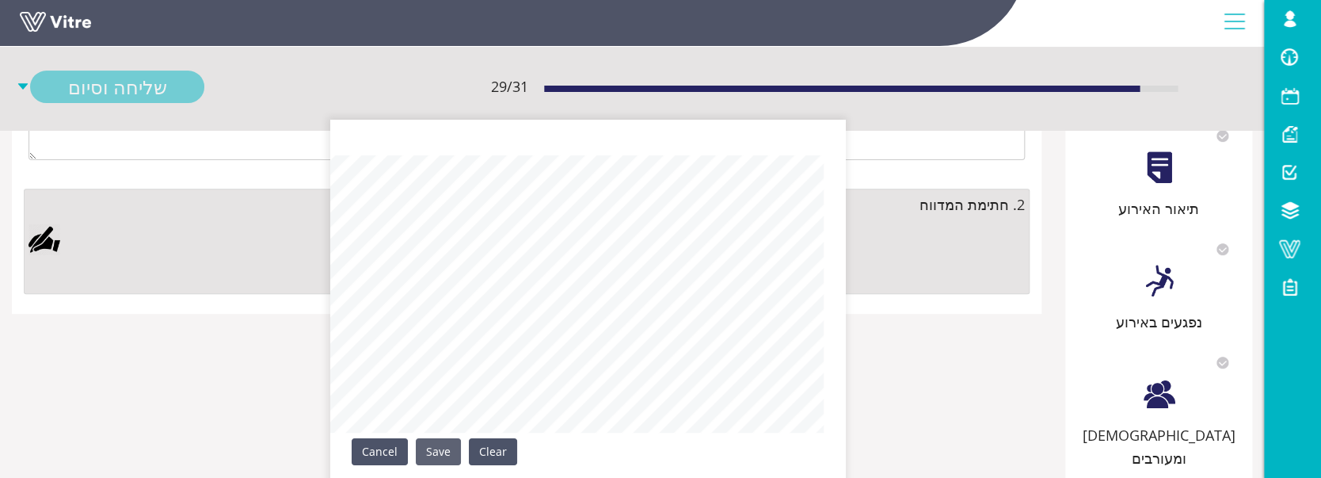
click at [433, 448] on link "Save" at bounding box center [438, 451] width 45 height 27
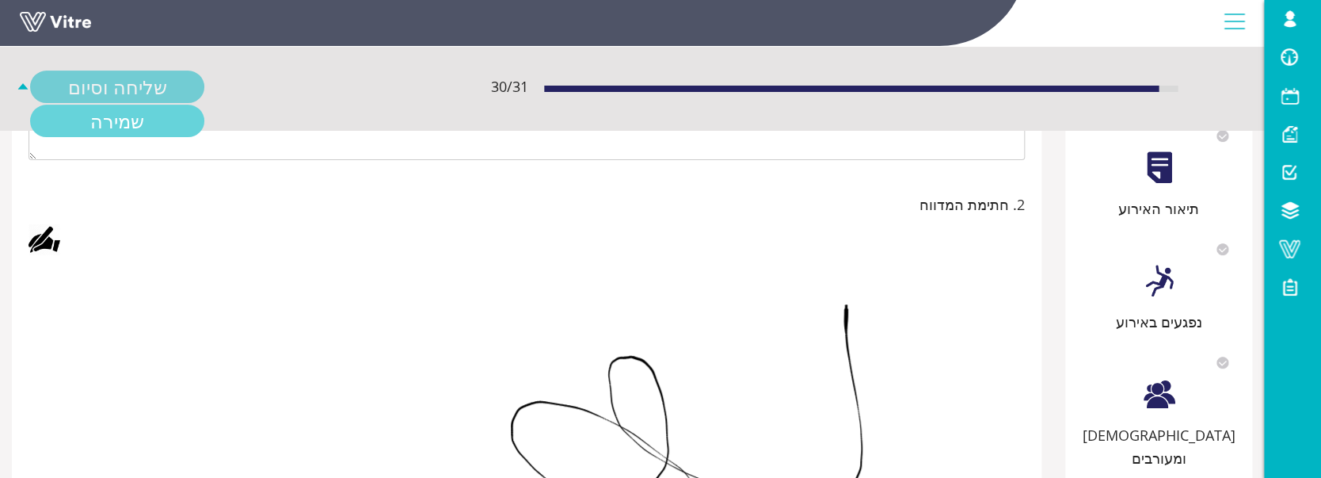
click at [128, 124] on link "שמירה" at bounding box center [117, 121] width 174 height 32
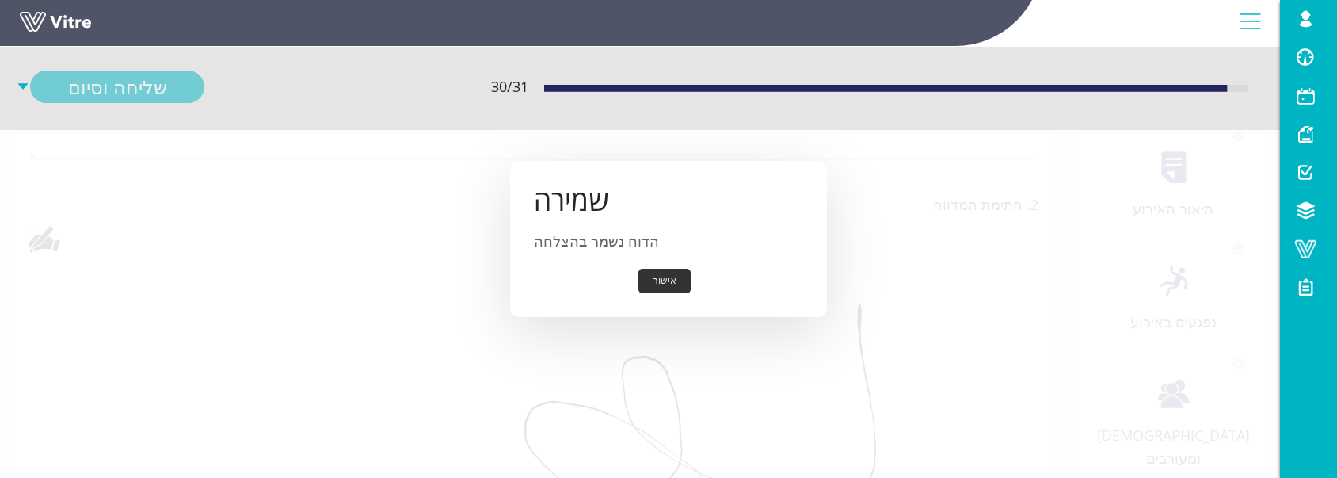
click at [692, 288] on div "אישור" at bounding box center [668, 281] width 269 height 25
click at [681, 288] on button "אישור" at bounding box center [664, 281] width 52 height 25
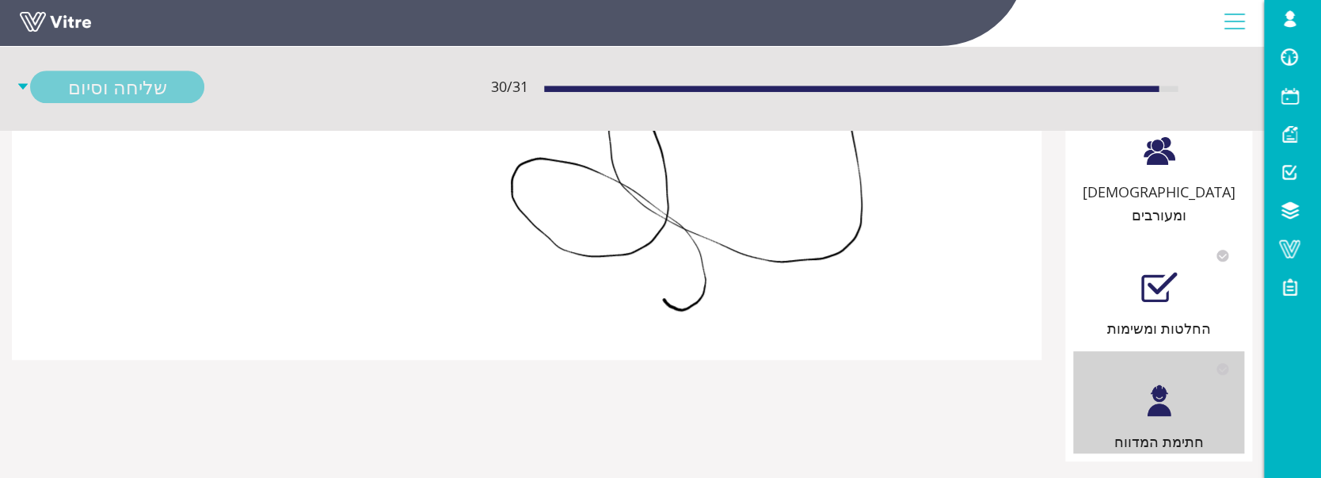
scroll to position [242, 0]
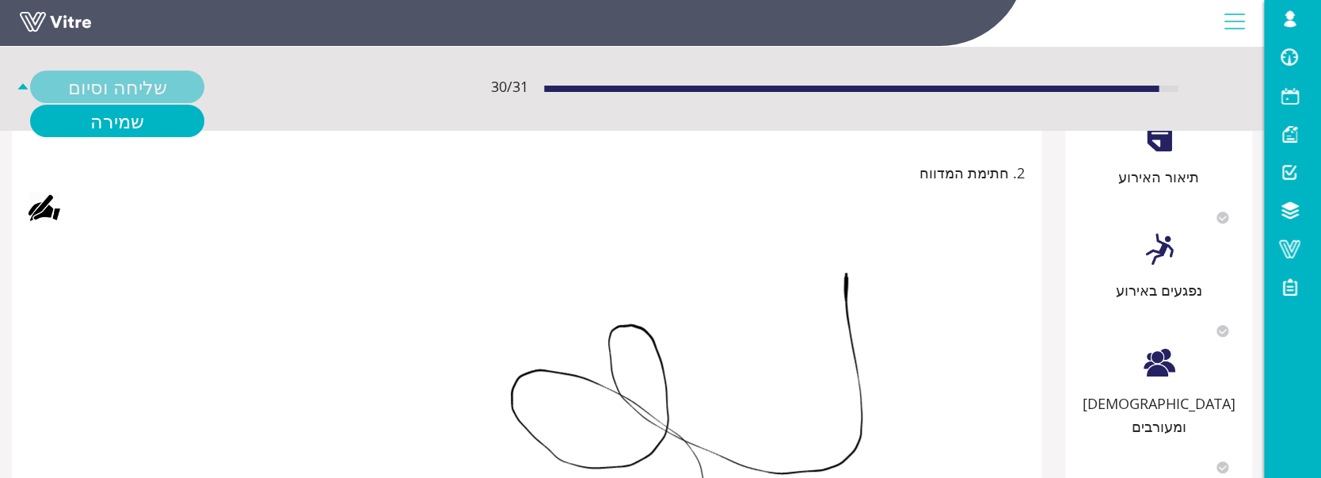
click at [114, 92] on div "שליחה וסיום" at bounding box center [117, 87] width 174 height 32
click at [122, 115] on link "שמירה" at bounding box center [117, 121] width 174 height 32
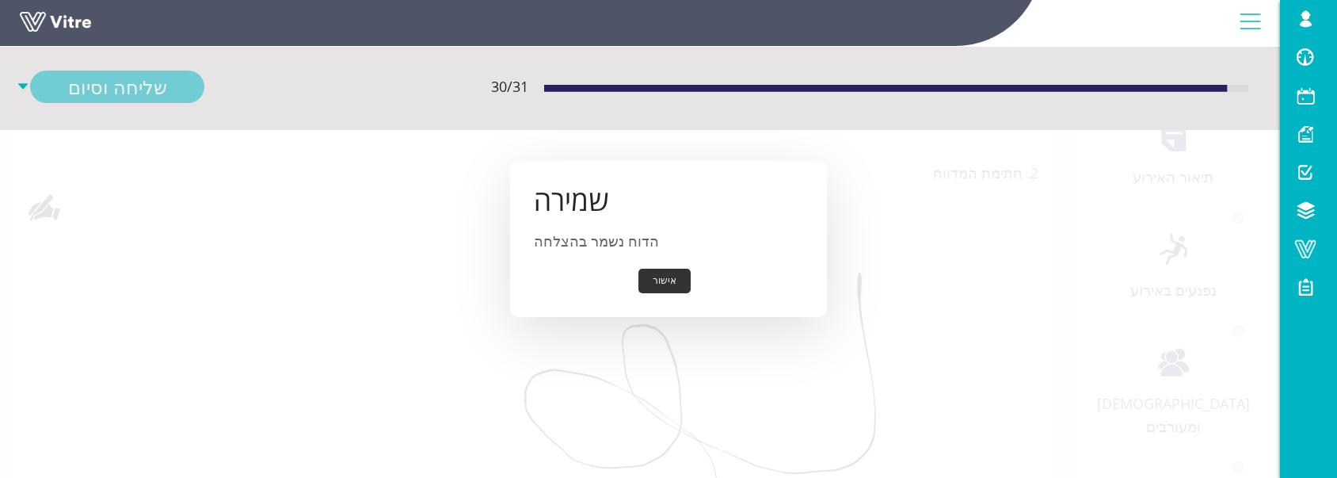
click at [674, 277] on button "אישור" at bounding box center [664, 281] width 52 height 25
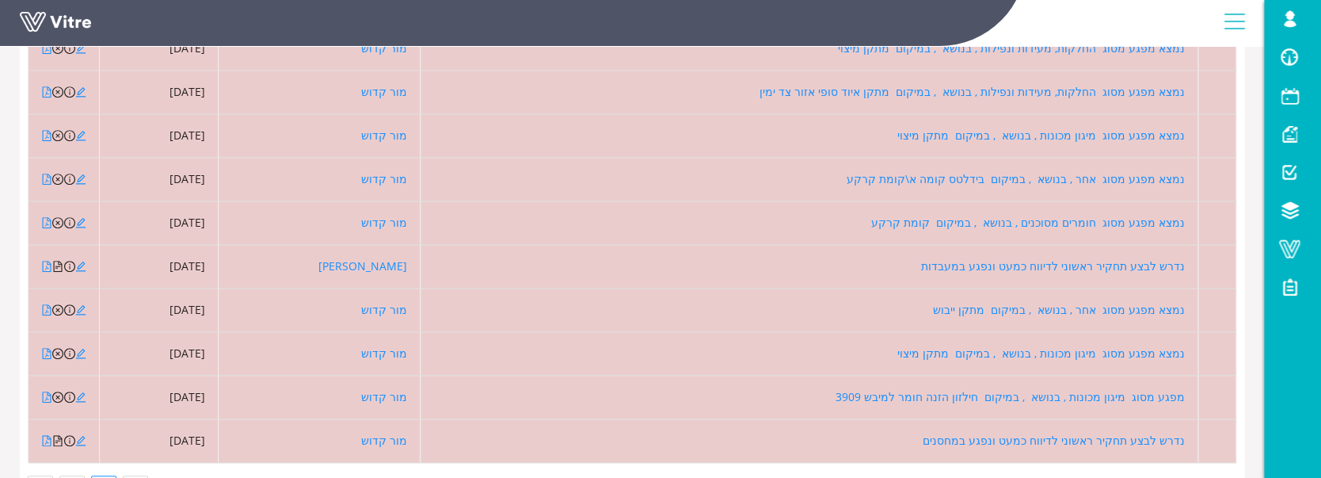
scroll to position [356, 0]
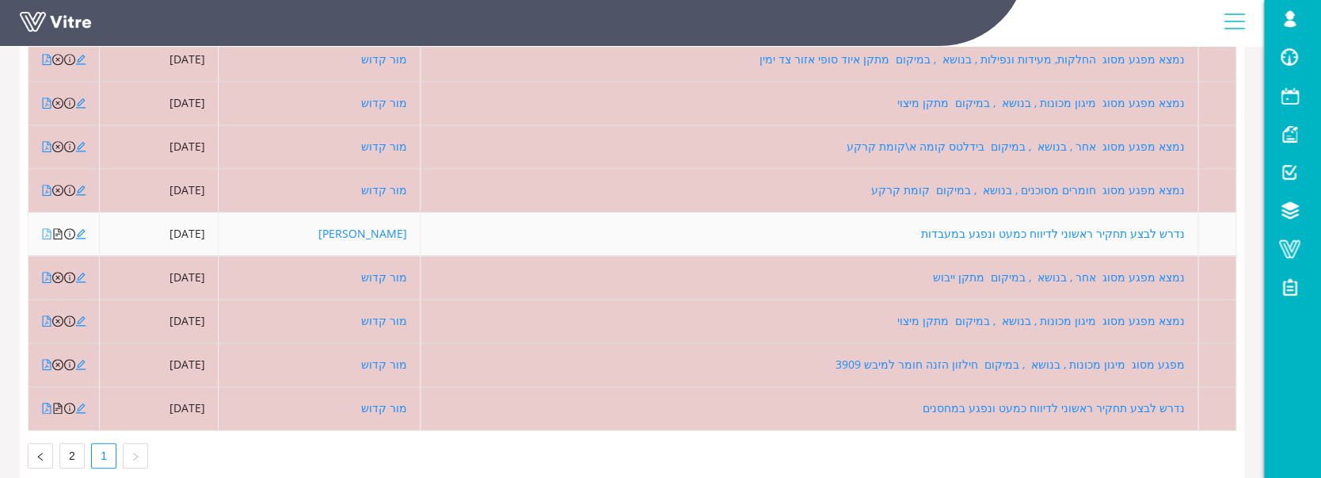
click at [46, 234] on icon "file-pdf" at bounding box center [46, 233] width 11 height 11
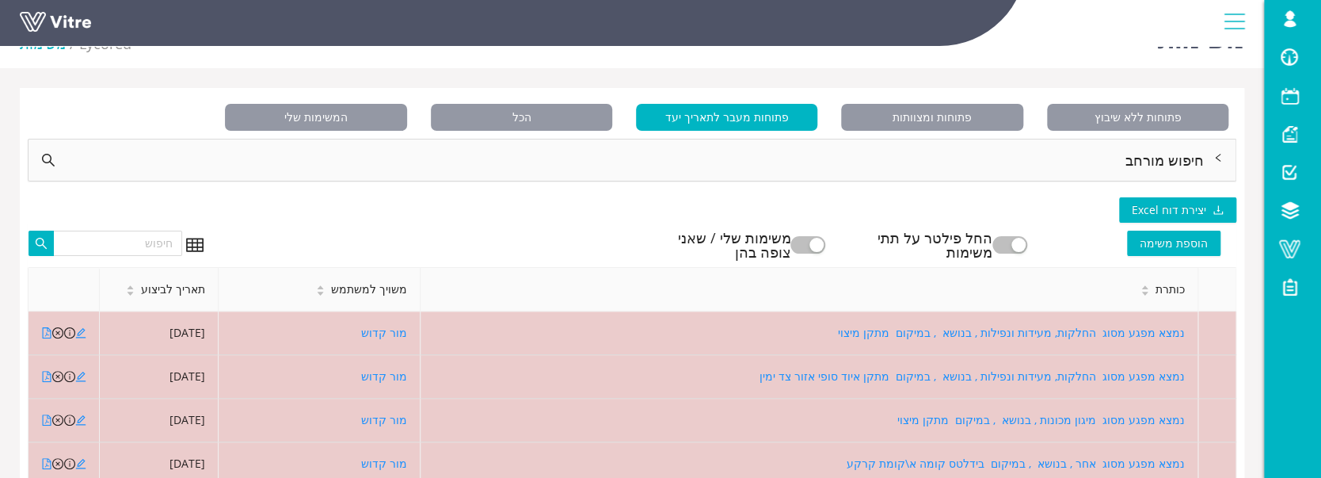
scroll to position [145, 0]
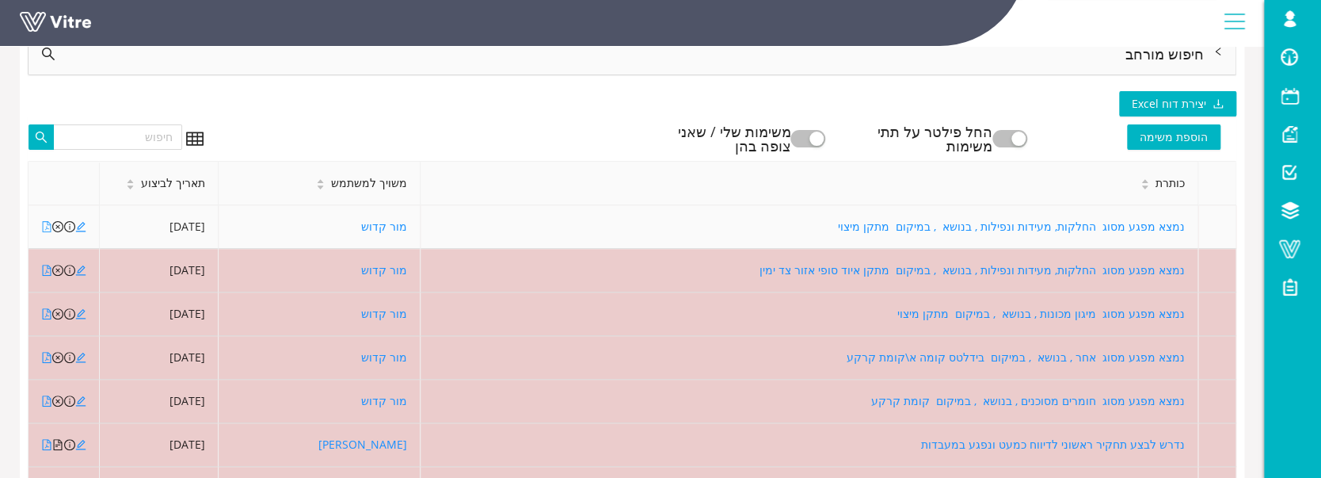
click at [47, 225] on icon "file-pdf" at bounding box center [46, 226] width 11 height 11
click at [81, 227] on icon "edit" at bounding box center [81, 227] width 10 height 10
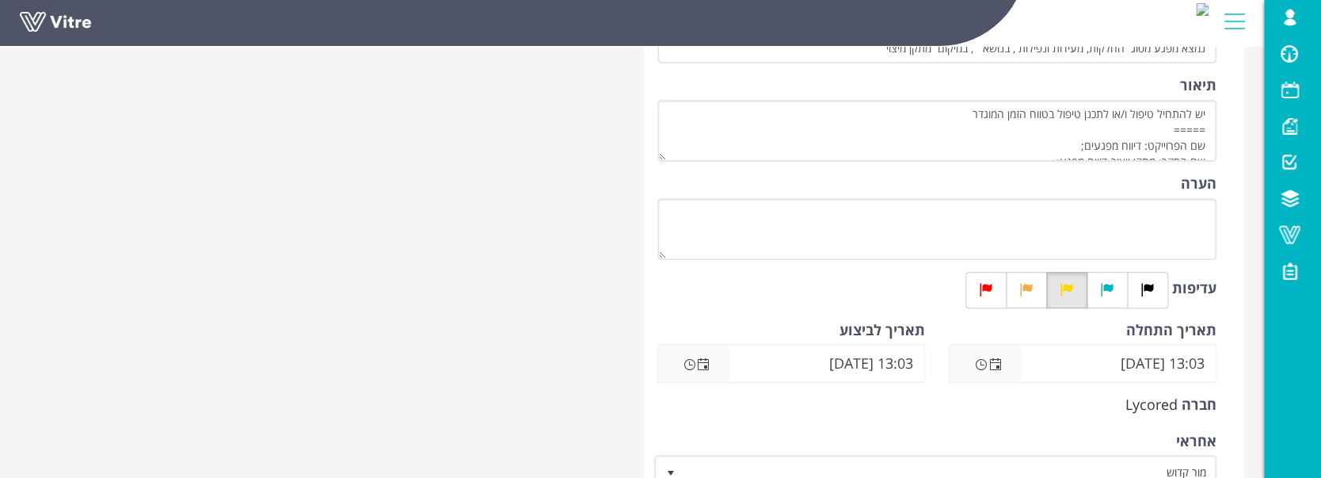
scroll to position [422, 0]
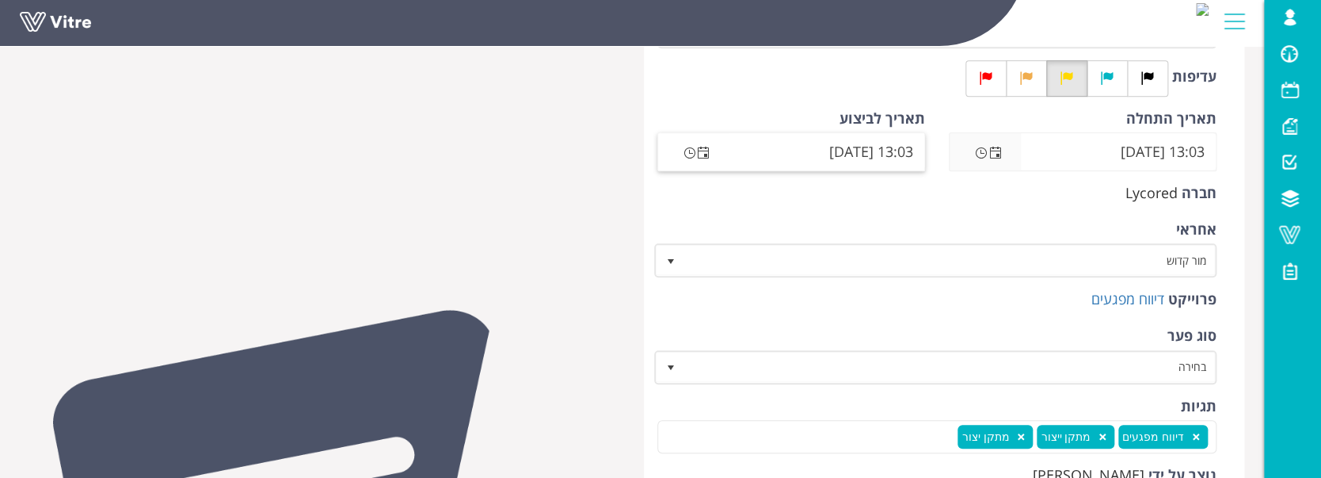
click at [703, 161] on span at bounding box center [693, 151] width 71 height 37
click at [703, 153] on span "Open the date view" at bounding box center [703, 153] width 13 height 13
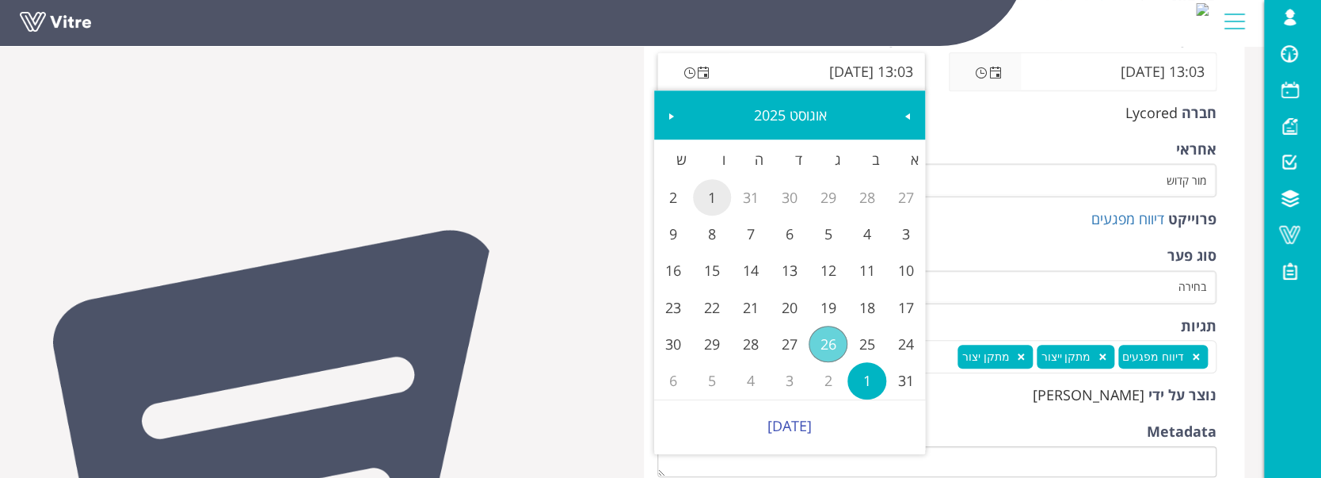
scroll to position [528, 0]
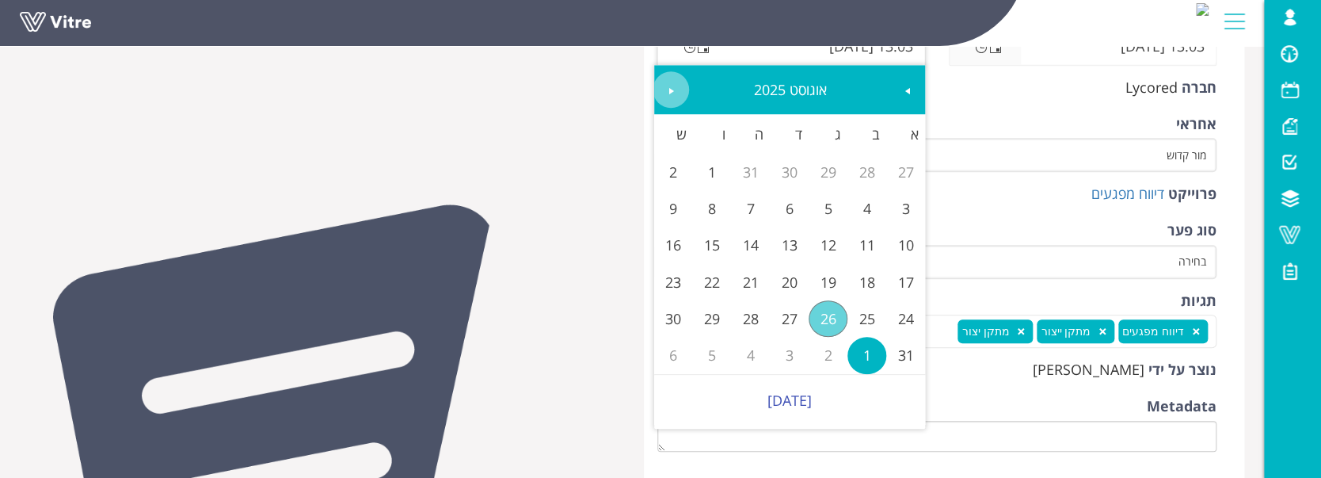
click at [669, 97] on span "Next" at bounding box center [671, 91] width 13 height 13
click at [668, 95] on span "Next" at bounding box center [671, 91] width 13 height 13
click at [711, 321] on link "31" at bounding box center [712, 318] width 39 height 36
type input "13:03 31/10/2025"
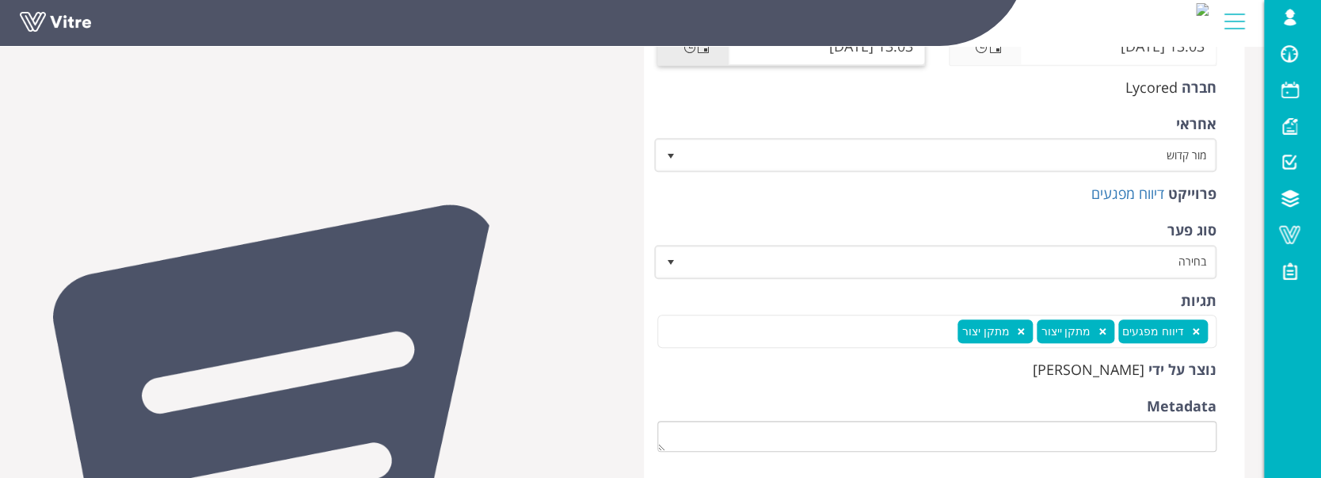
scroll to position [788, 0]
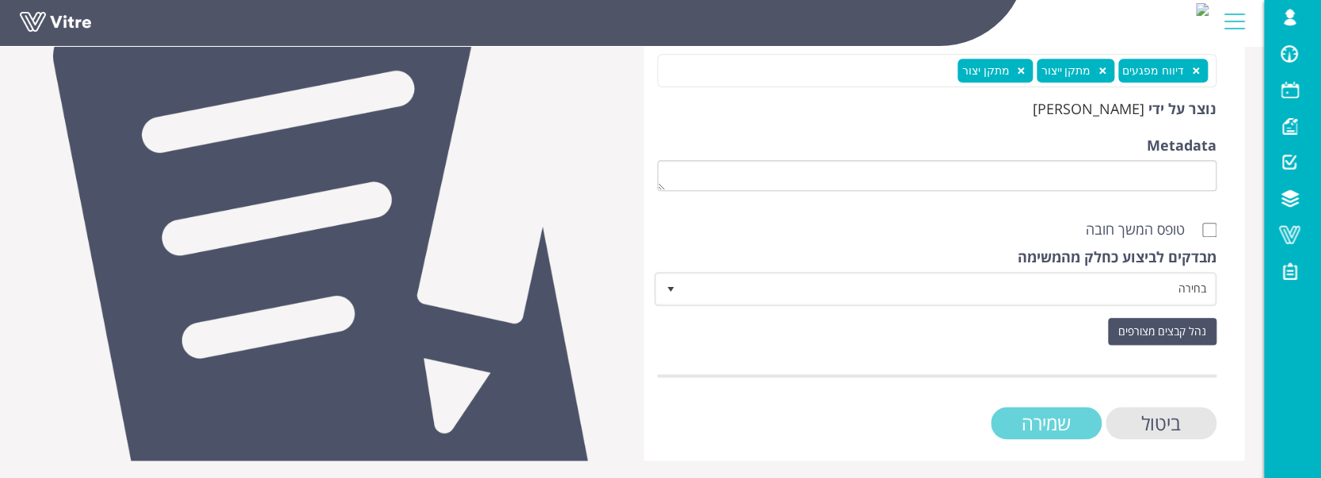
click at [1029, 420] on input "שמירה" at bounding box center [1046, 422] width 111 height 32
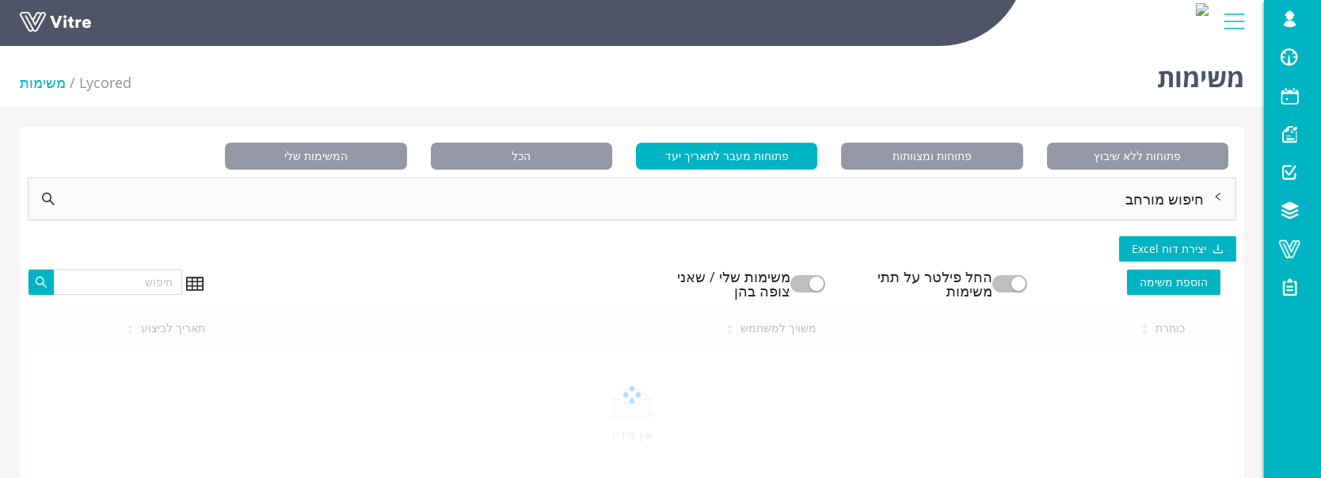
scroll to position [39, 0]
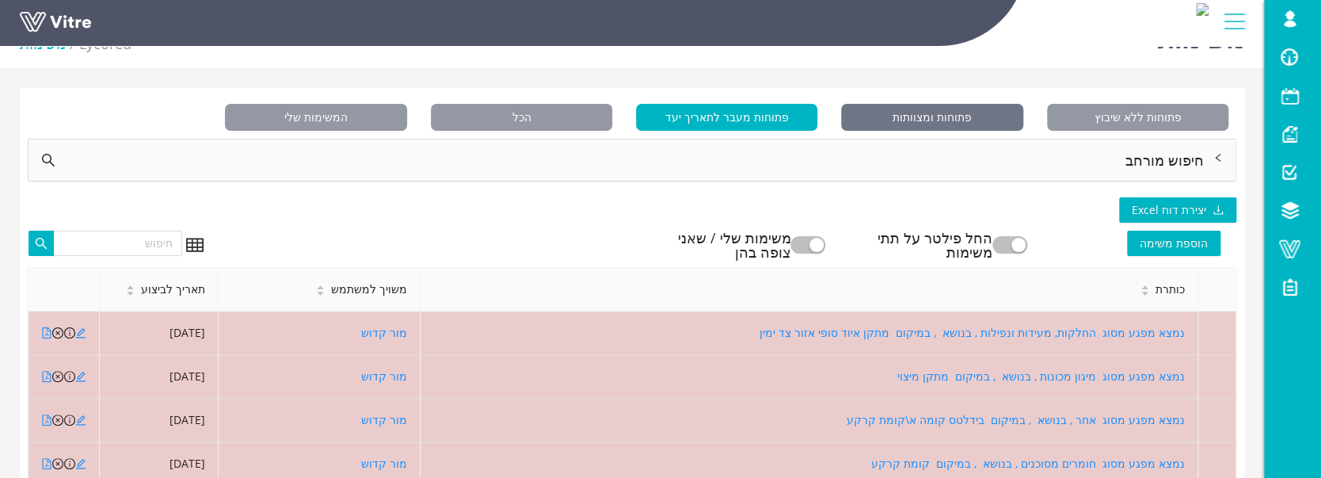
click at [918, 122] on span "פתוחות ומצוותות" at bounding box center [931, 117] width 181 height 27
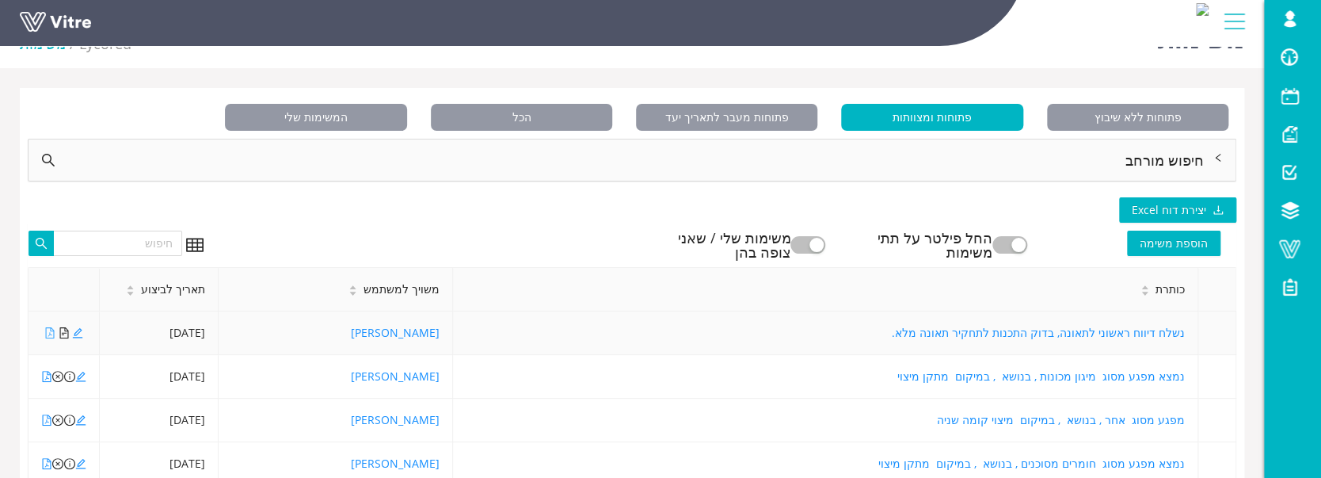
click at [51, 330] on icon "file-pdf" at bounding box center [49, 332] width 9 height 11
click at [46, 333] on icon "file-pdf" at bounding box center [49, 332] width 11 height 11
click at [64, 332] on icon "file-text" at bounding box center [63, 332] width 9 height 11
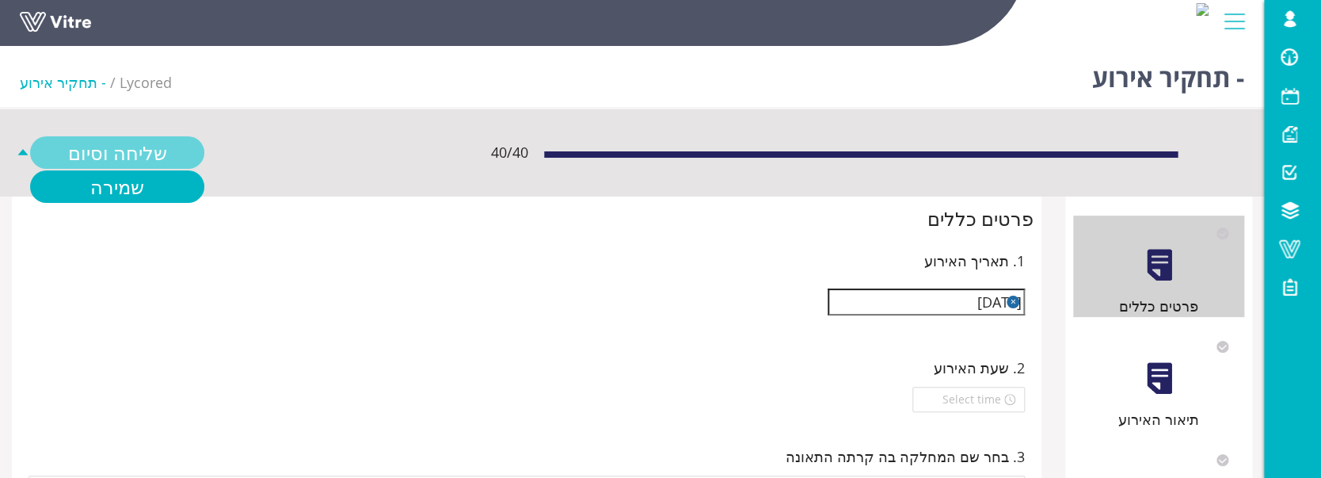
click at [136, 145] on link "שליחה וסיום" at bounding box center [117, 152] width 174 height 32
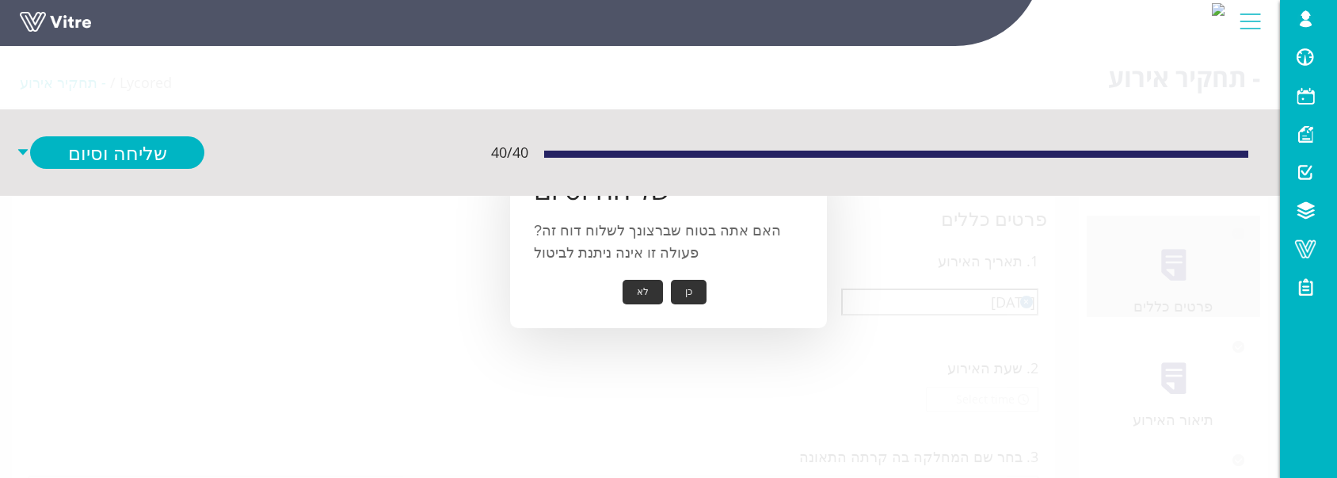
click at [693, 291] on button "כן" at bounding box center [689, 292] width 36 height 25
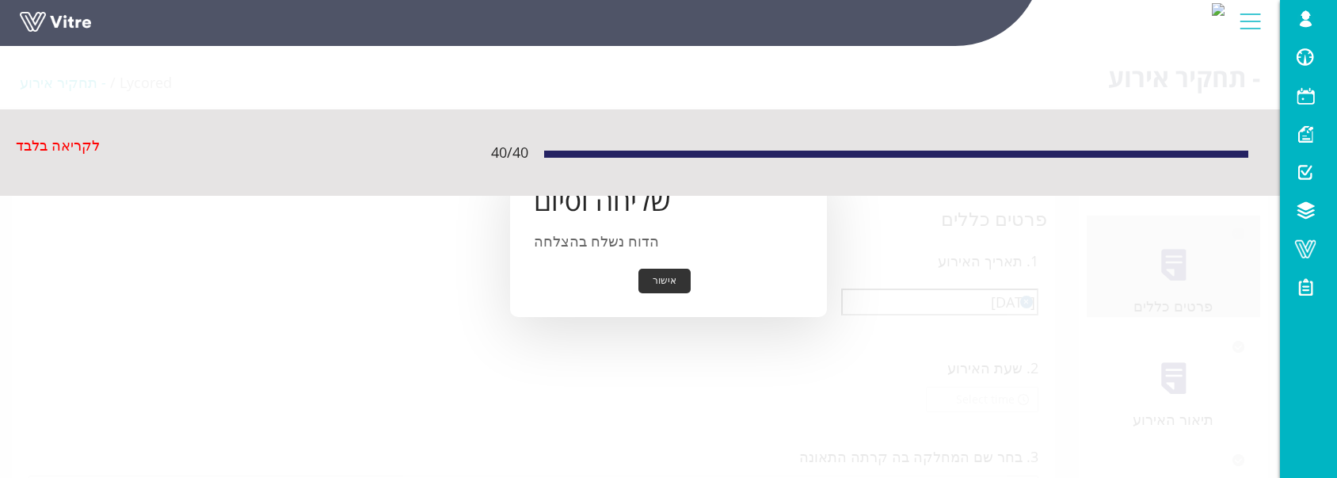
click at [676, 281] on button "אישור" at bounding box center [664, 281] width 52 height 25
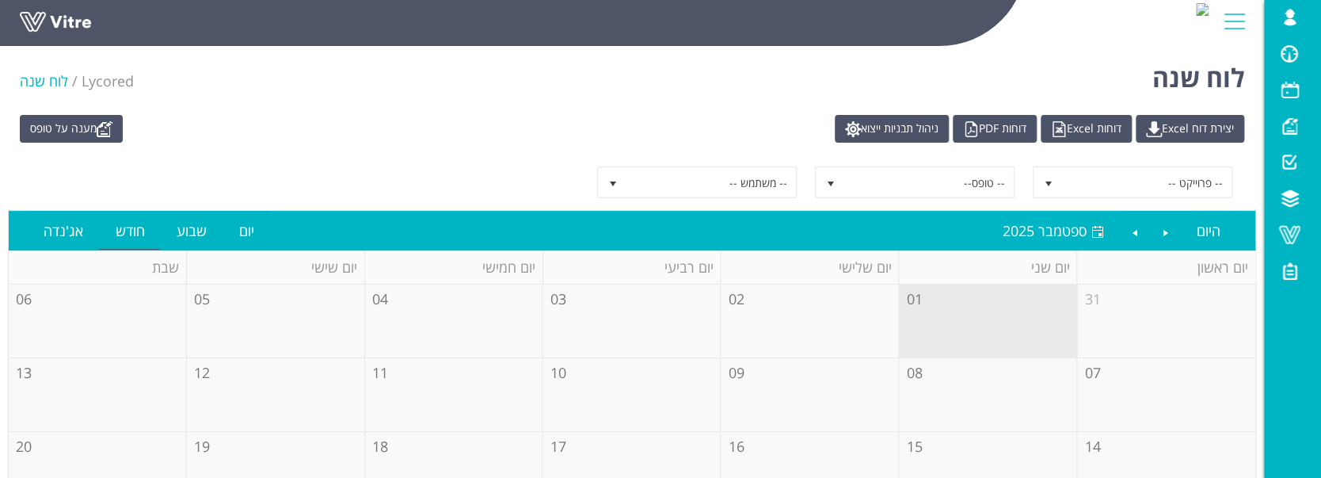
click at [56, 47] on div "MOR.KADOSH פרופיל התראות והודעות עברית English Español Français Italiano Magyar…" at bounding box center [632, 23] width 1264 height 47
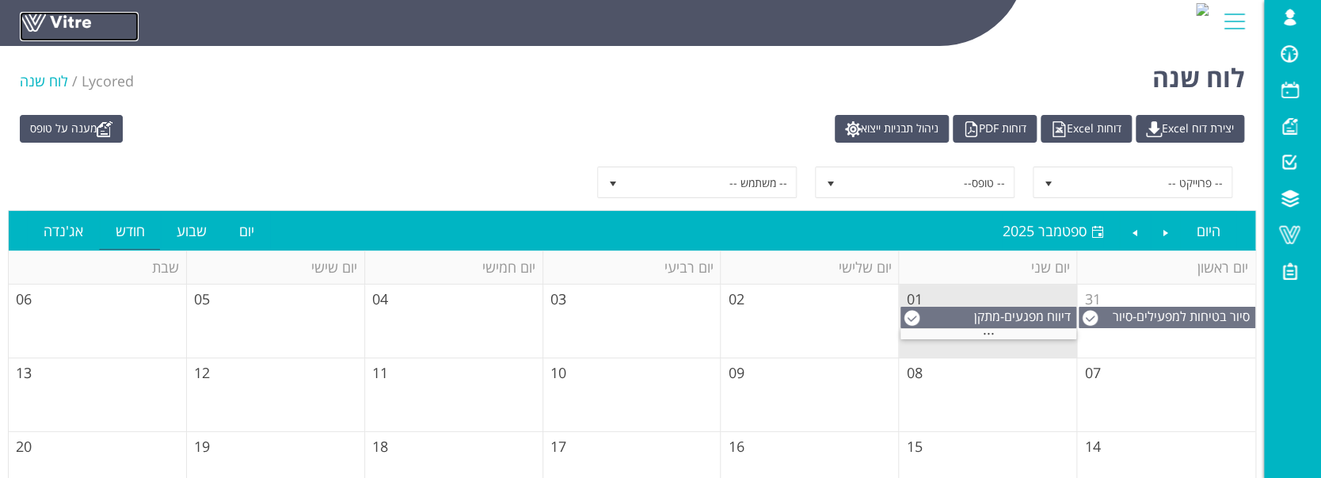
click at [63, 30] on link at bounding box center [79, 26] width 119 height 29
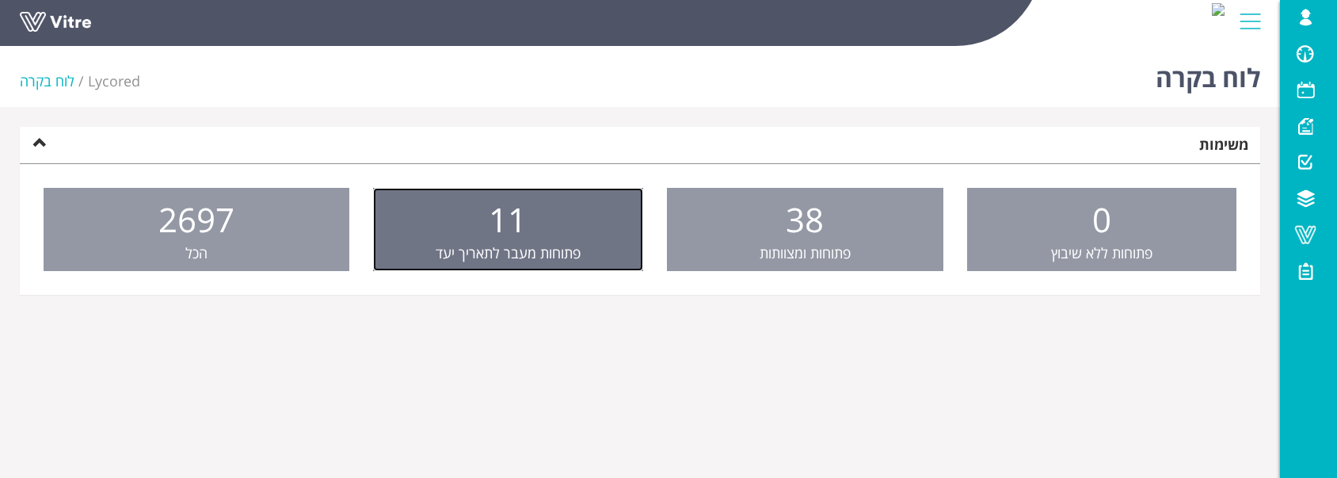
click at [593, 239] on link "11 פתוחות מעבר לתאריך יעד" at bounding box center [508, 230] width 271 height 84
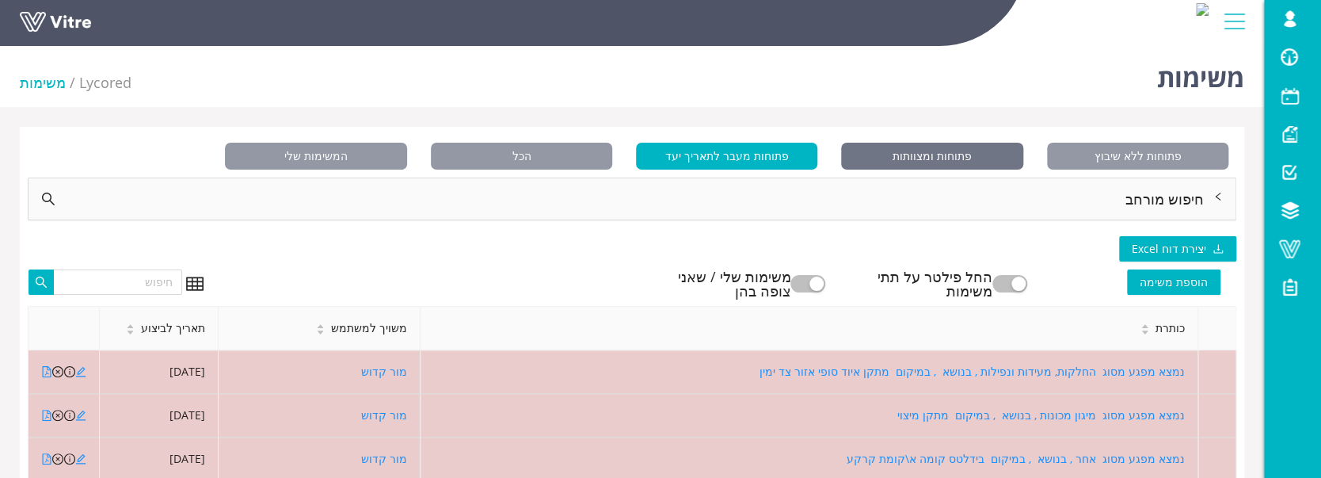
click at [922, 155] on span "פתוחות ומצוותות" at bounding box center [931, 156] width 181 height 27
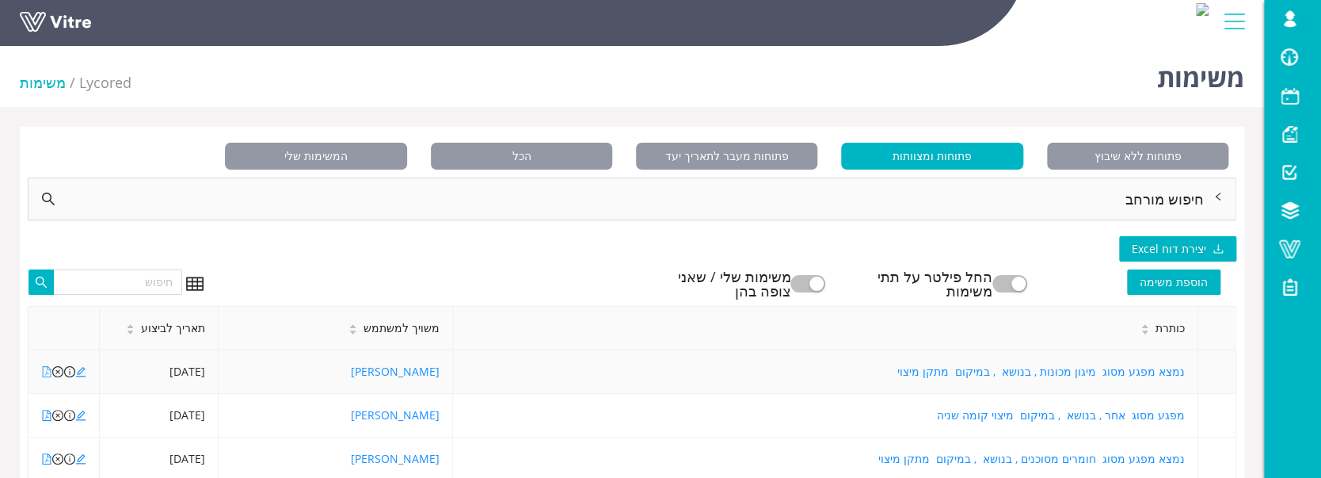
click at [44, 369] on icon "file-pdf" at bounding box center [46, 371] width 11 height 11
click at [78, 367] on icon "edit" at bounding box center [80, 371] width 11 height 11
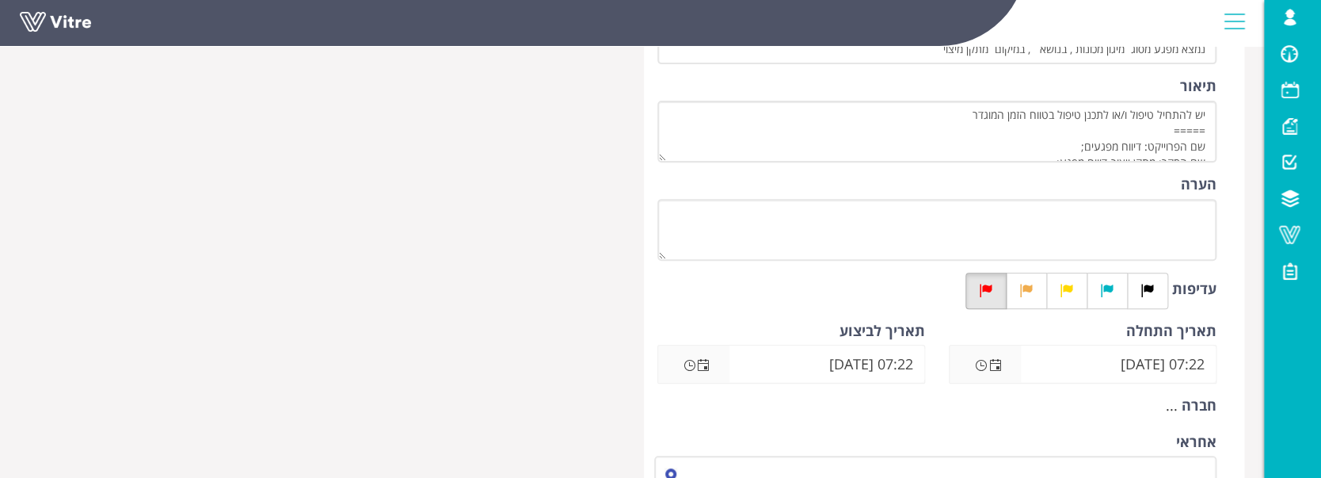
scroll to position [211, 0]
click at [712, 361] on span "Open the date view" at bounding box center [703, 362] width 22 height 19
click at [709, 364] on span "Open the date view" at bounding box center [703, 364] width 13 height 13
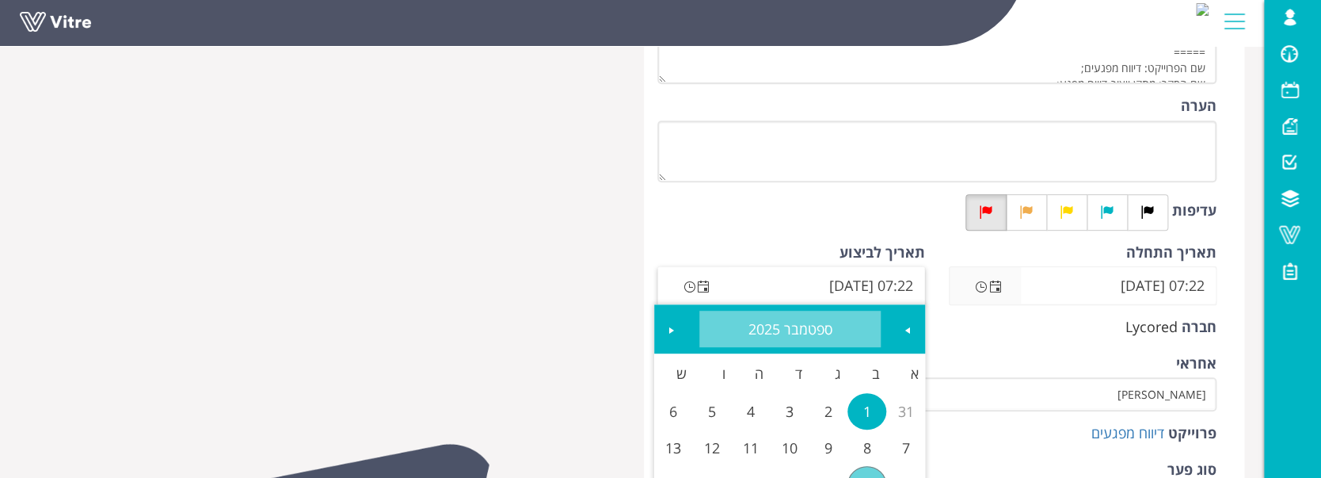
scroll to position [317, 0]
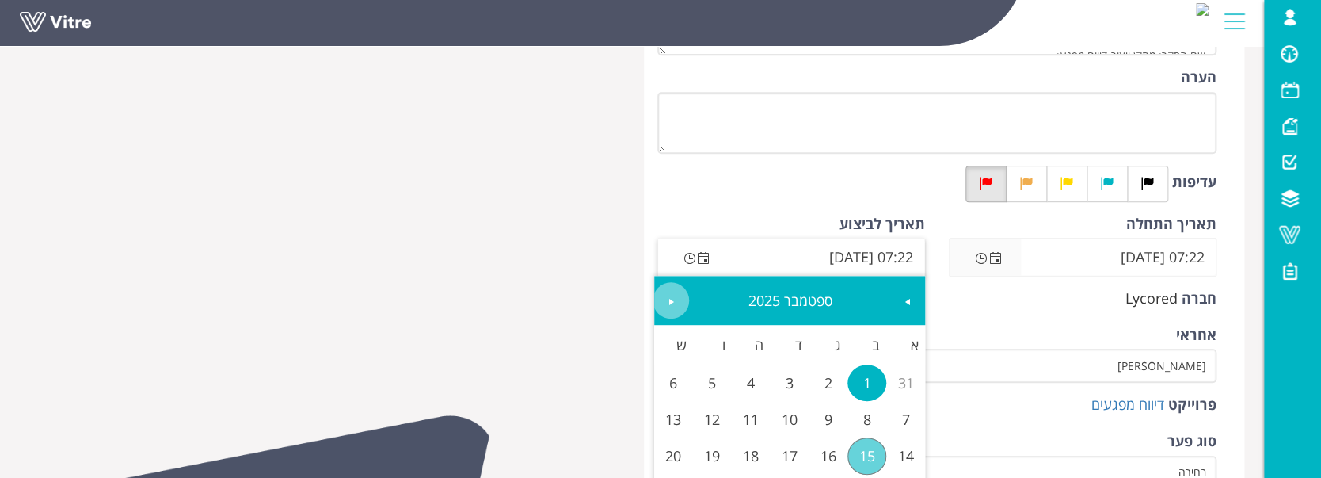
click at [684, 307] on link "Next" at bounding box center [671, 300] width 36 height 36
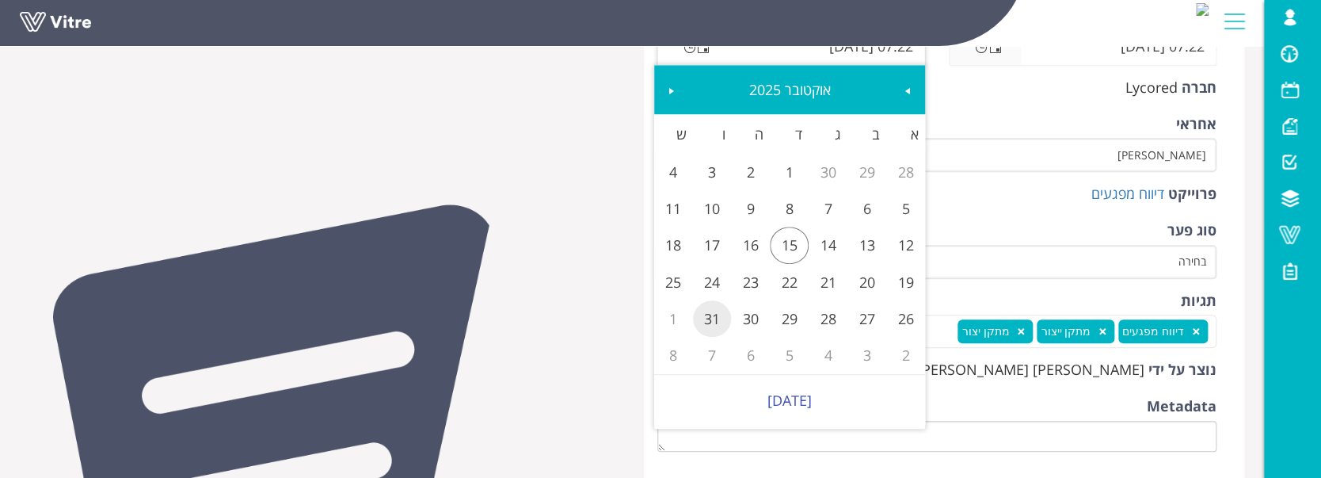
click at [722, 323] on link "31" at bounding box center [712, 318] width 39 height 36
type input "07:22 31/10/2025"
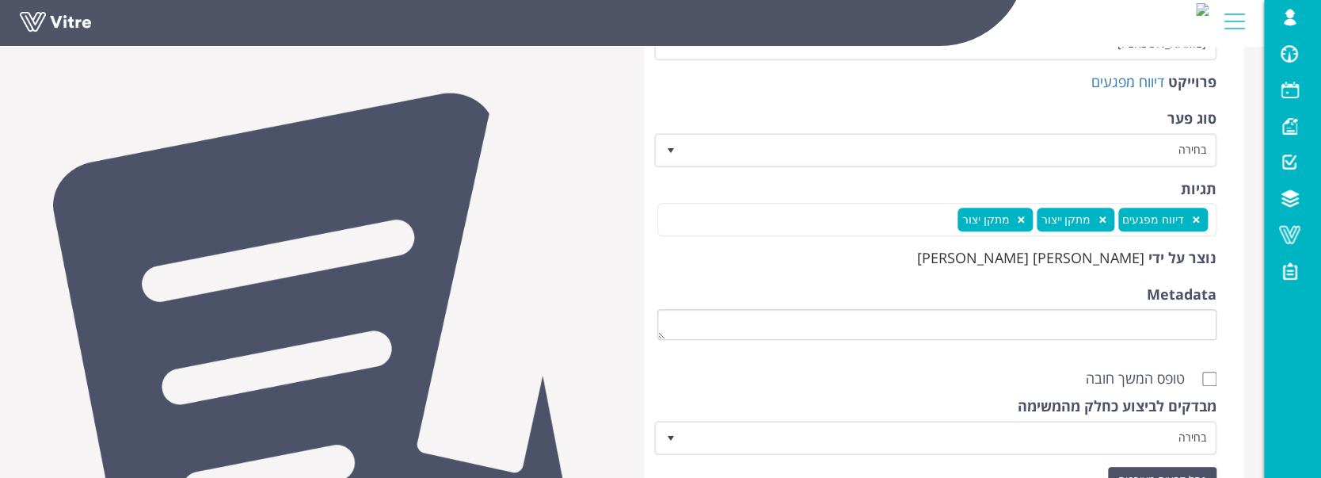
scroll to position [788, 0]
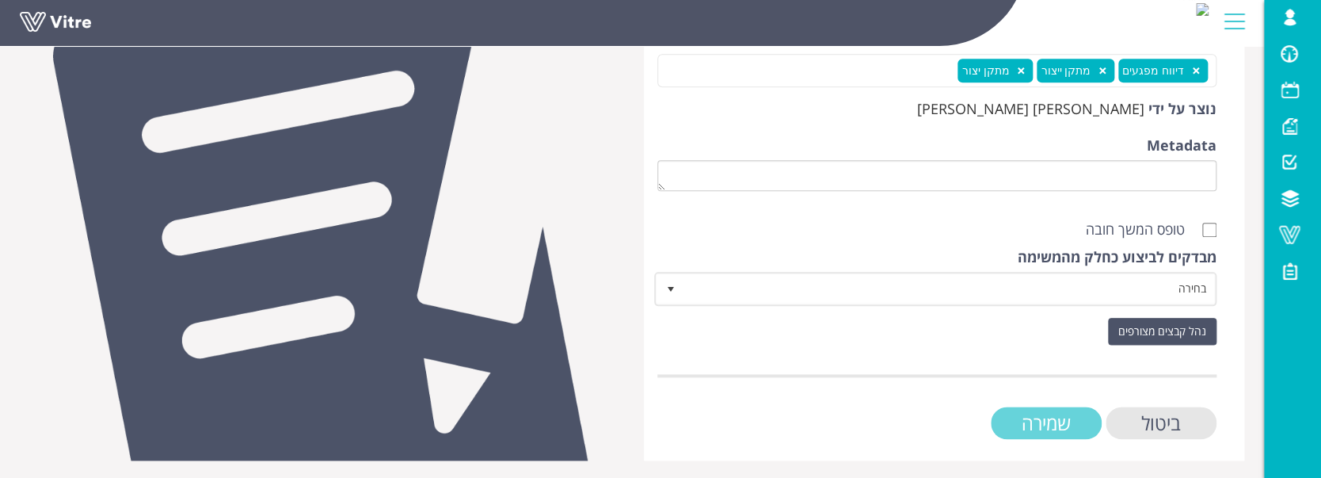
click at [1014, 407] on input "שמירה" at bounding box center [1046, 422] width 111 height 32
